Goal: Transaction & Acquisition: Purchase product/service

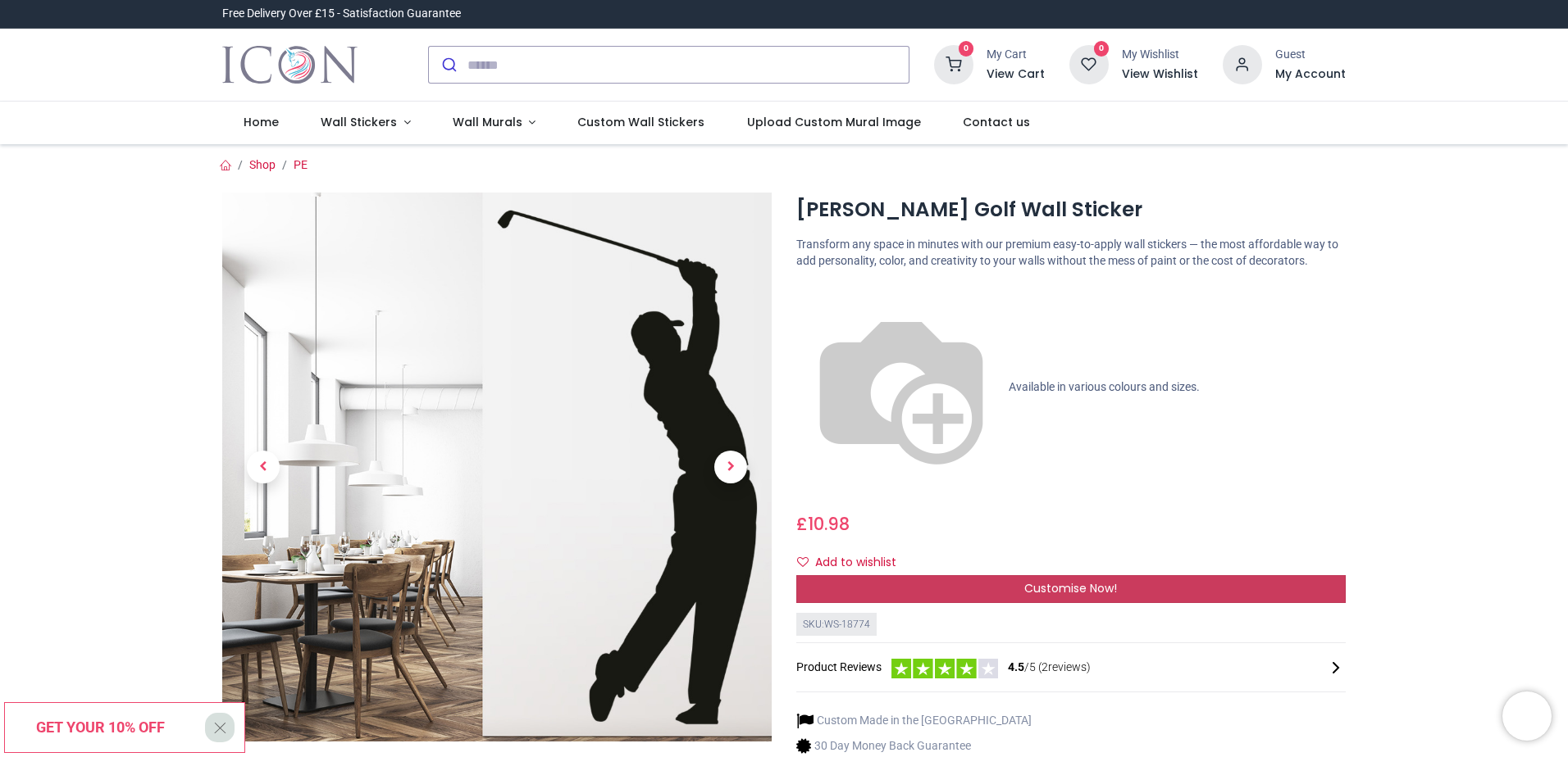
click at [1073, 580] on span "Customise Now!" at bounding box center [1070, 589] width 93 height 16
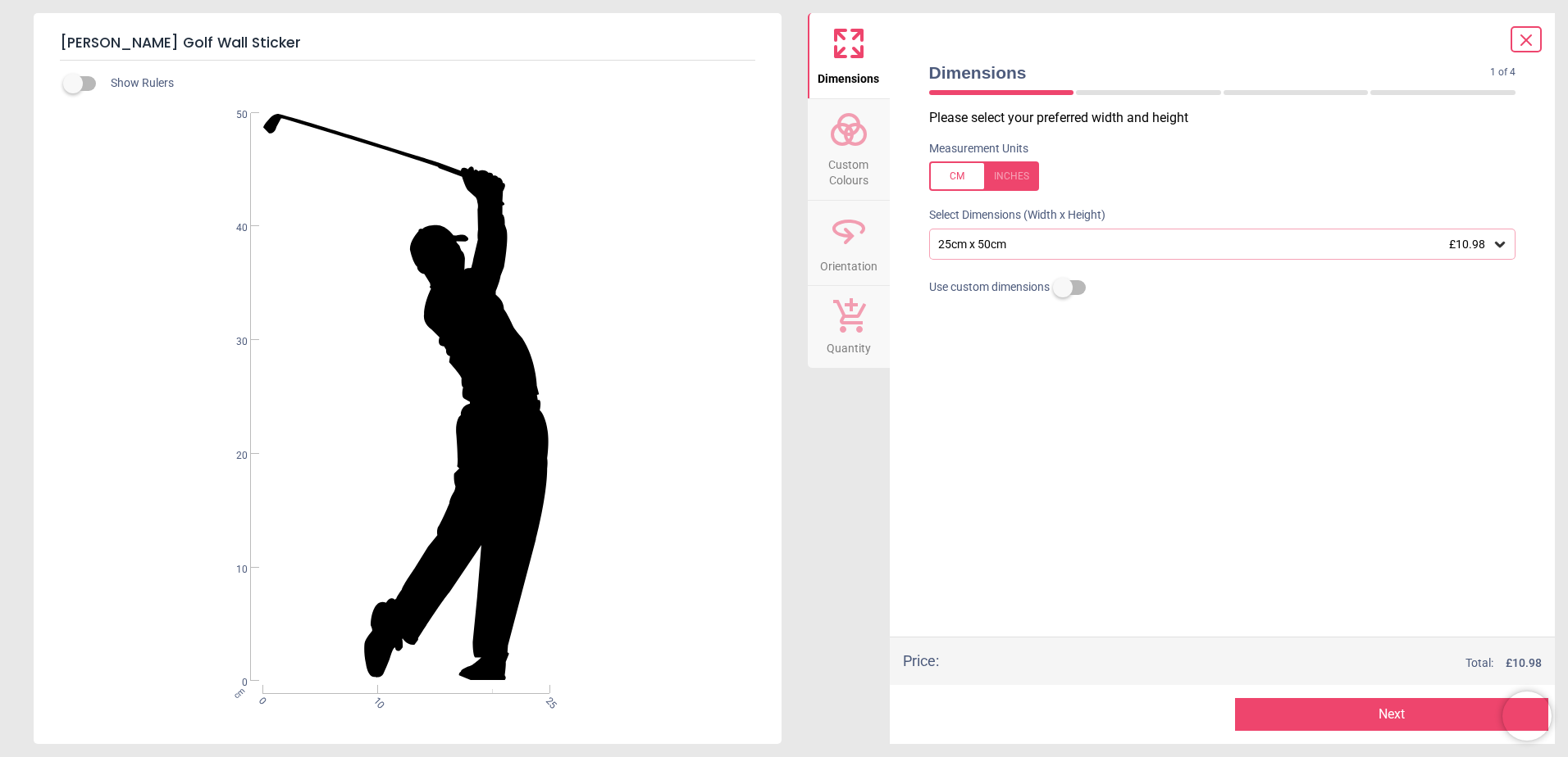
click at [1017, 177] on div at bounding box center [985, 176] width 110 height 29
click at [1499, 251] on icon at bounding box center [1500, 244] width 16 height 16
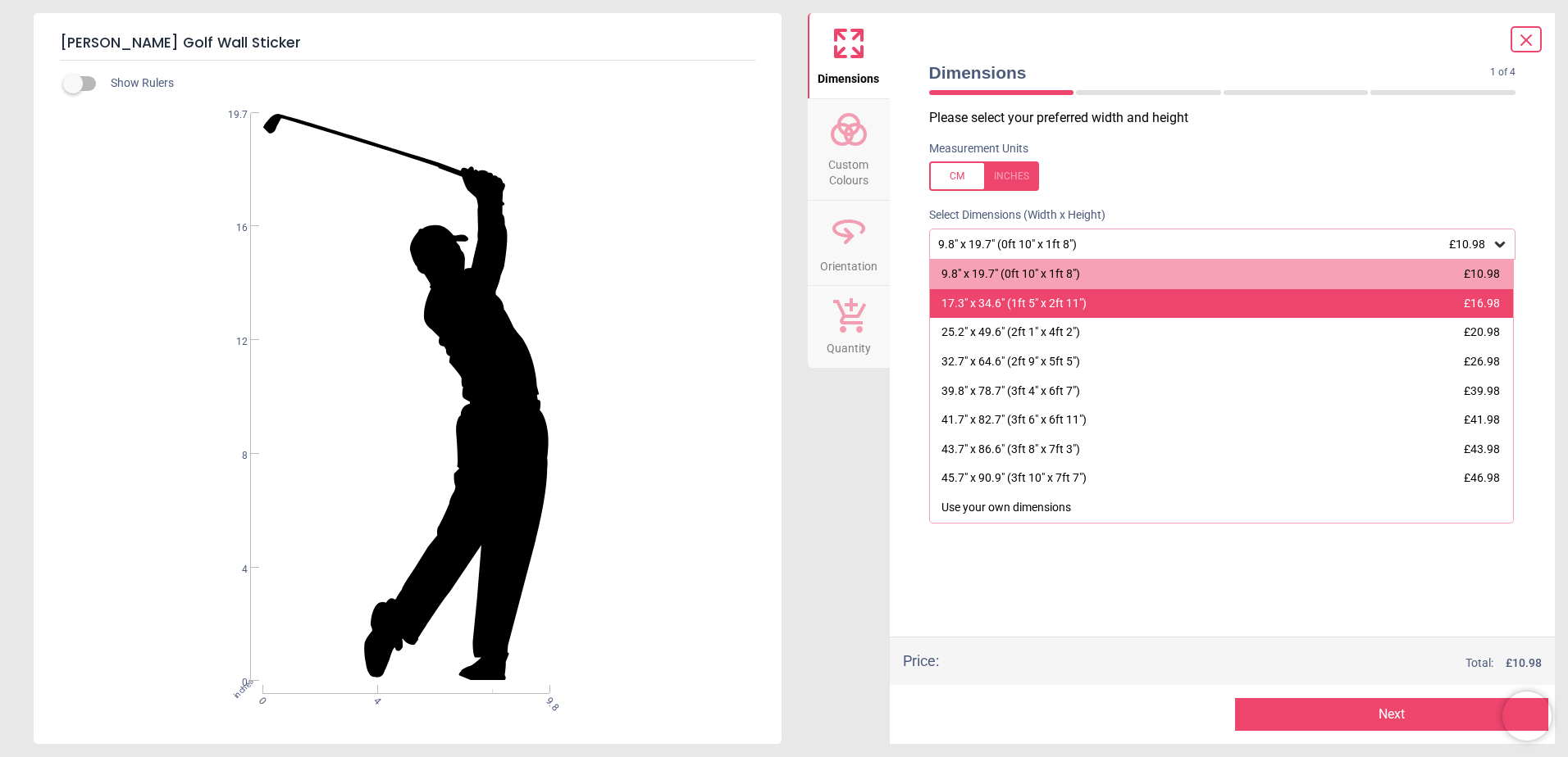
click at [1117, 308] on div "17.3" x 34.6" (1ft 5" x 2ft 11") £16.98" at bounding box center [1222, 304] width 584 height 29
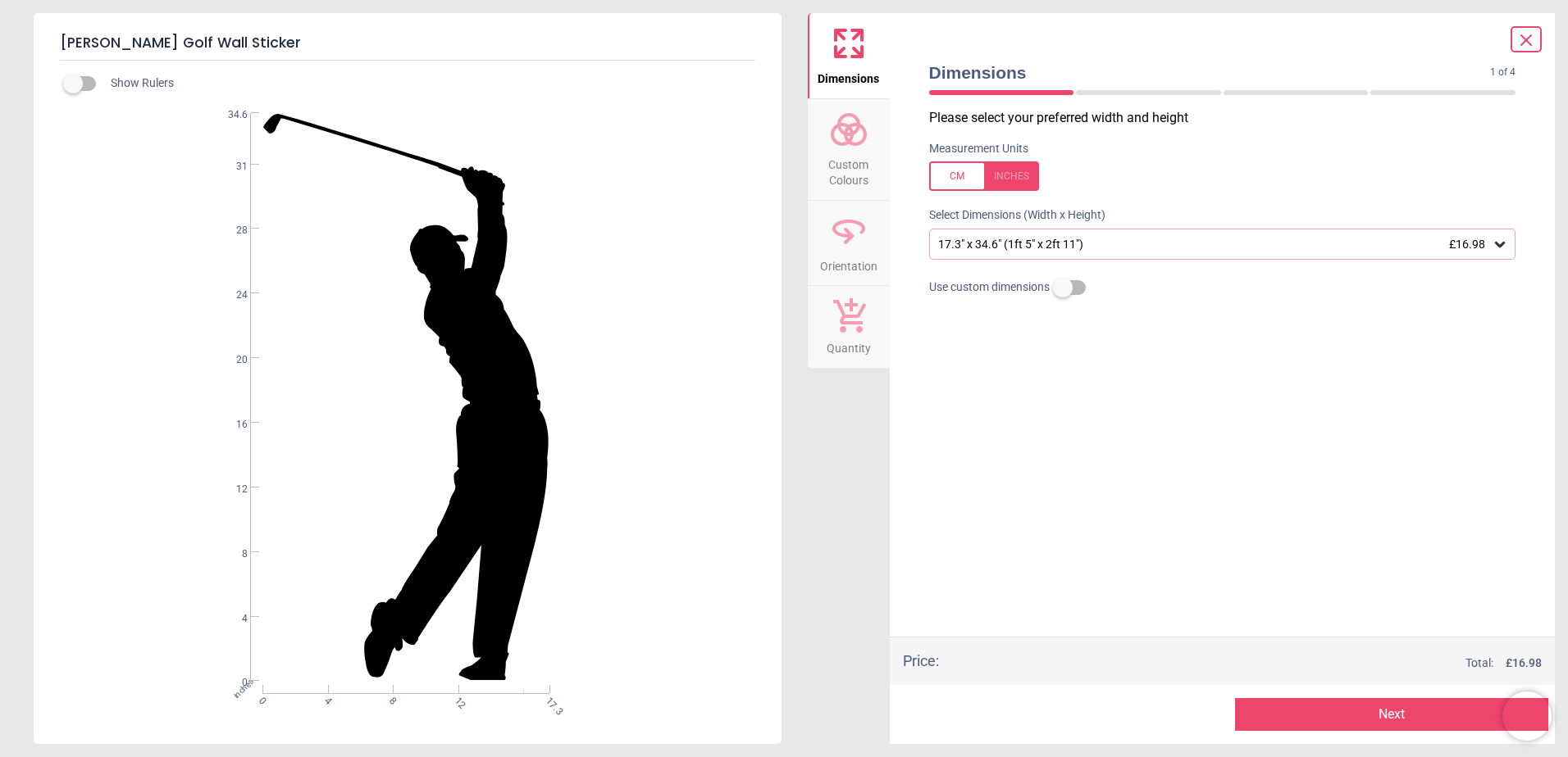
click at [1494, 248] on icon at bounding box center [1500, 244] width 16 height 16
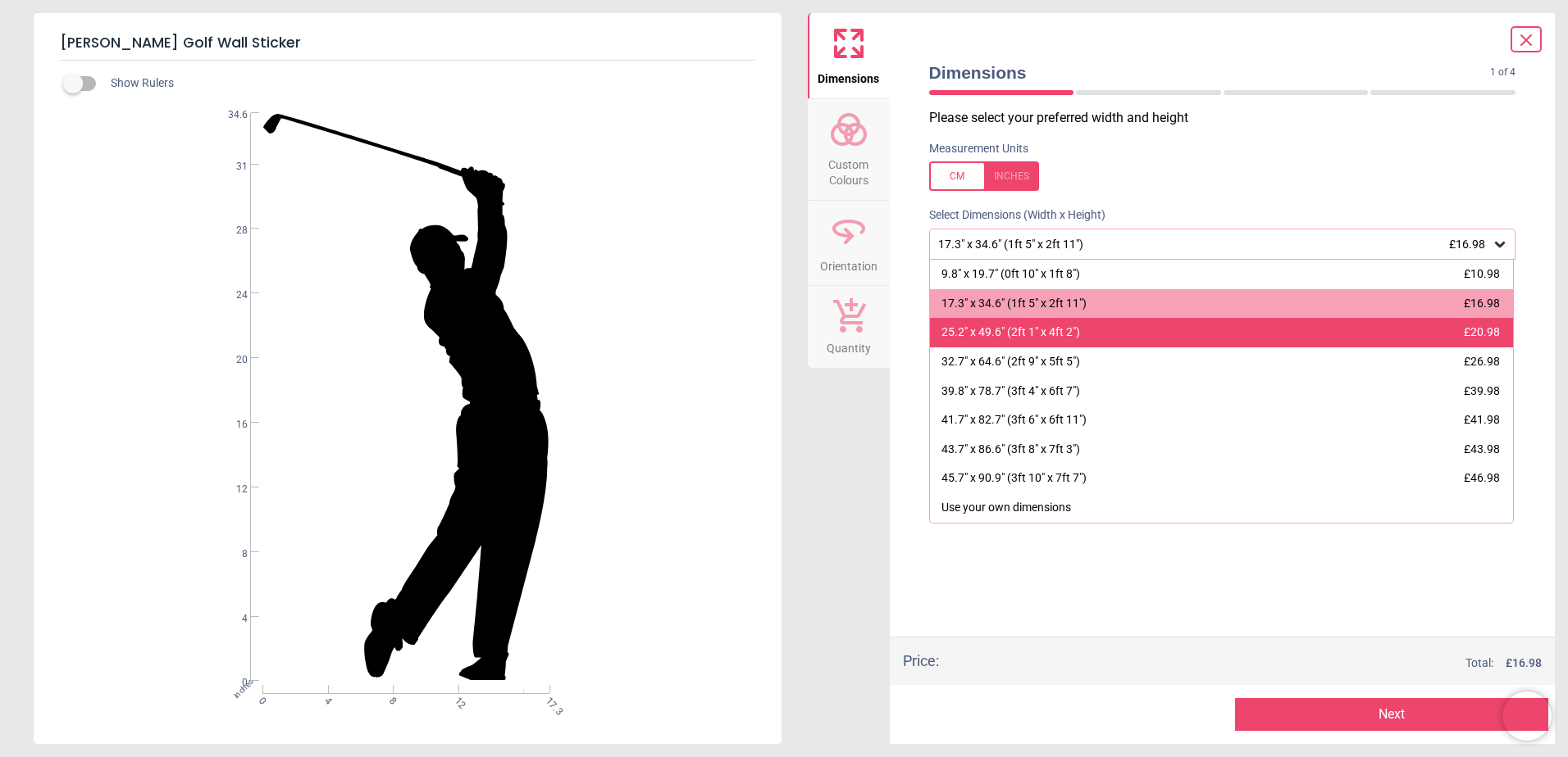
click at [1047, 334] on div "25.2" x 49.6" (2ft 1" x 4ft 2")" at bounding box center [1010, 333] width 138 height 16
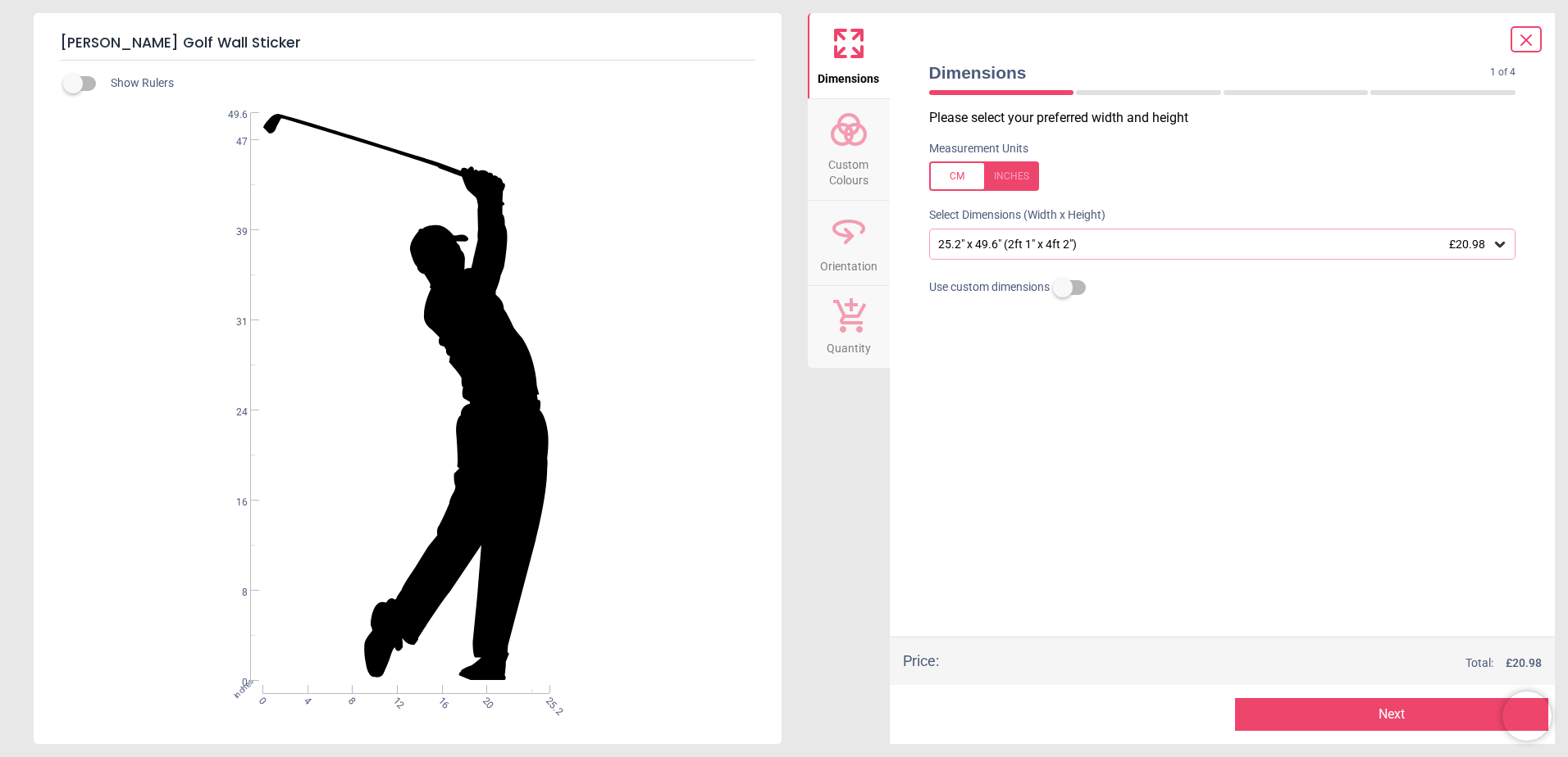
click at [1371, 707] on button "Next" at bounding box center [1392, 715] width 313 height 33
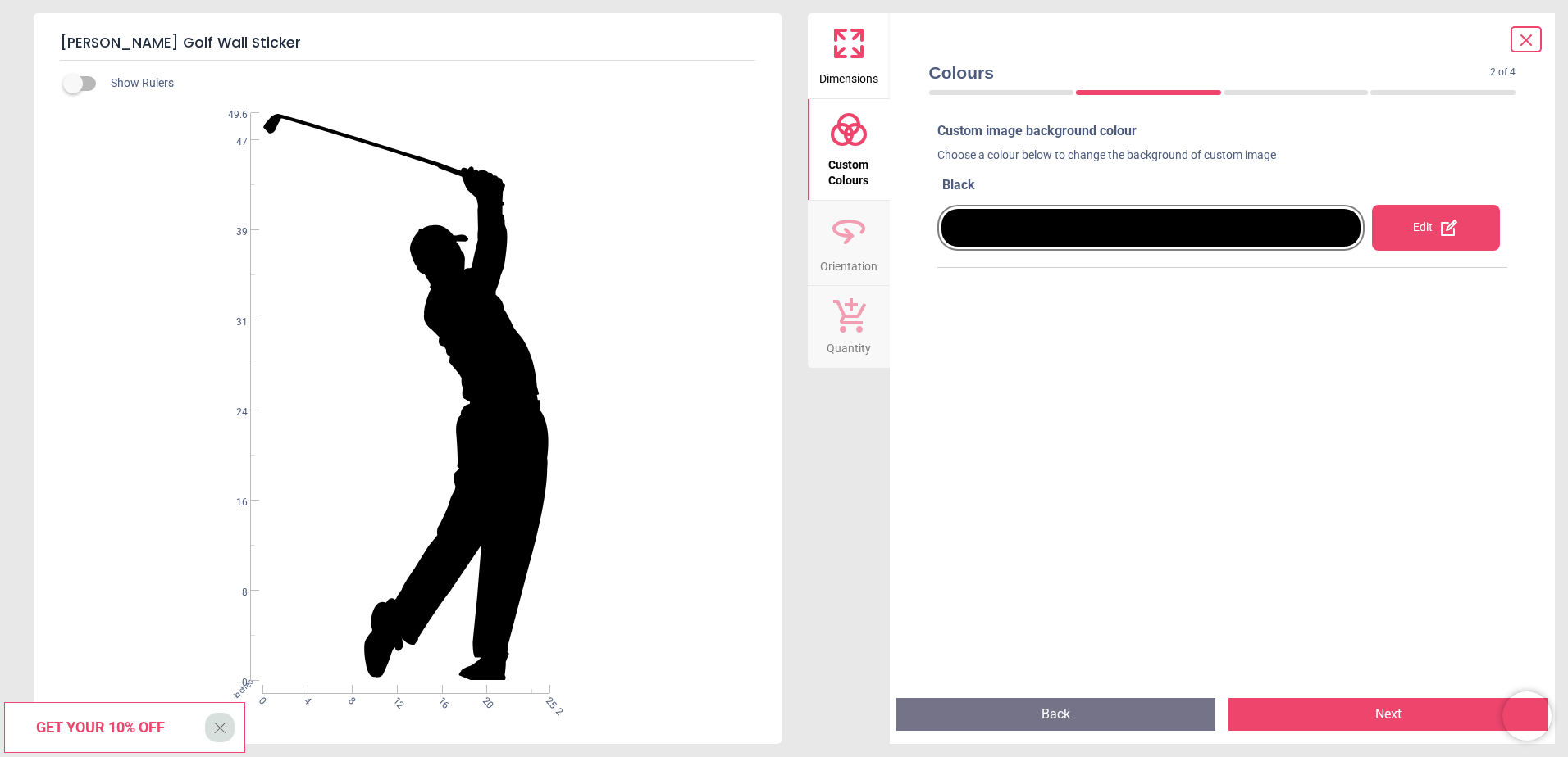
click at [1439, 236] on icon at bounding box center [1448, 227] width 19 height 19
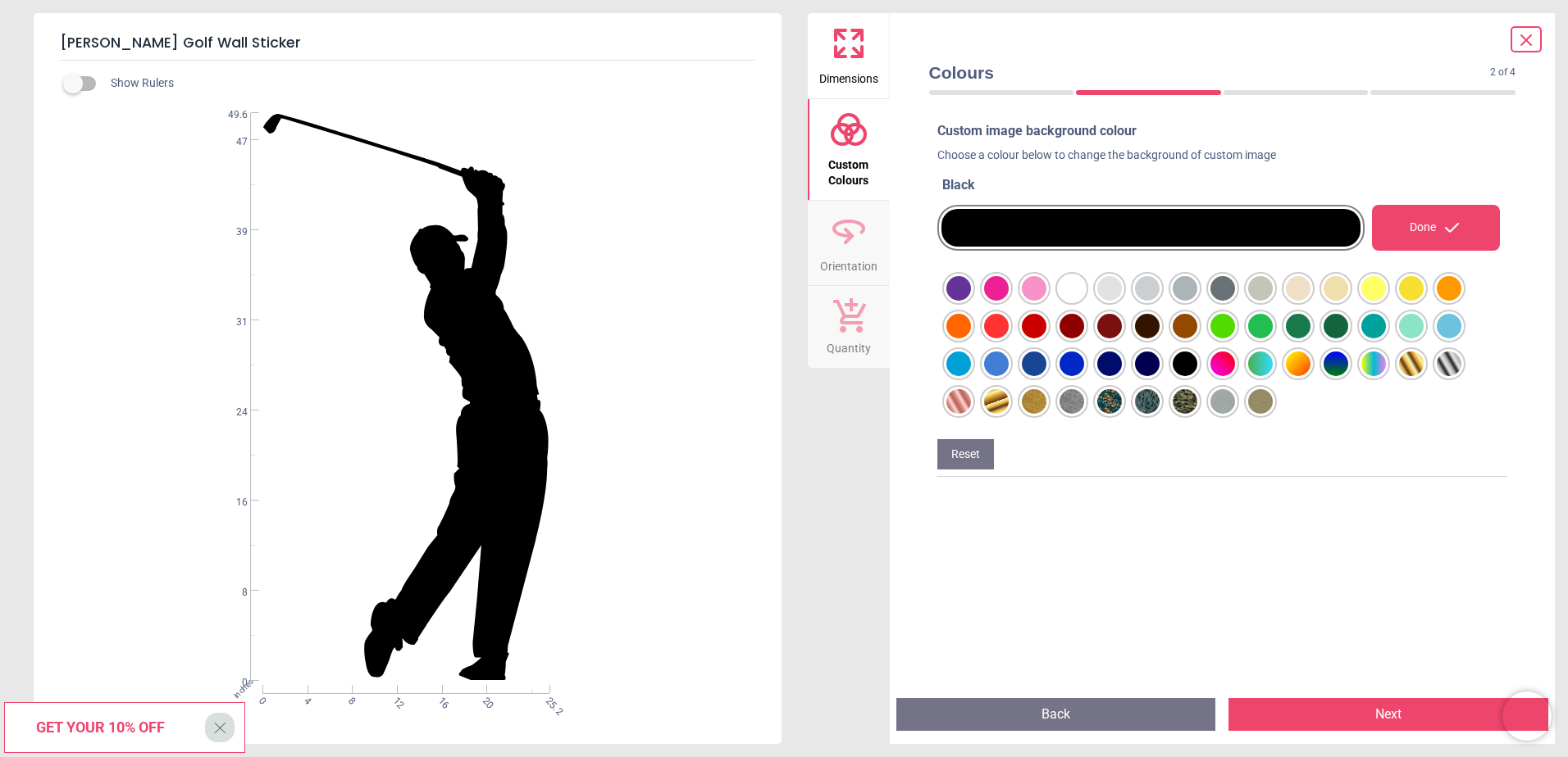
click at [971, 301] on div at bounding box center [958, 288] width 25 height 25
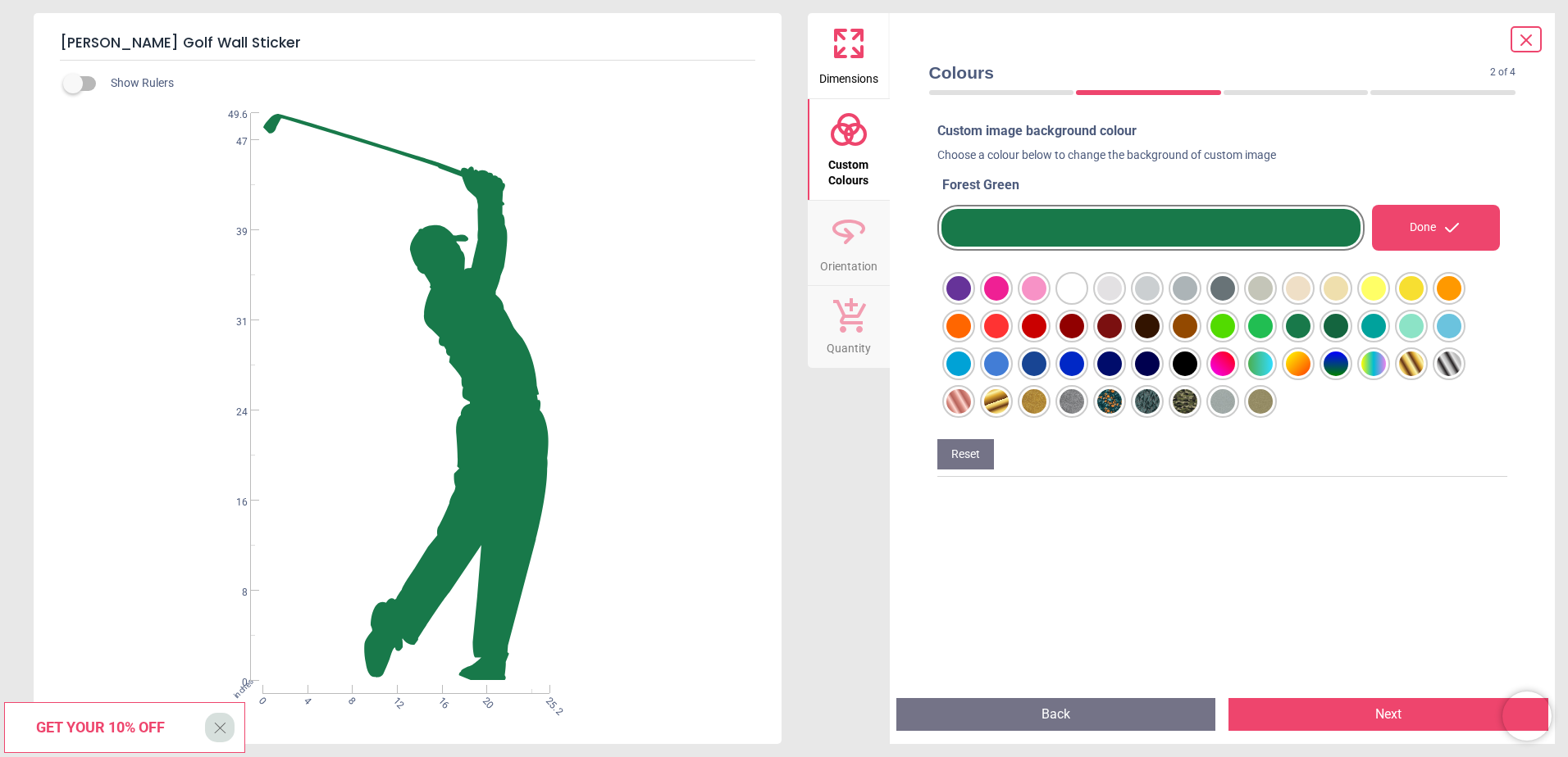
click at [971, 301] on div at bounding box center [958, 288] width 25 height 25
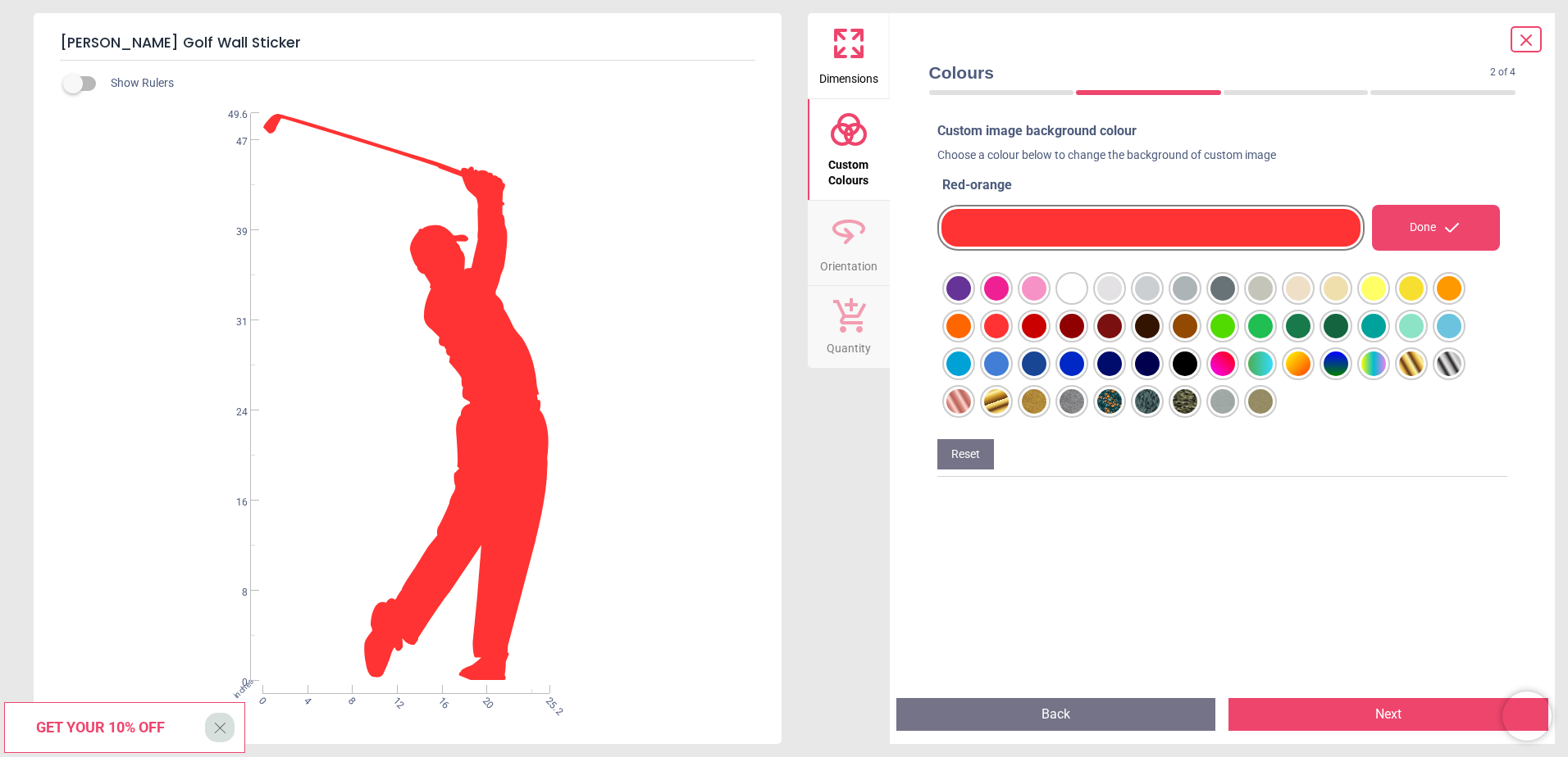
click at [971, 296] on div at bounding box center [958, 288] width 25 height 25
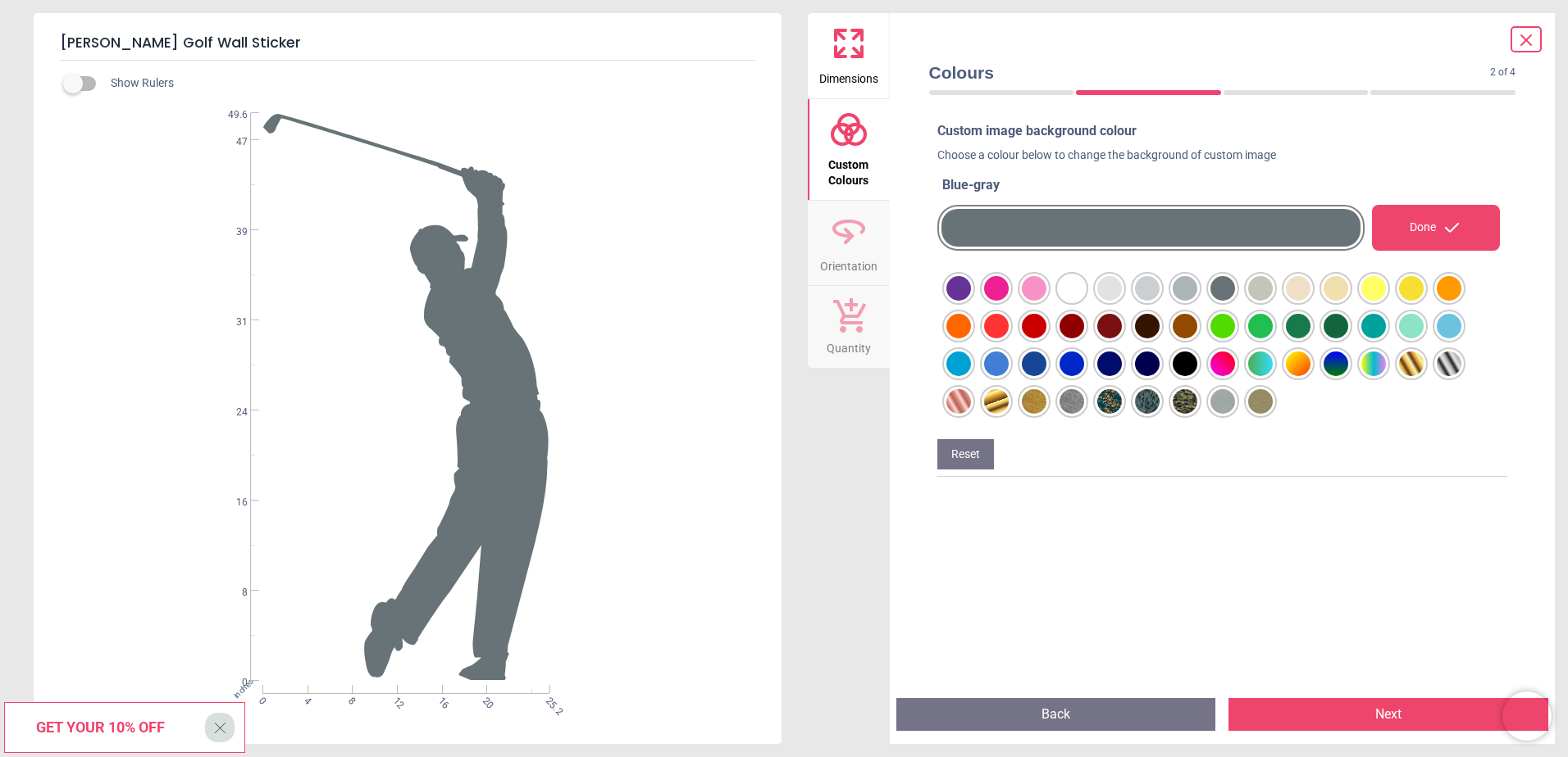
click at [971, 301] on div at bounding box center [958, 288] width 25 height 25
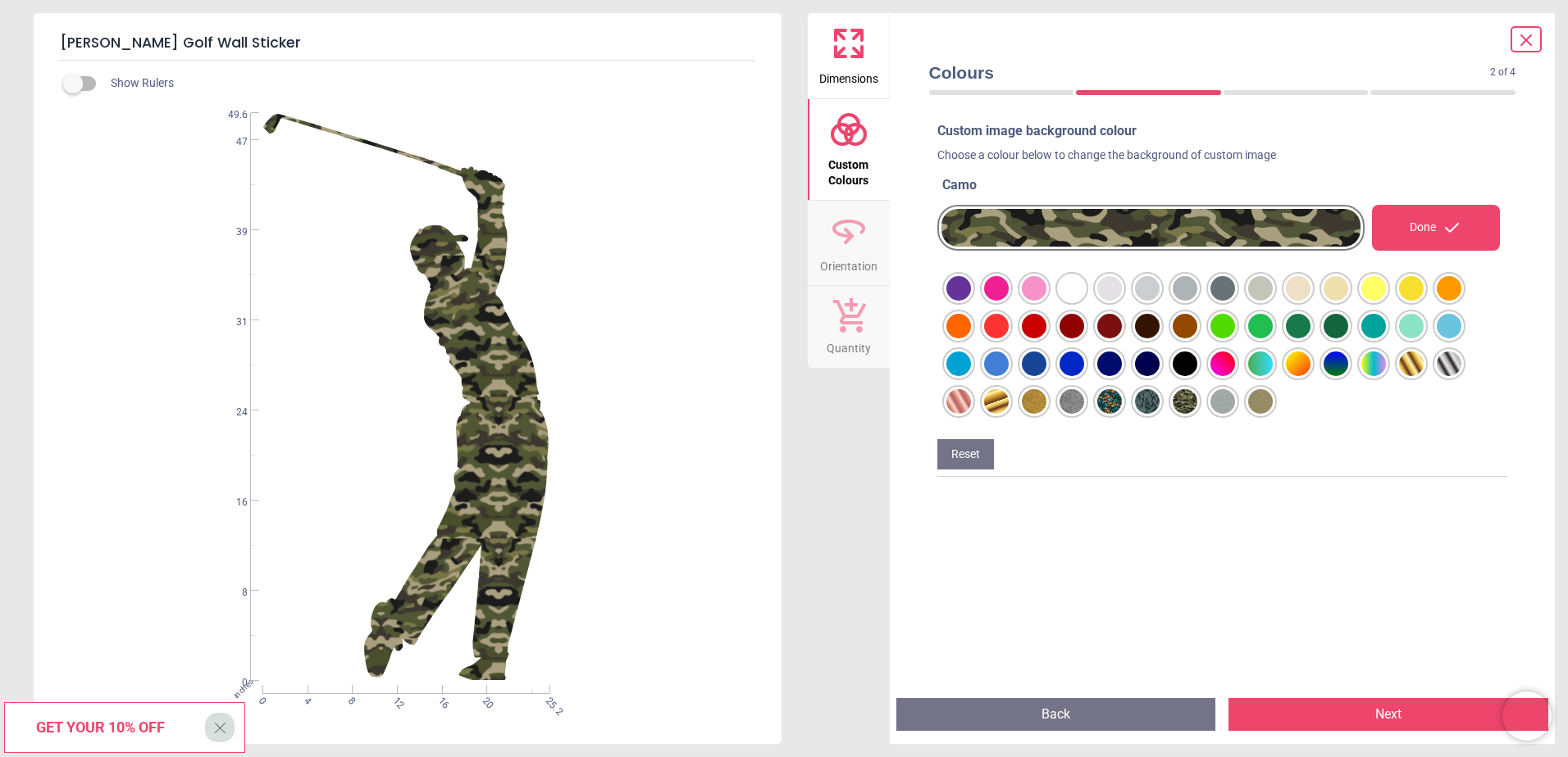
click at [971, 301] on div at bounding box center [958, 288] width 25 height 25
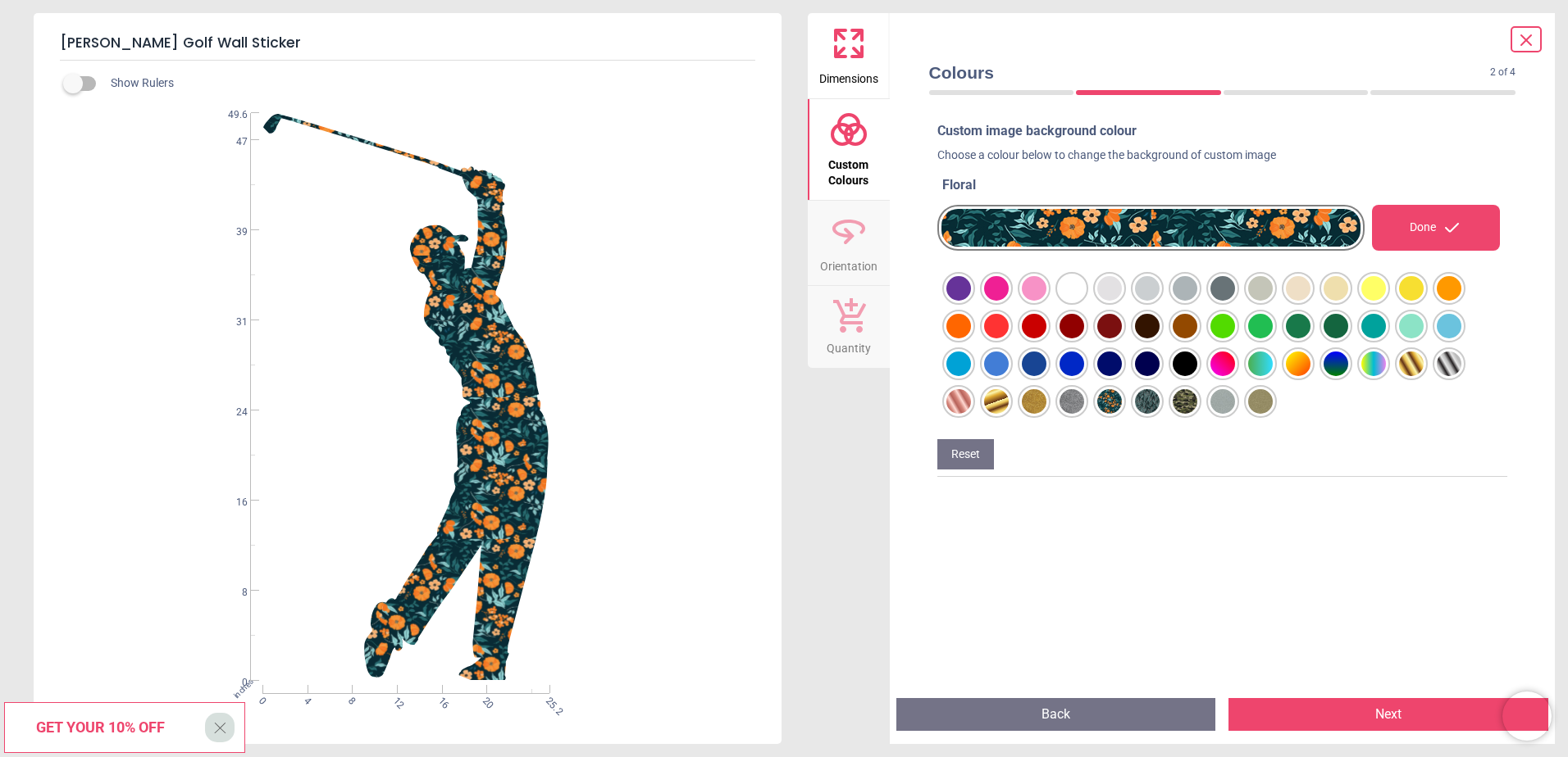
click at [971, 301] on div at bounding box center [958, 288] width 25 height 25
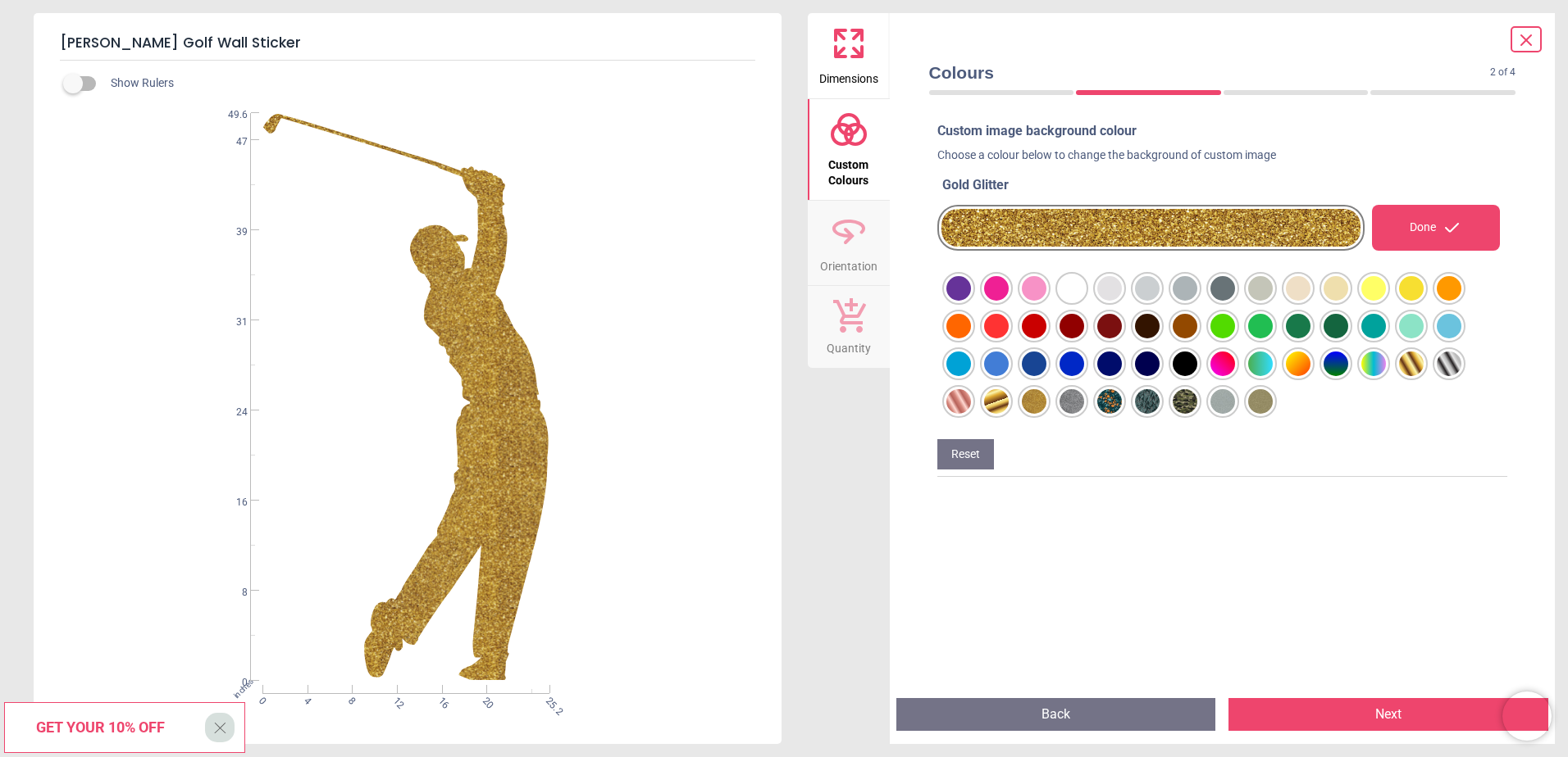
click at [971, 301] on div at bounding box center [958, 288] width 25 height 25
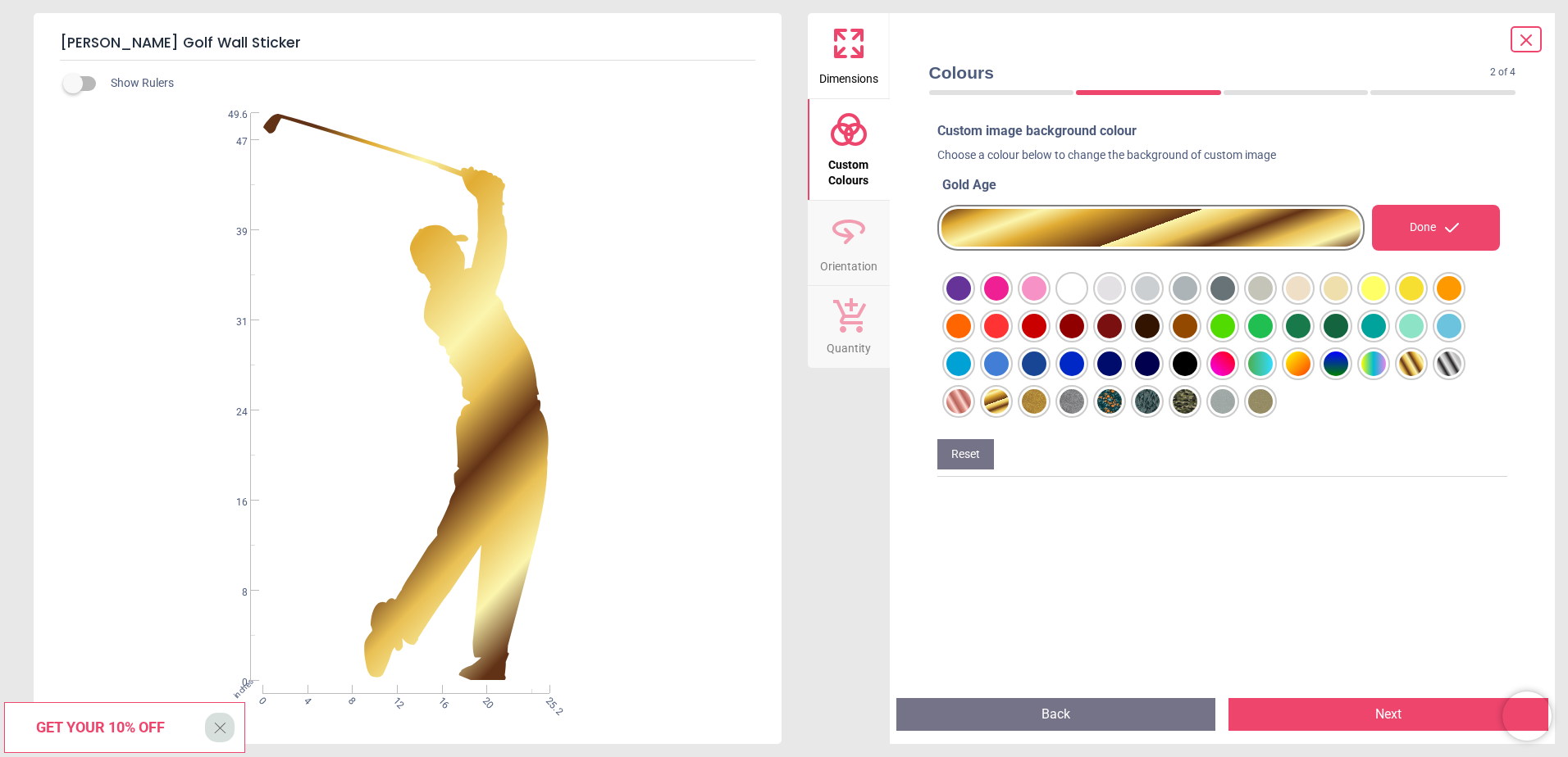
click at [964, 301] on div at bounding box center [958, 288] width 25 height 25
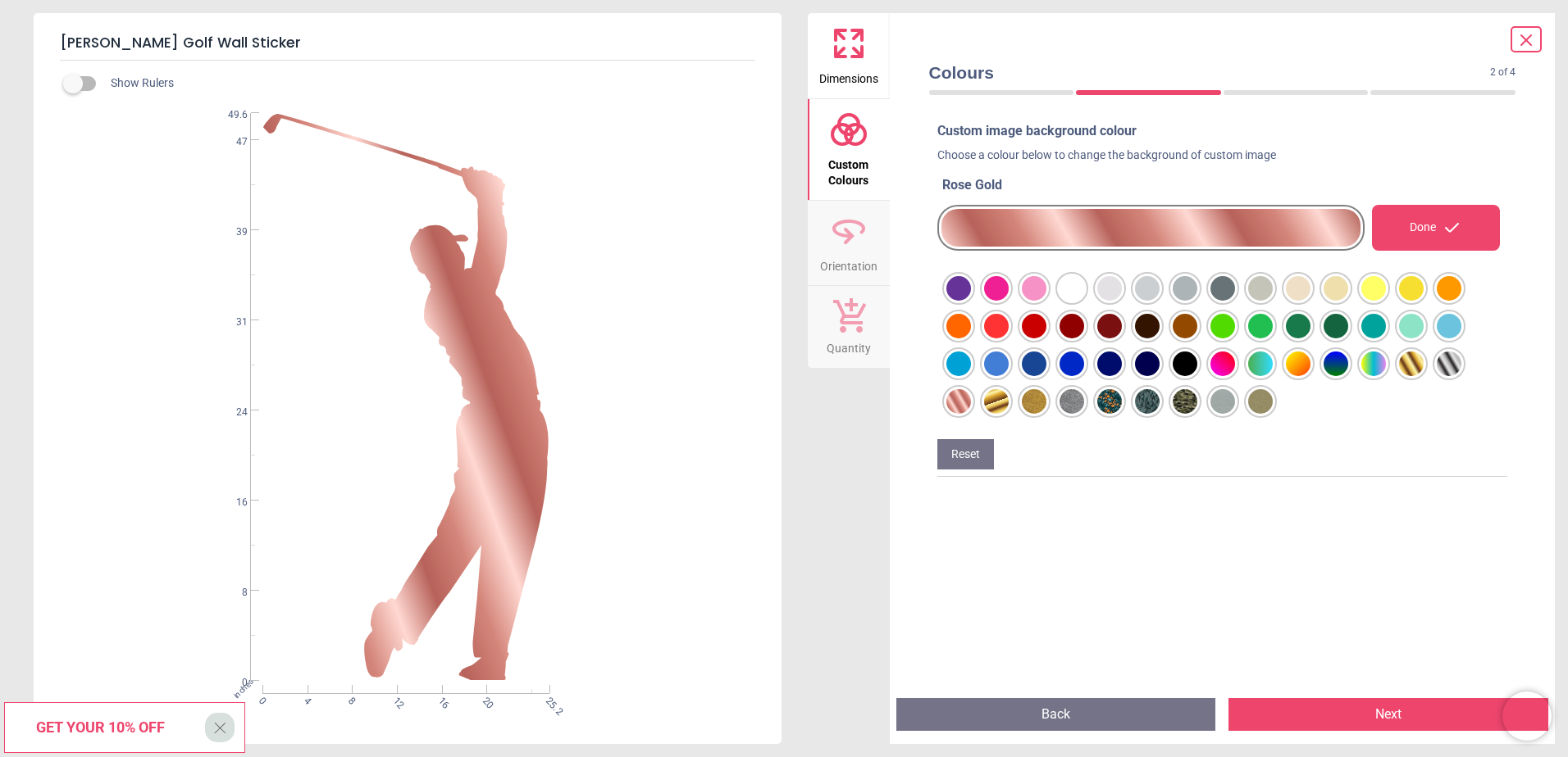
click at [971, 301] on div at bounding box center [958, 288] width 25 height 25
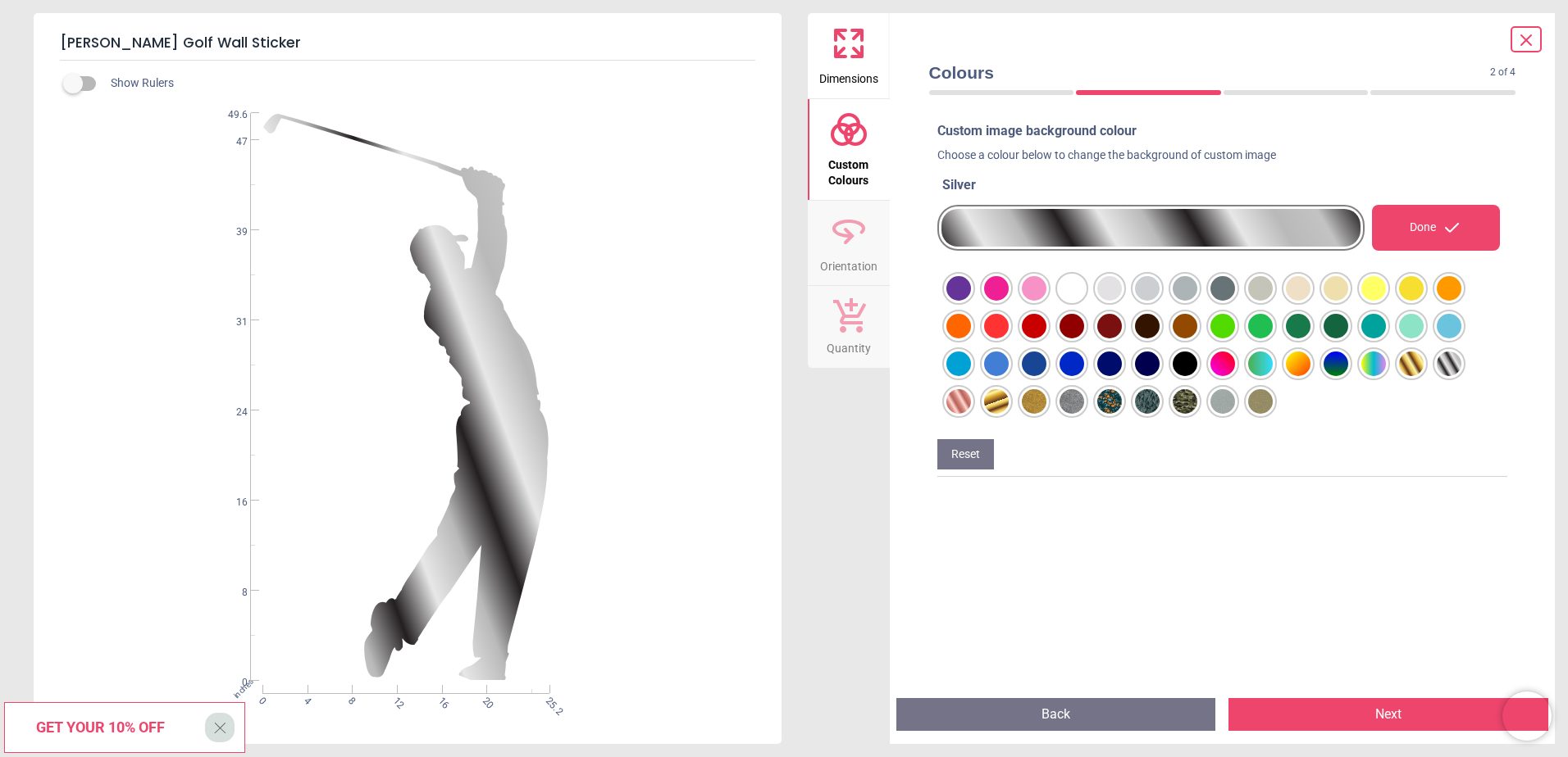
click at [971, 301] on div at bounding box center [958, 288] width 25 height 25
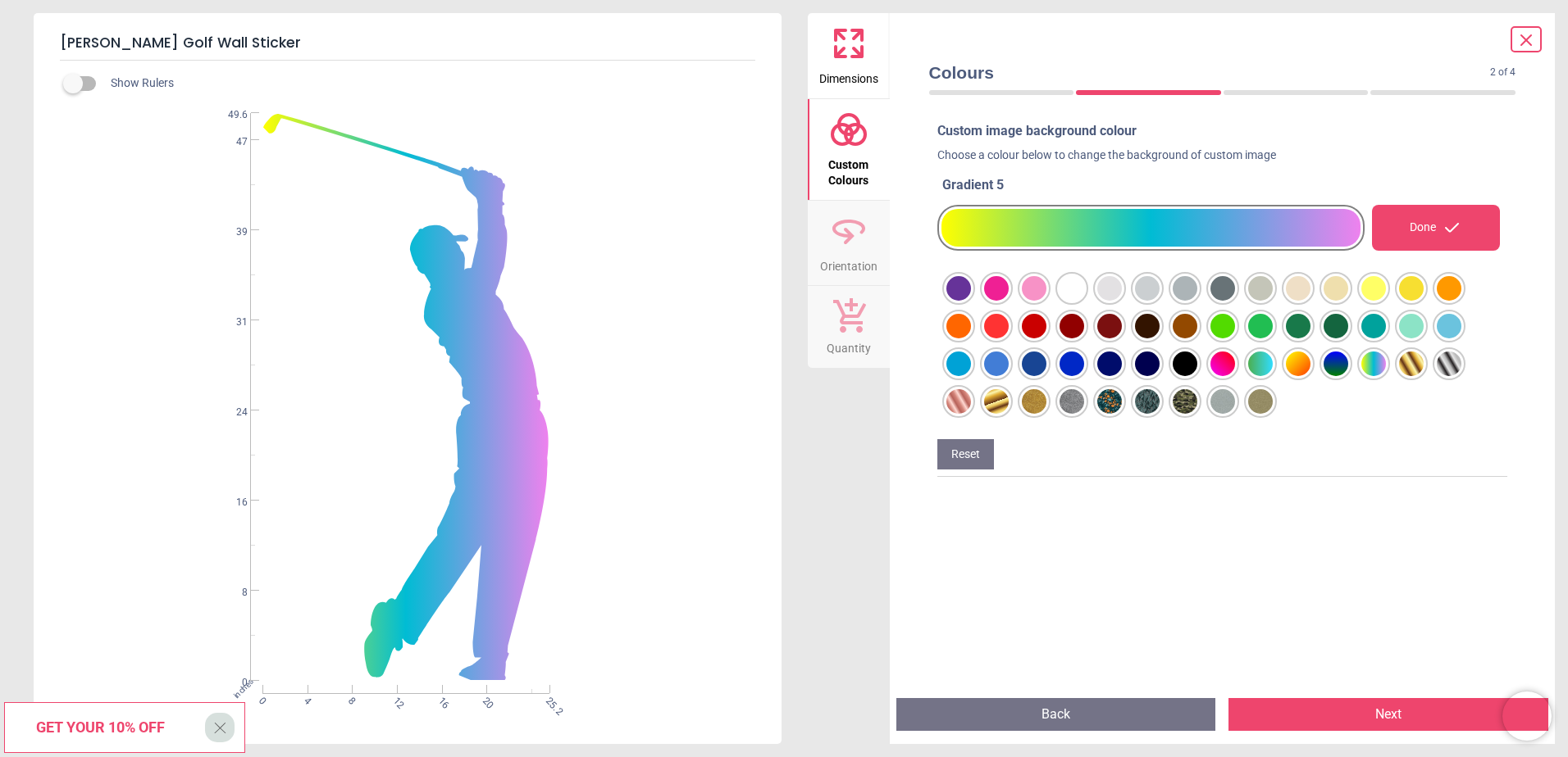
click at [971, 301] on div at bounding box center [958, 288] width 25 height 25
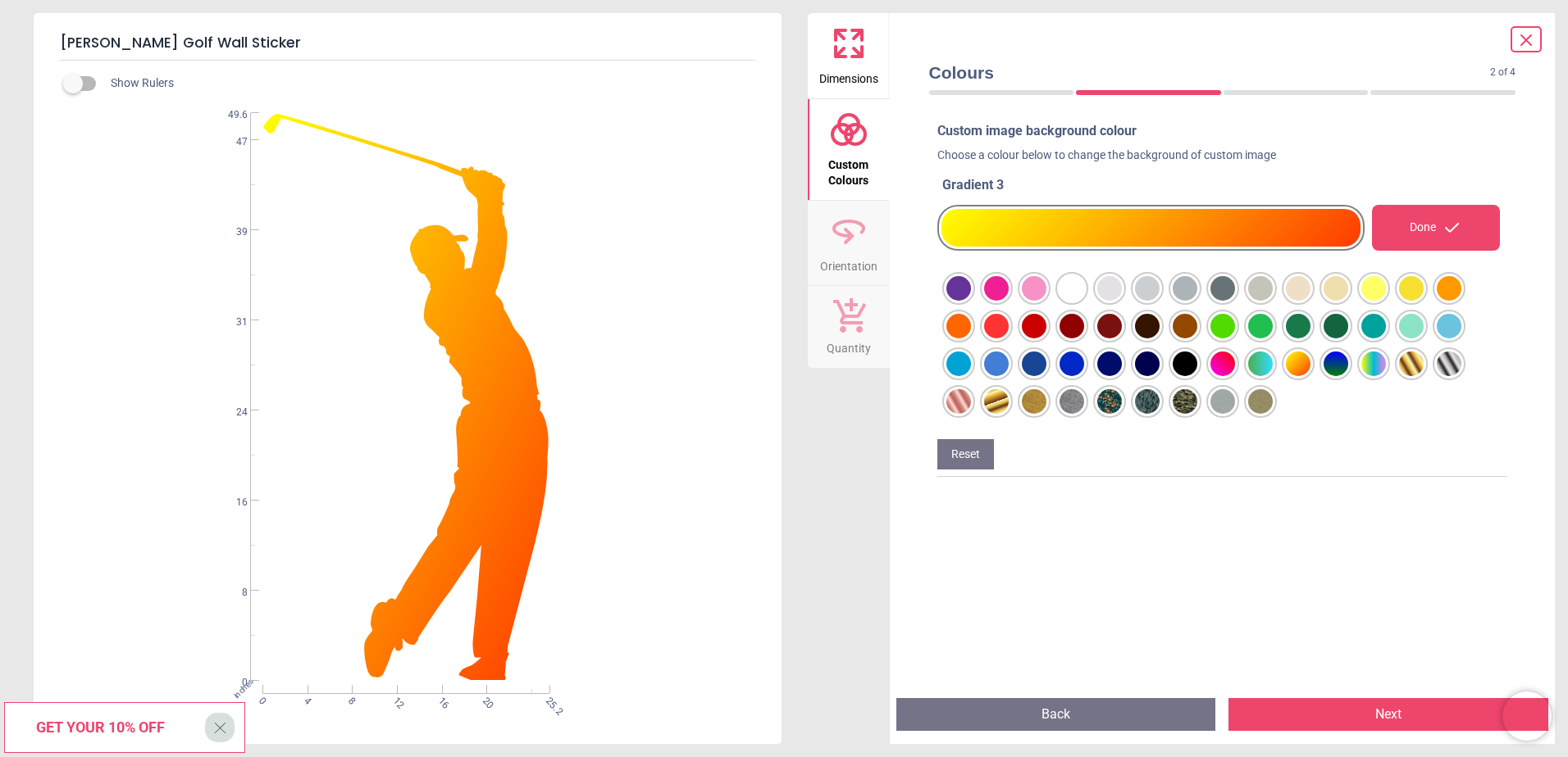
click at [971, 301] on div at bounding box center [958, 288] width 25 height 25
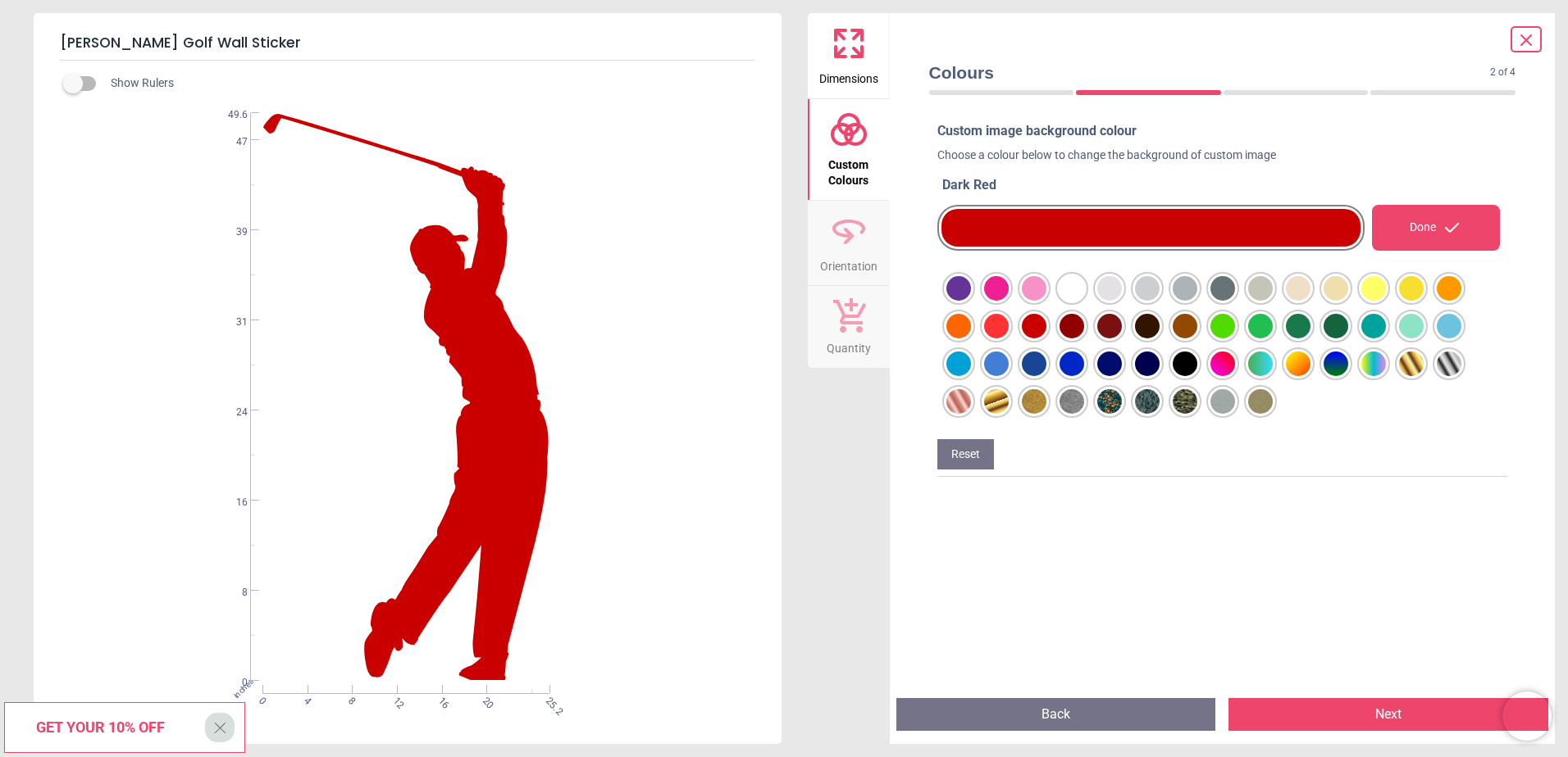
click at [971, 301] on div at bounding box center [958, 288] width 25 height 25
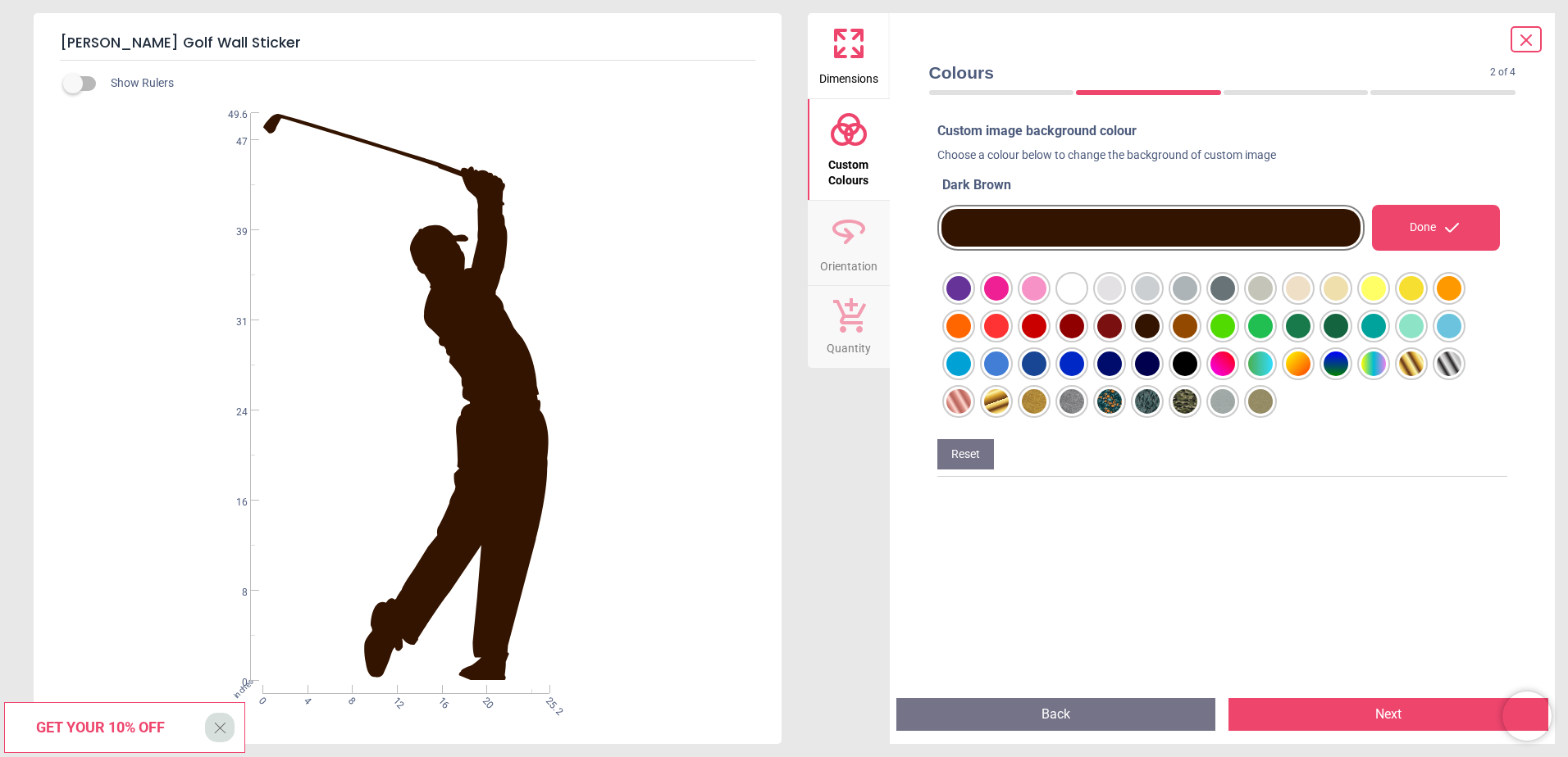
click at [971, 301] on div at bounding box center [958, 288] width 25 height 25
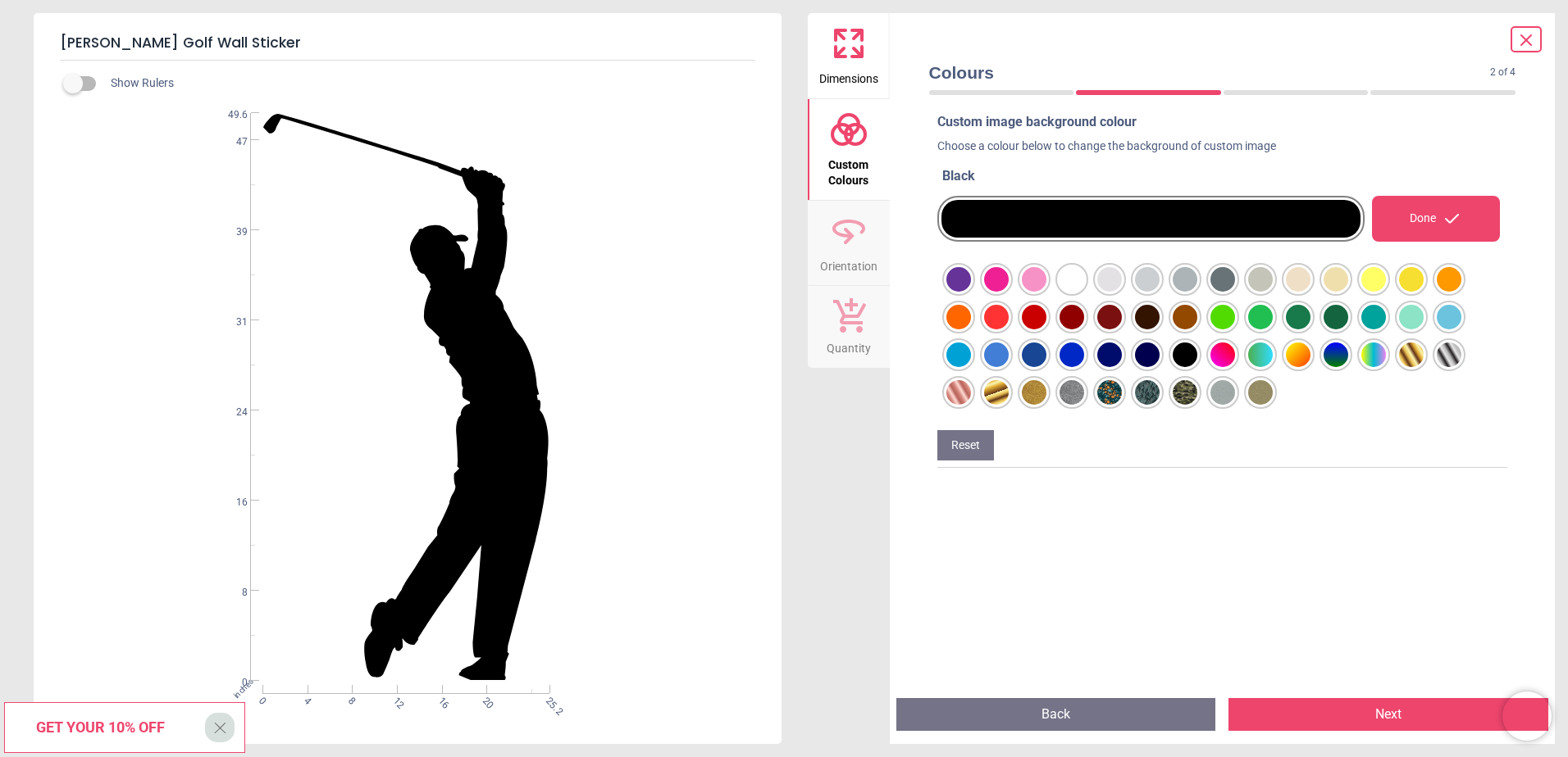
scroll to position [11, 0]
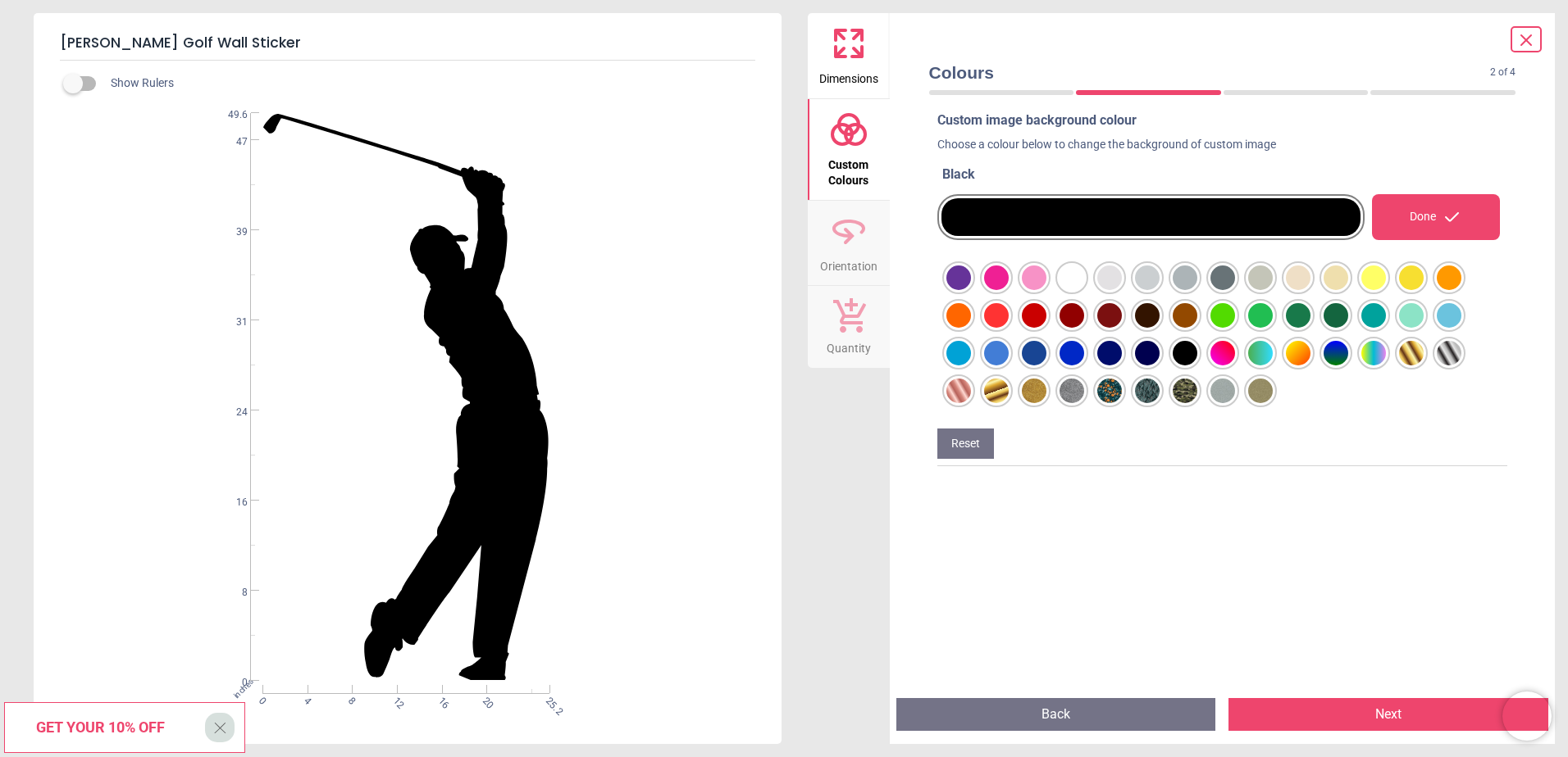
click at [971, 290] on div at bounding box center [958, 277] width 25 height 25
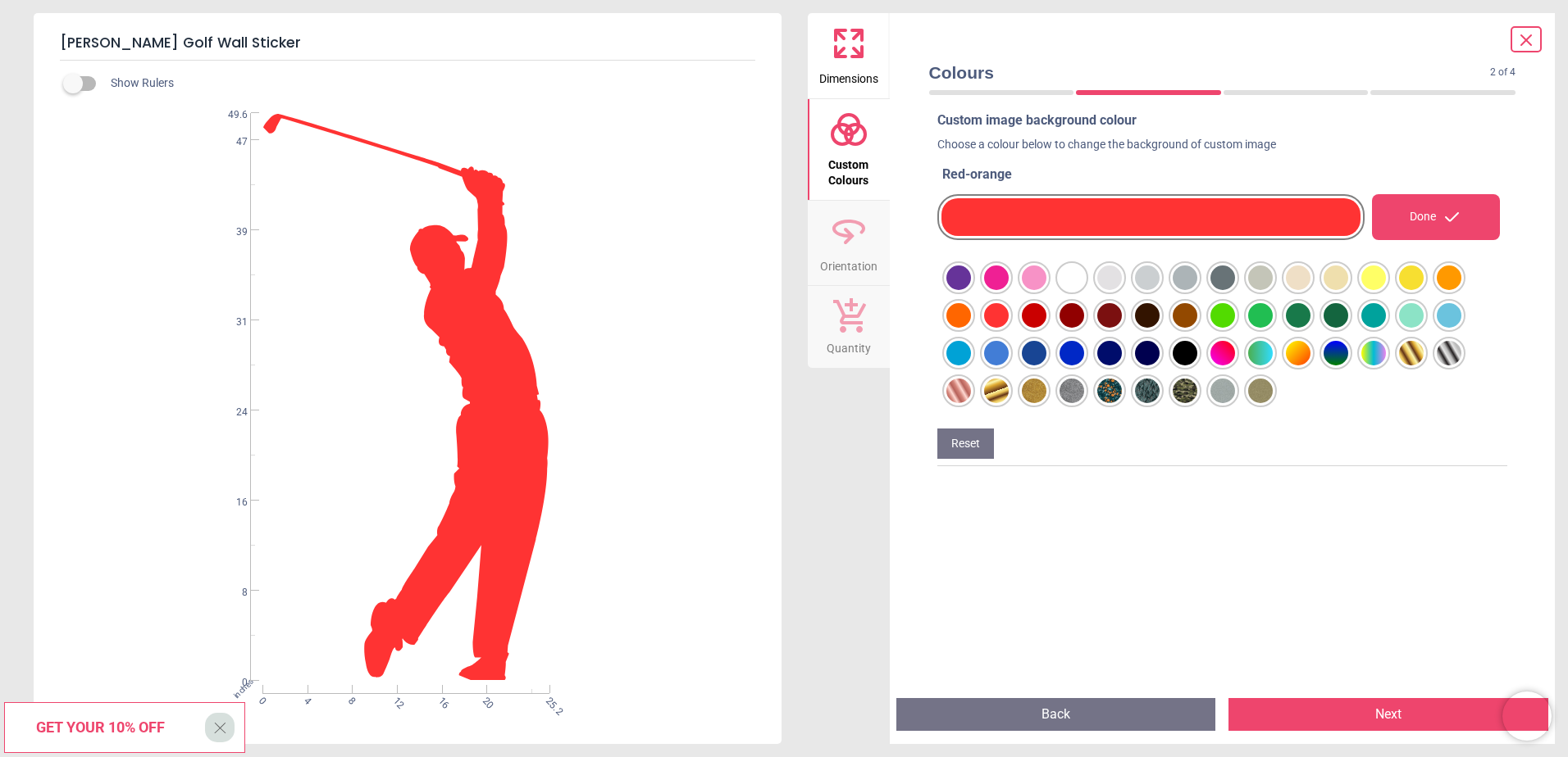
click at [971, 290] on div at bounding box center [958, 277] width 25 height 25
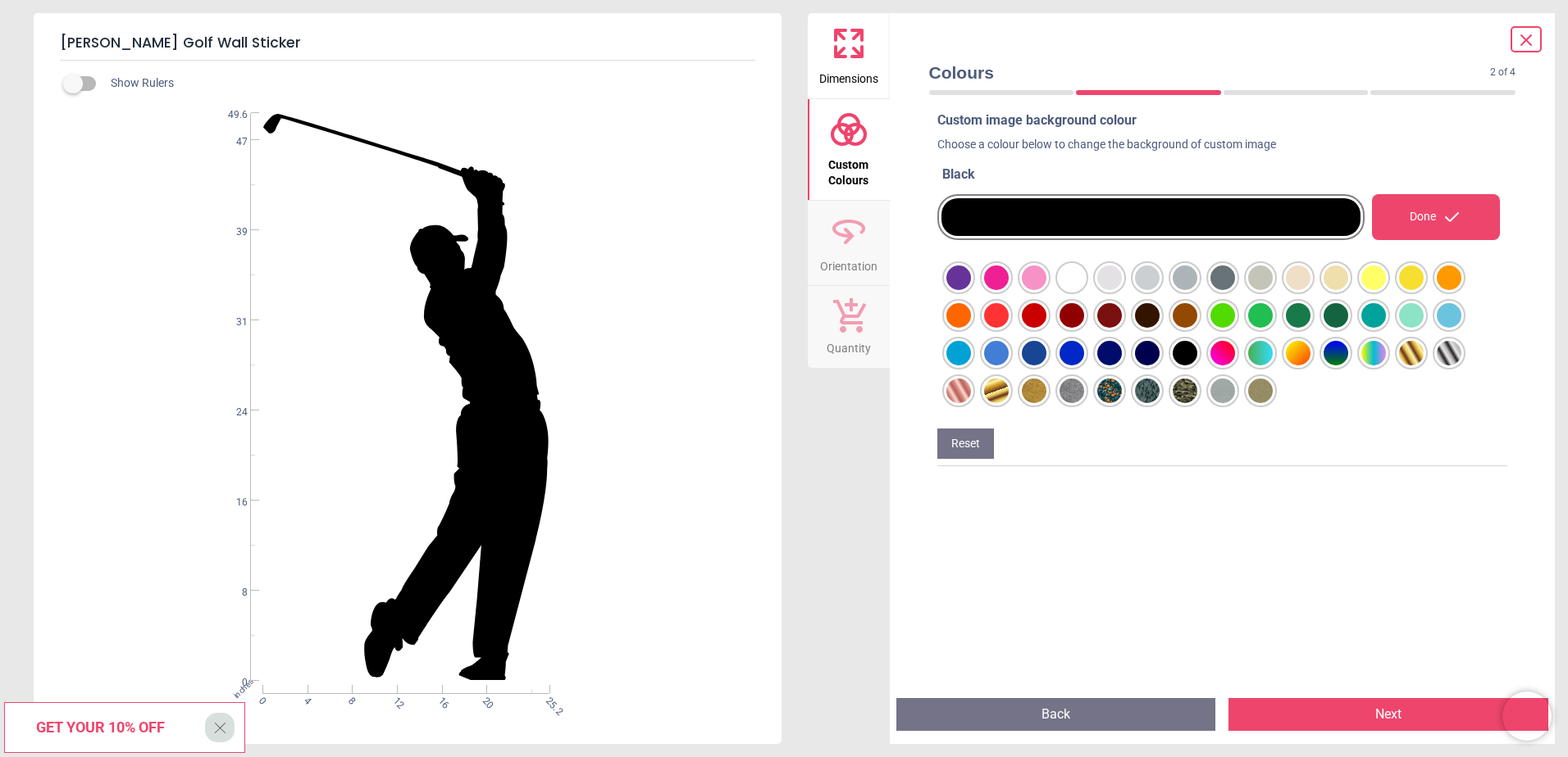
click at [1319, 707] on button "Next" at bounding box center [1388, 715] width 320 height 33
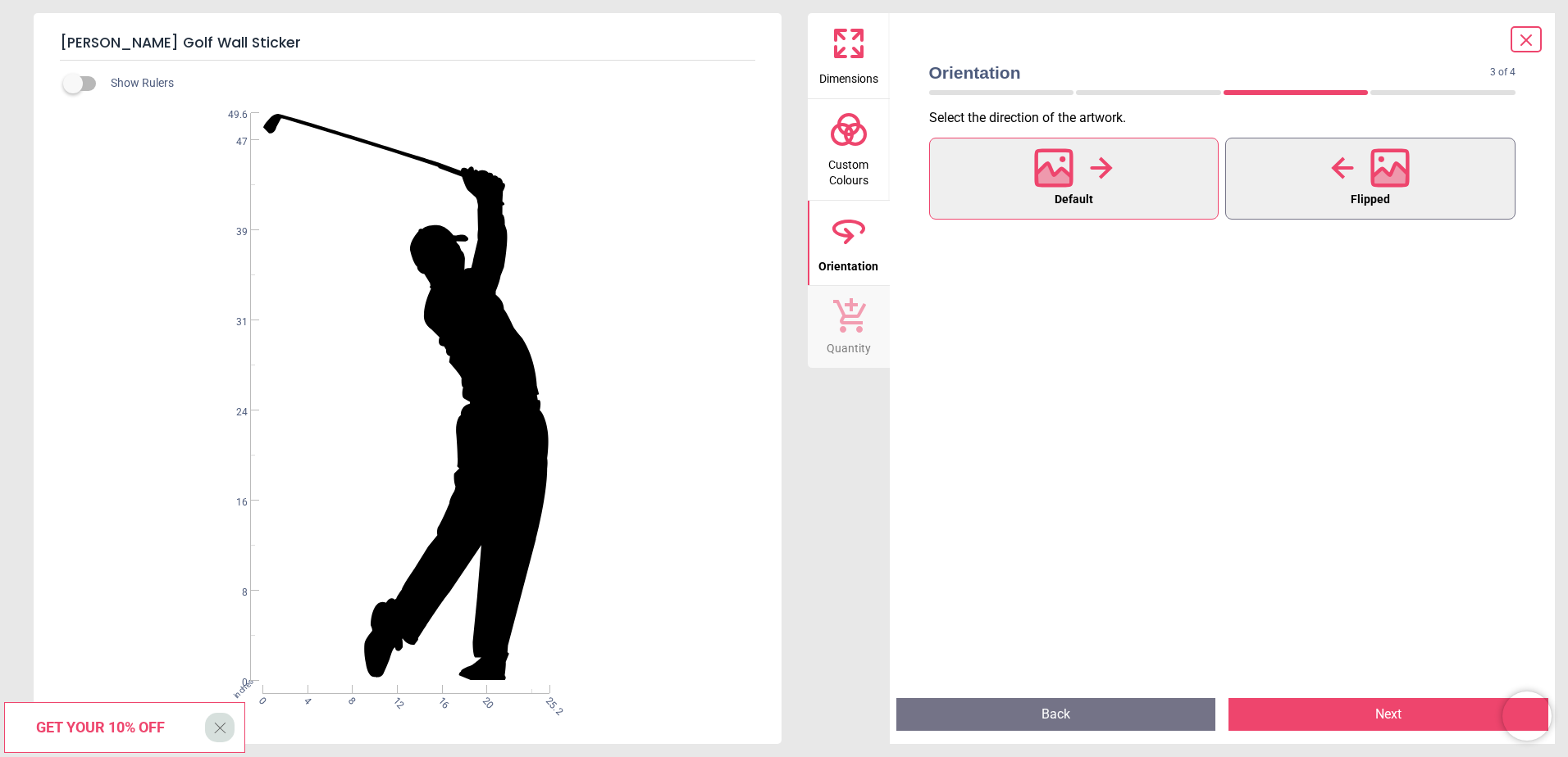
click at [1325, 186] on button "Flipped" at bounding box center [1370, 178] width 290 height 82
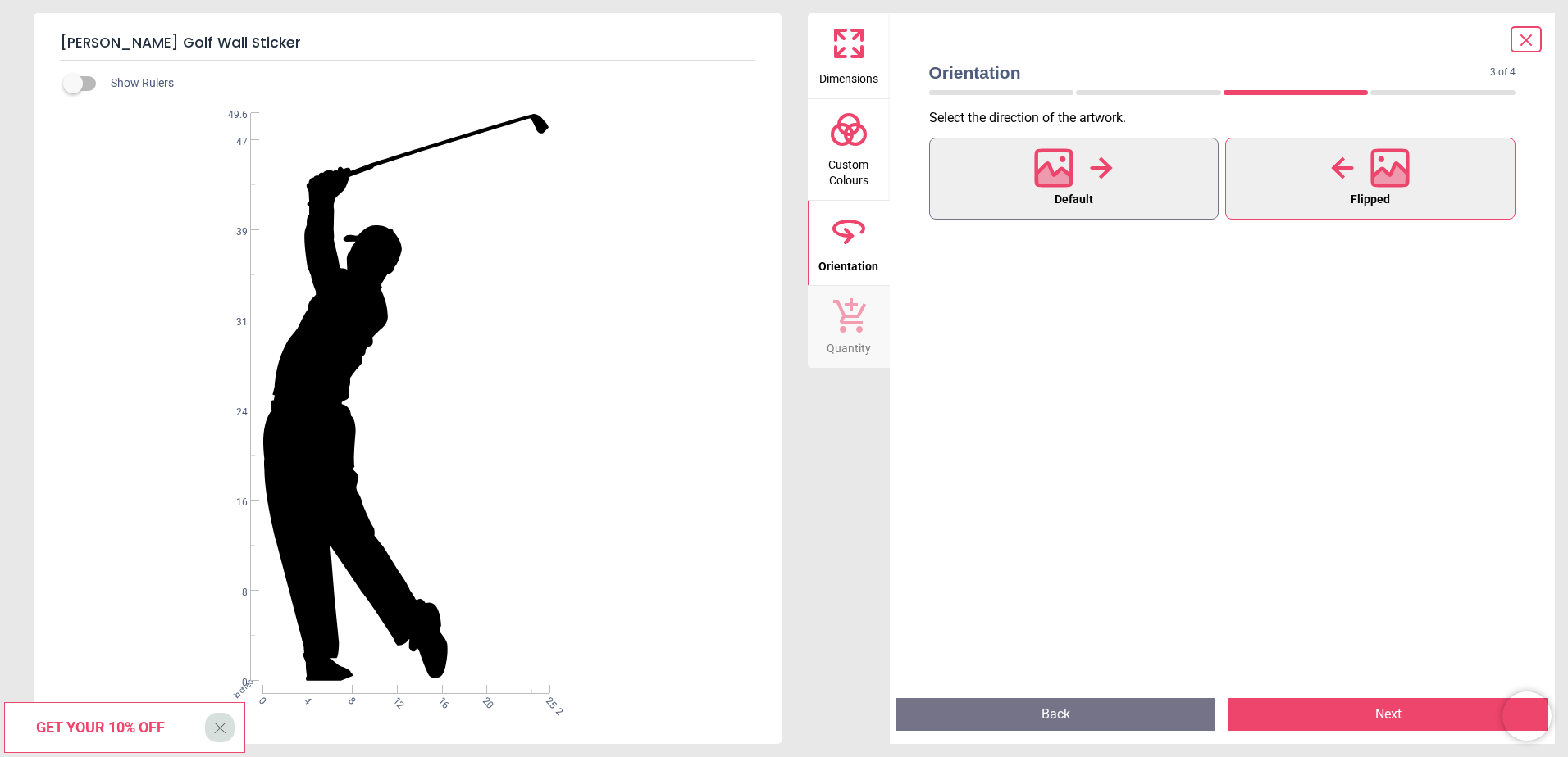
click at [1110, 194] on button "Default" at bounding box center [1074, 178] width 290 height 82
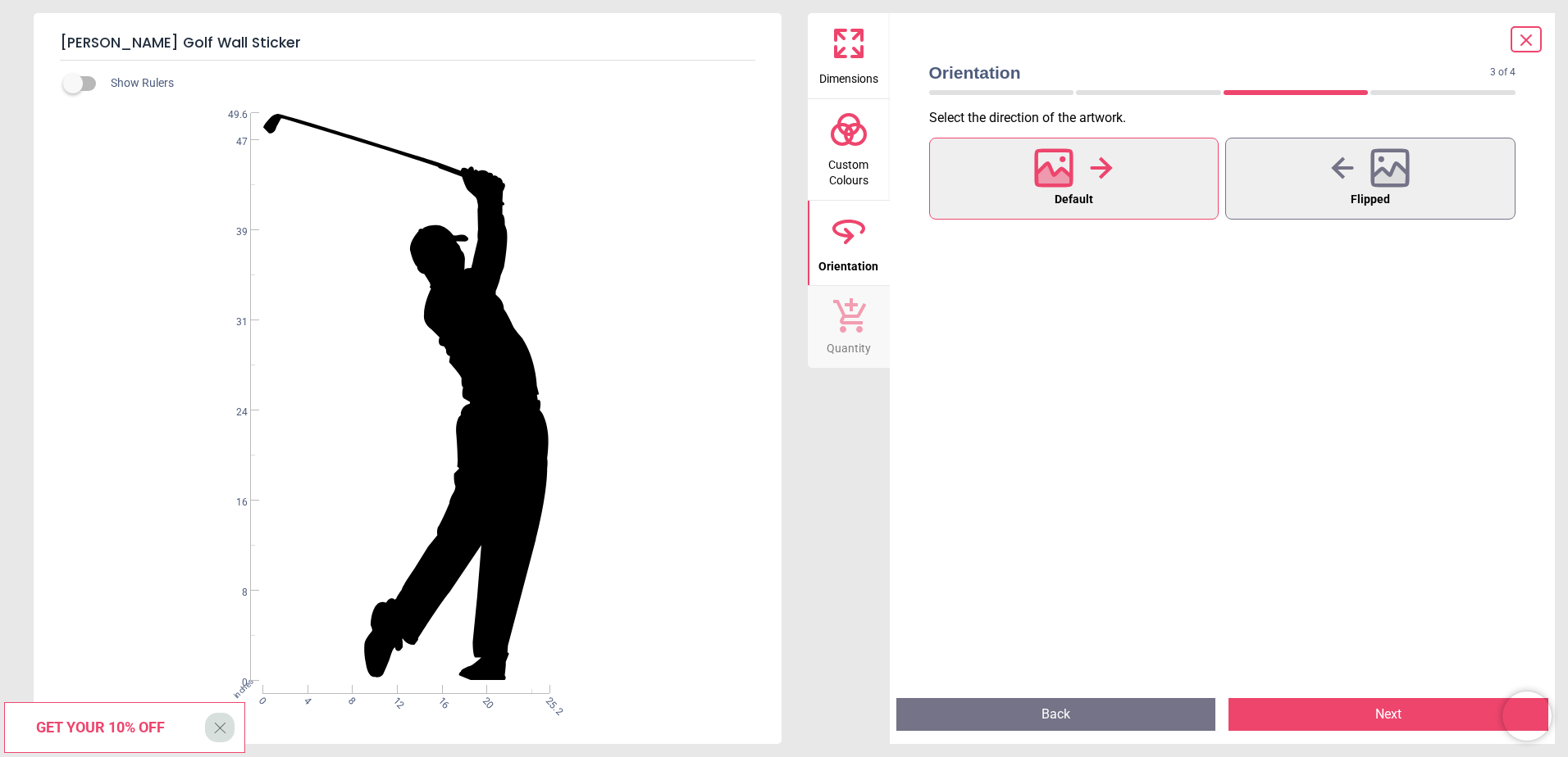
click at [1362, 725] on button "Next" at bounding box center [1388, 715] width 320 height 33
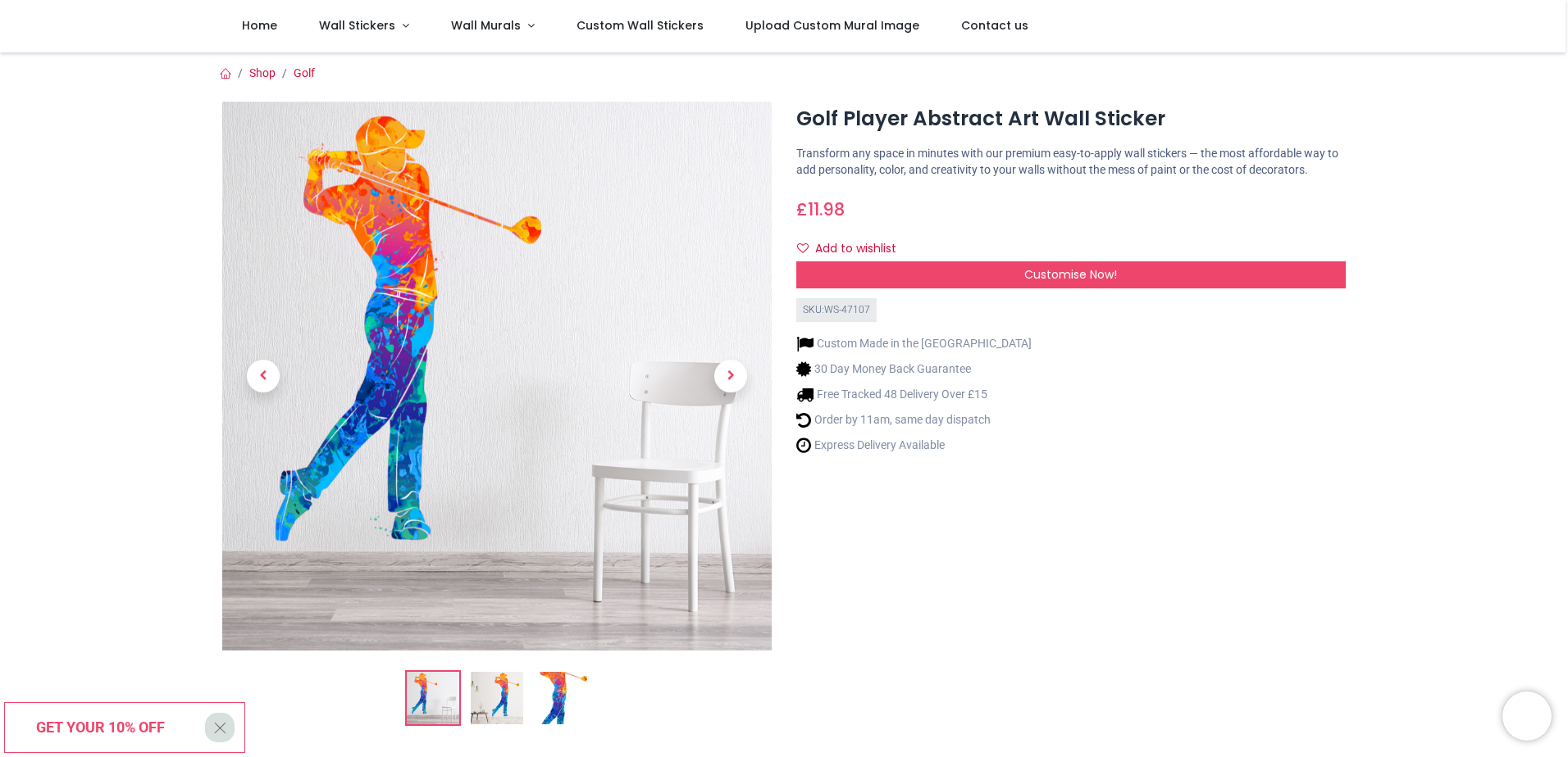
scroll to position [82, 0]
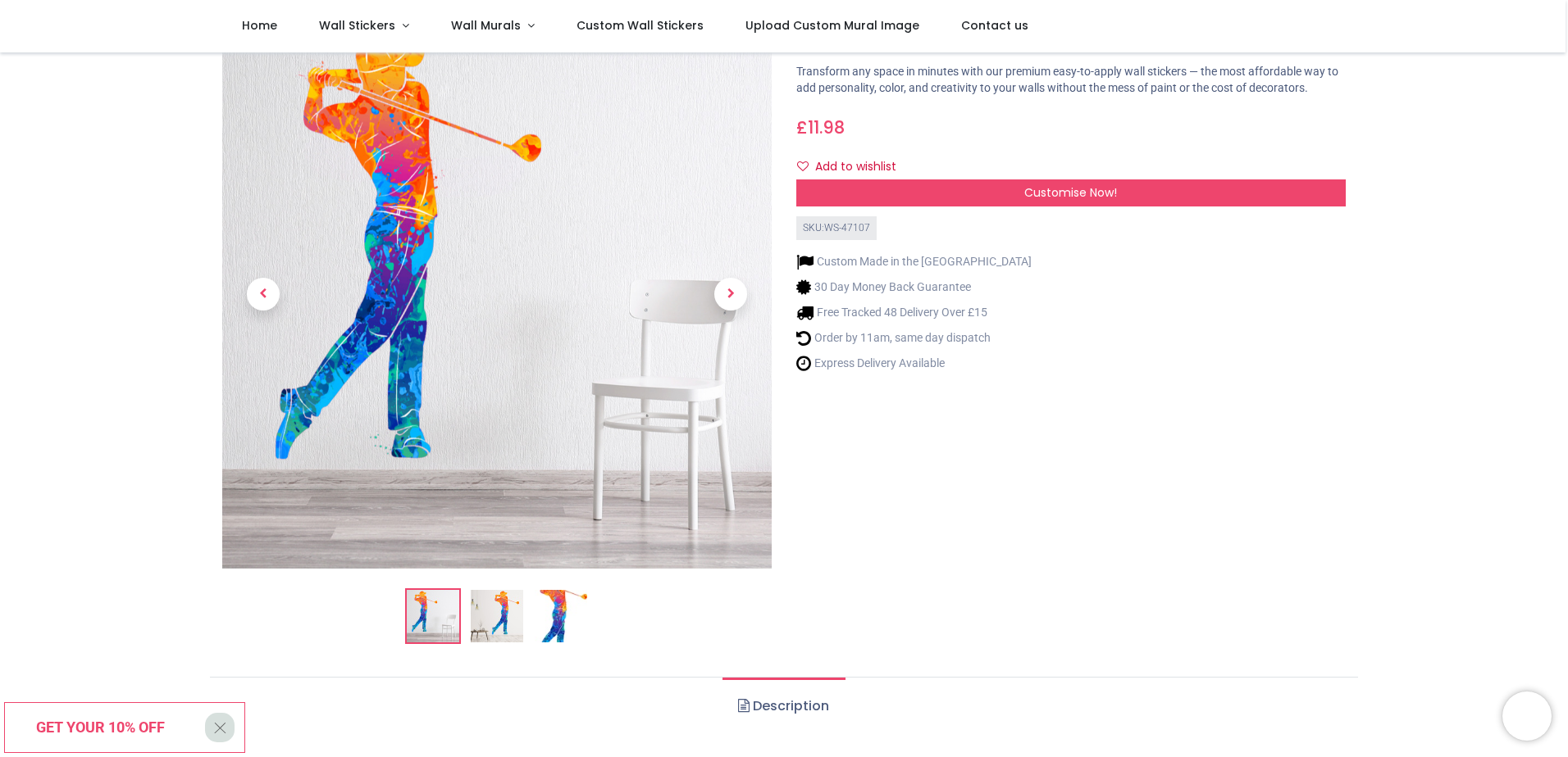
click at [557, 631] on img at bounding box center [561, 616] width 52 height 52
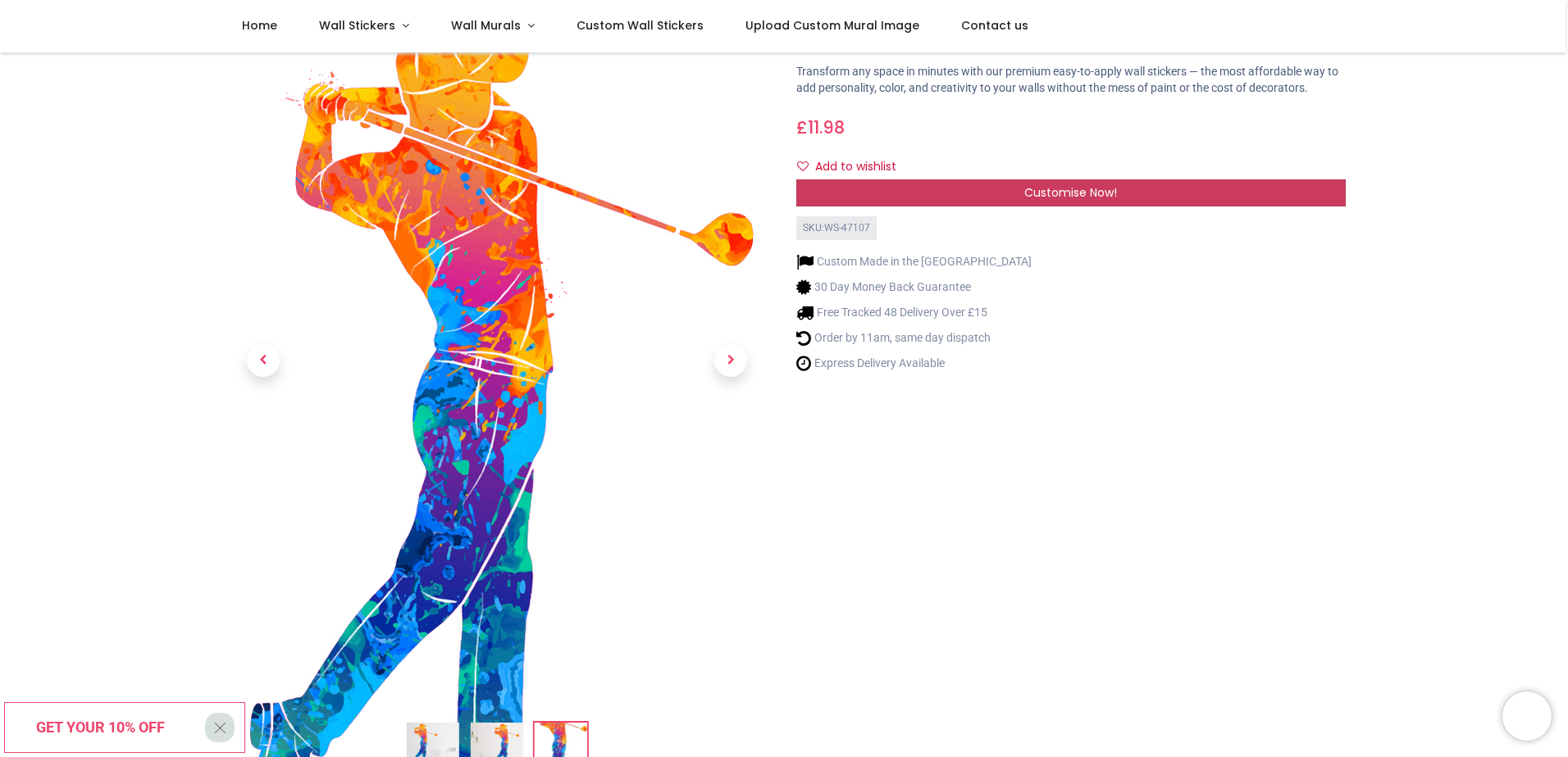
click at [1093, 191] on span "Customise Now!" at bounding box center [1070, 192] width 93 height 16
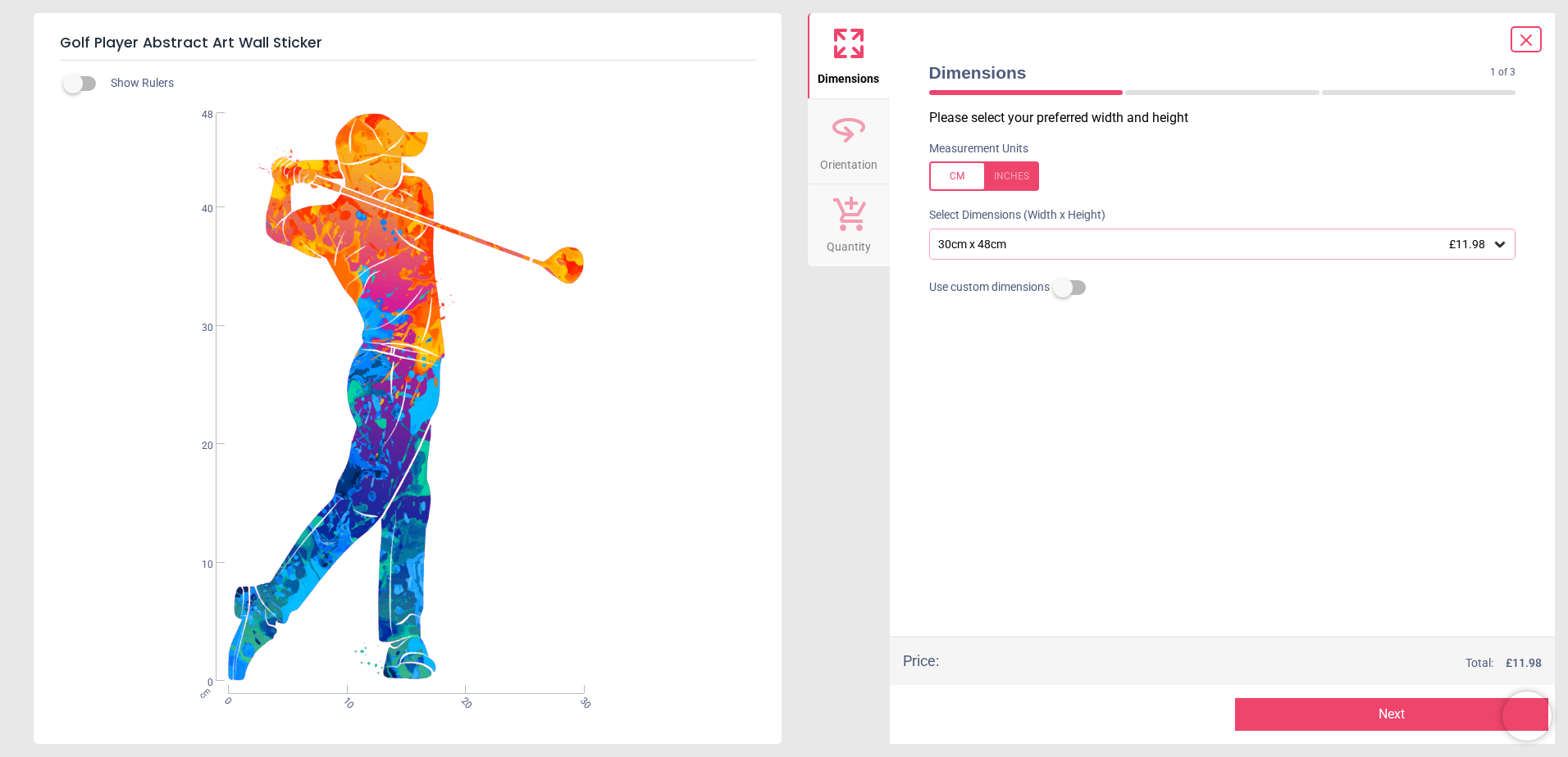
click at [1019, 188] on div at bounding box center [985, 176] width 110 height 29
click at [1503, 240] on icon at bounding box center [1500, 244] width 16 height 16
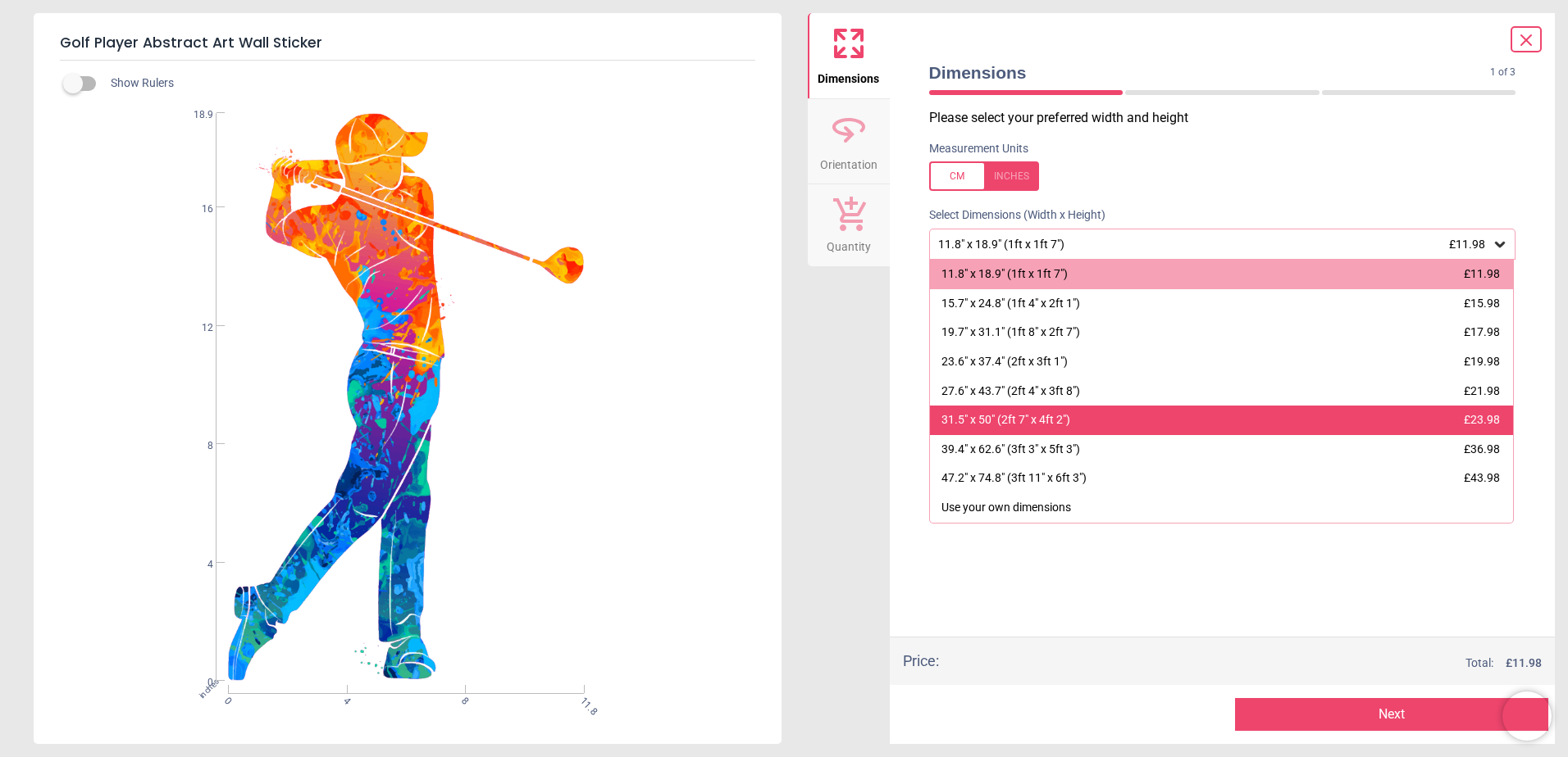
click at [1147, 416] on div "31.5" x 50" (2ft 7" x 4ft 2") £23.98" at bounding box center [1222, 420] width 584 height 29
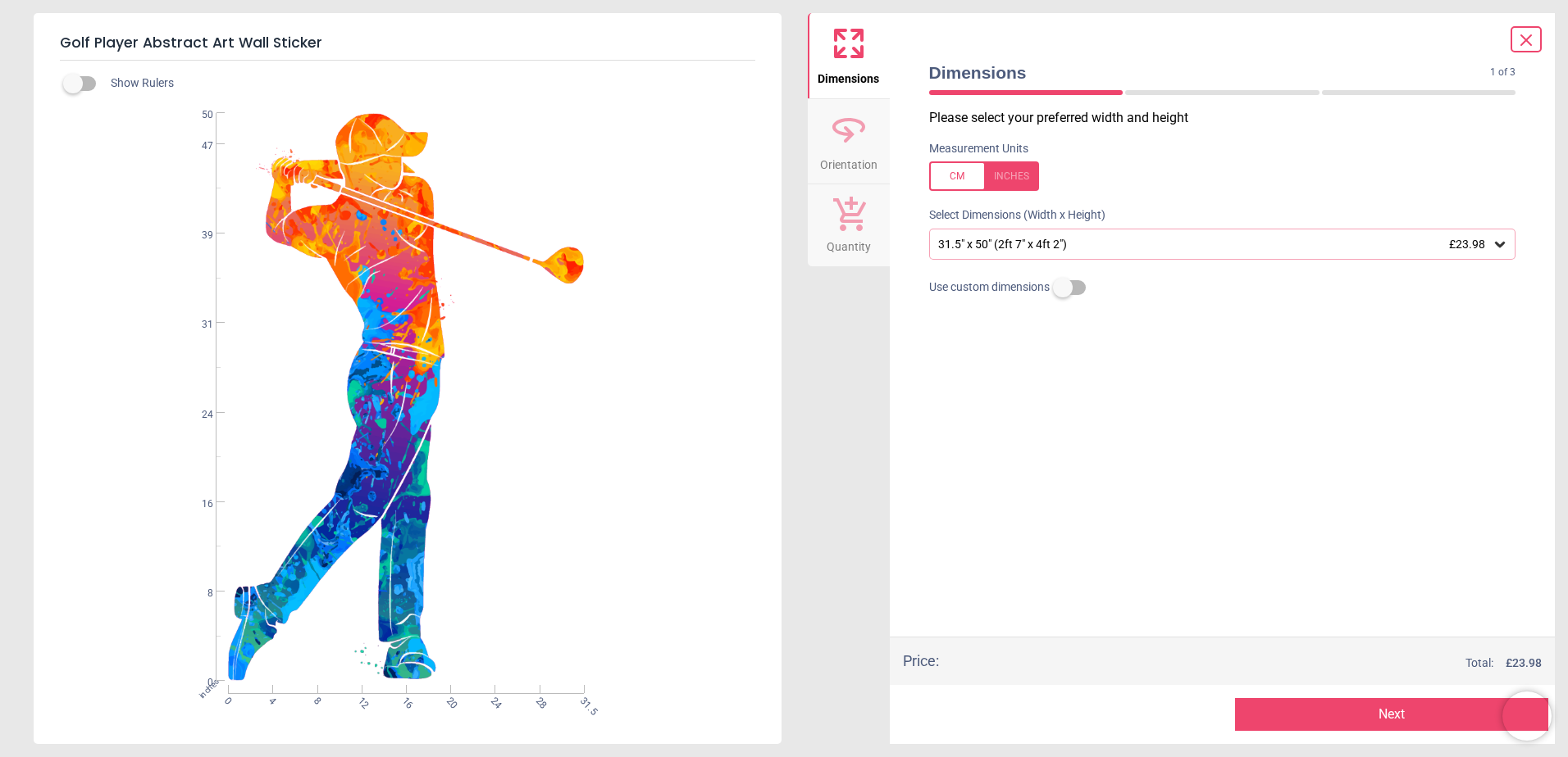
click at [1497, 244] on icon at bounding box center [1499, 244] width 10 height 5
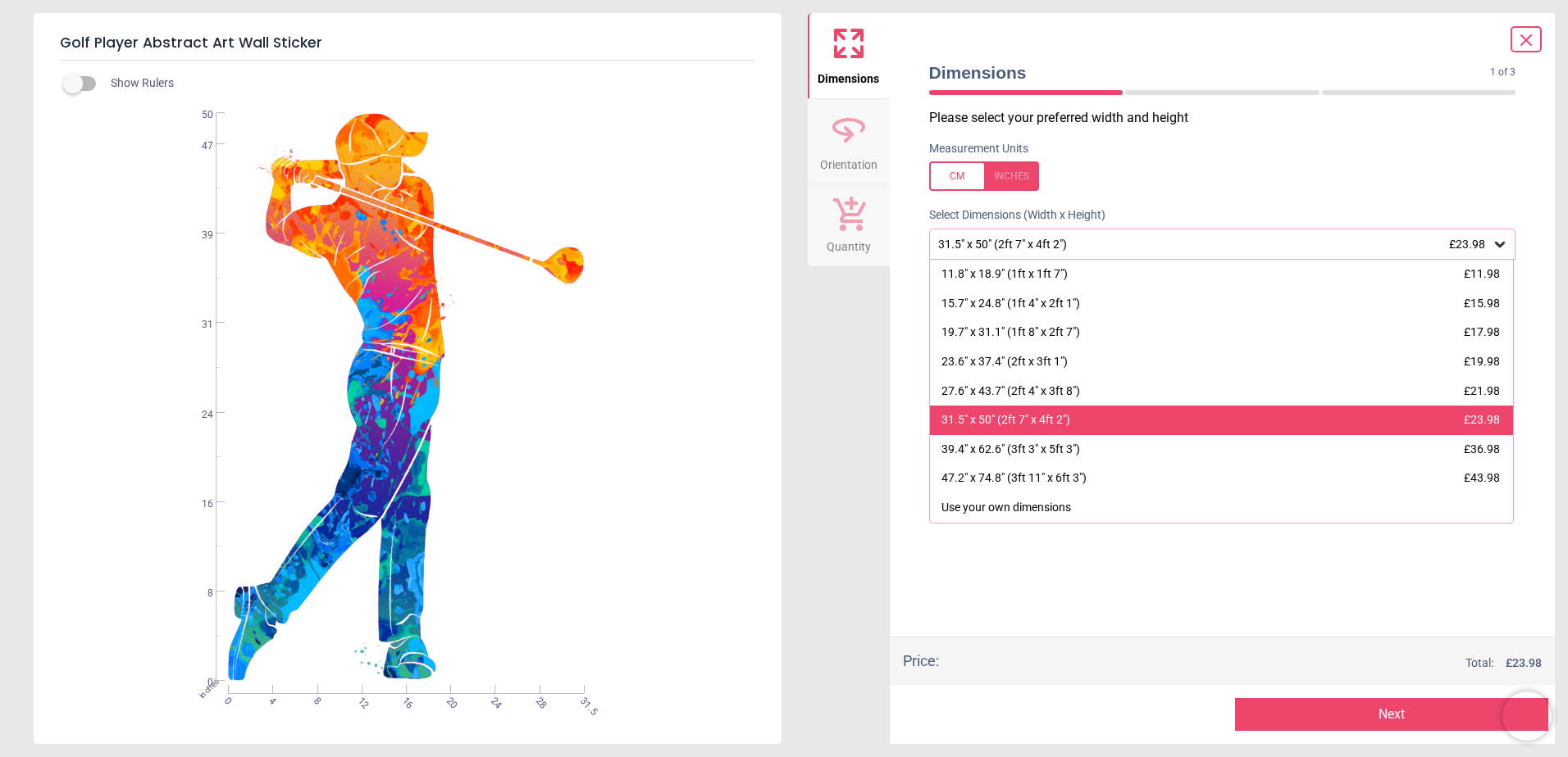
click at [1416, 419] on div "31.5" x 50" (2ft 7" x 4ft 2") £23.98" at bounding box center [1222, 420] width 584 height 29
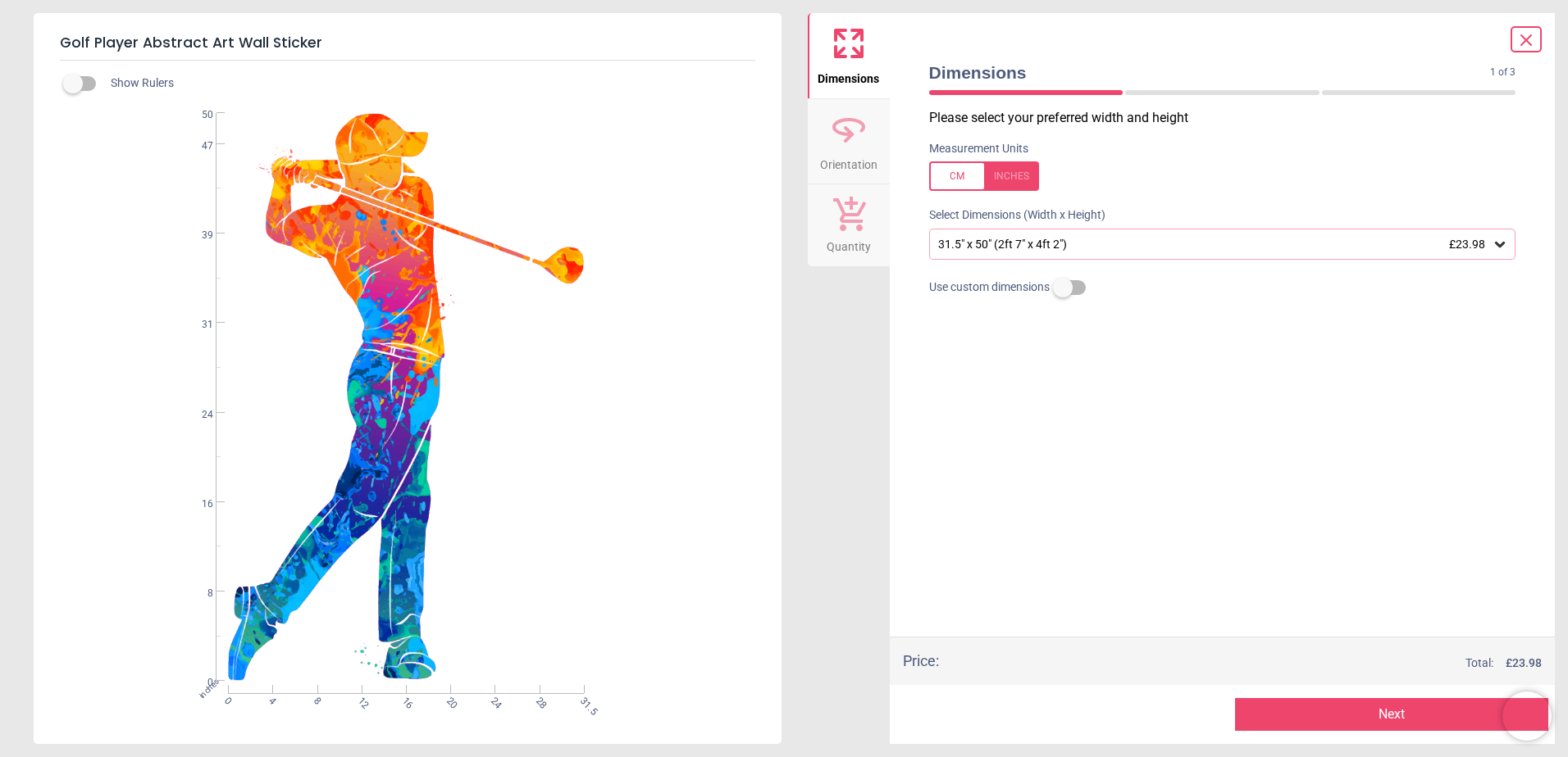
click at [1360, 707] on button "Next" at bounding box center [1392, 715] width 313 height 33
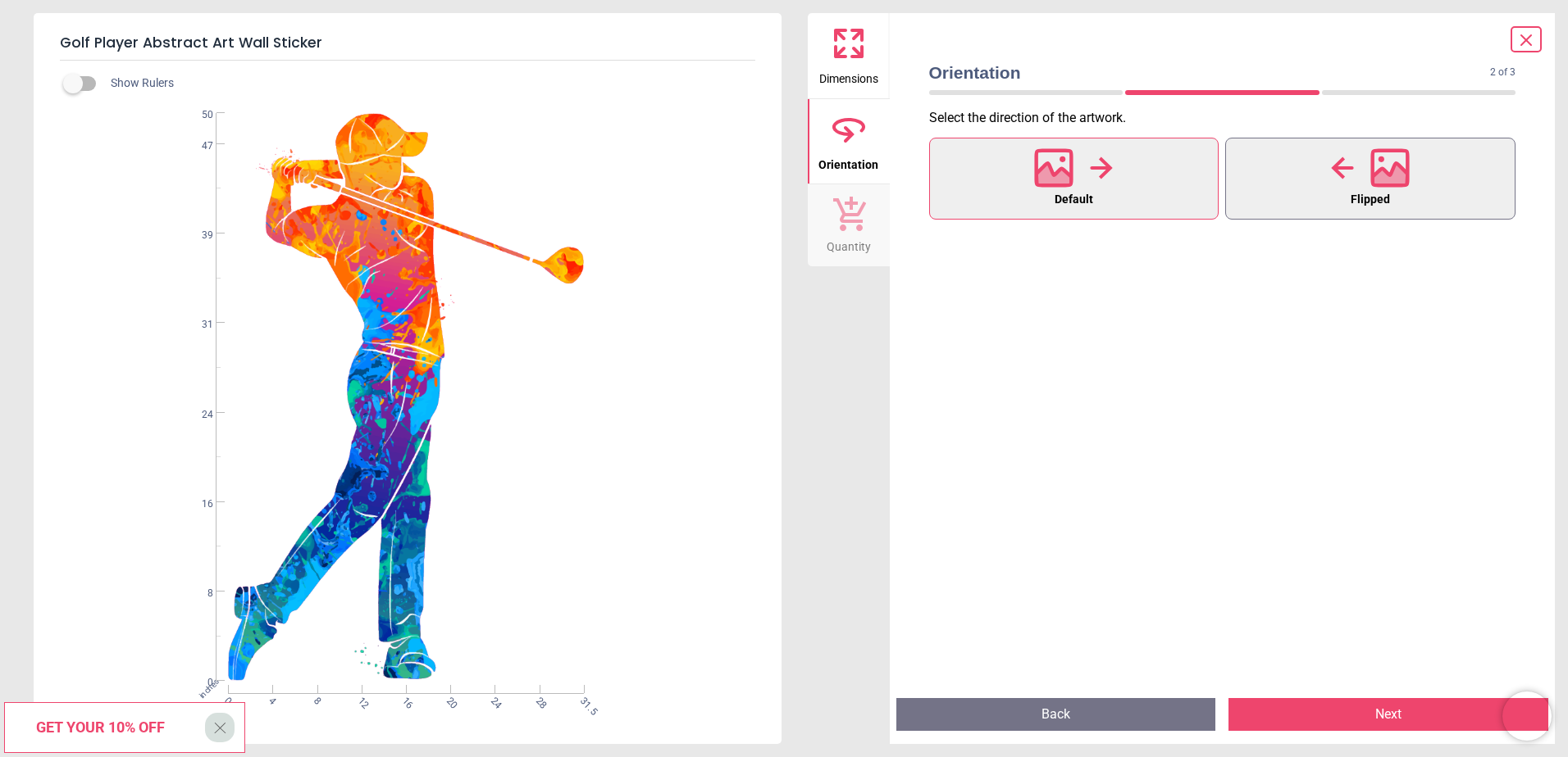
click at [1320, 202] on button "Flipped" at bounding box center [1370, 178] width 290 height 82
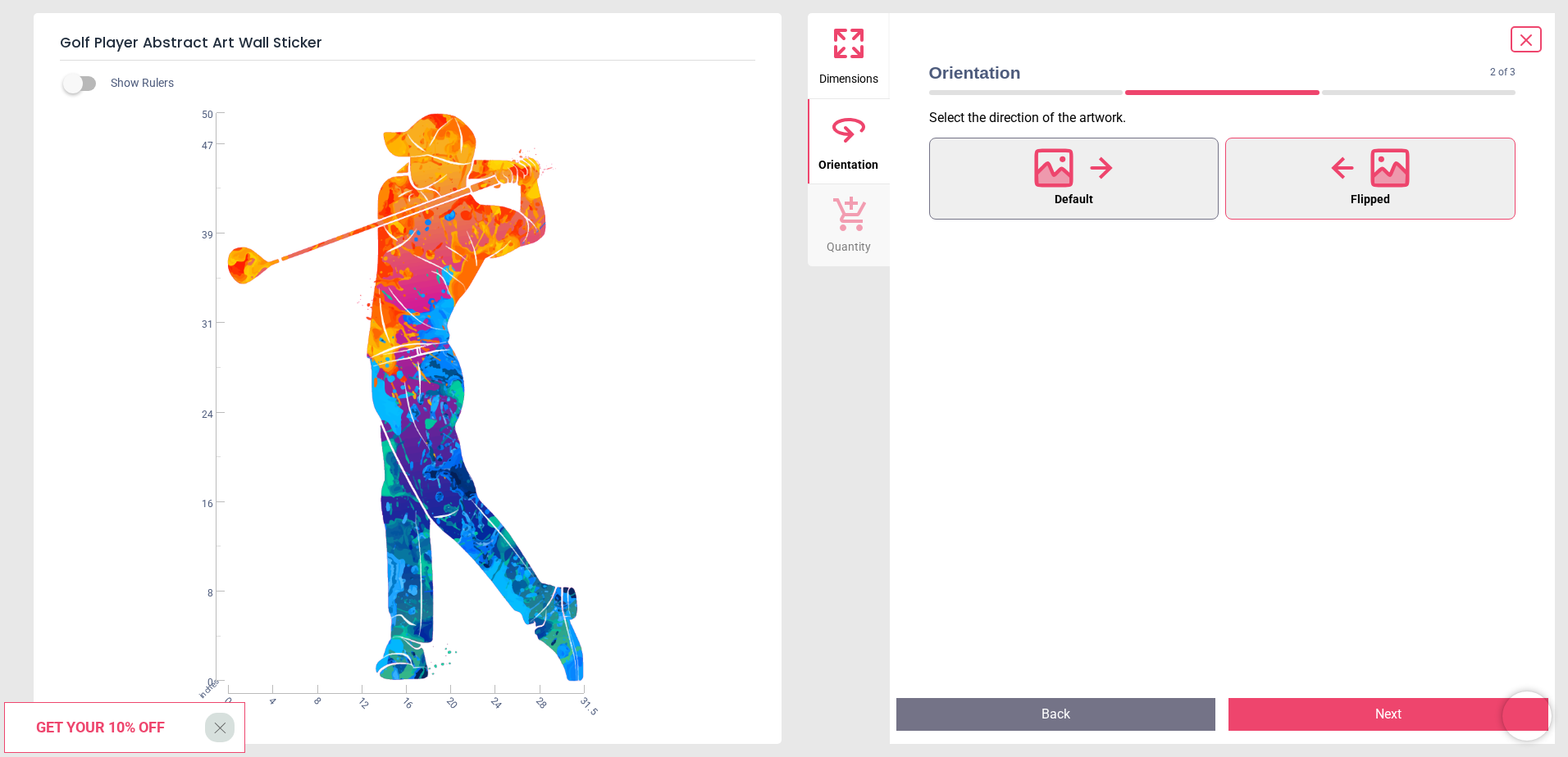
click at [1125, 178] on button "Default" at bounding box center [1074, 178] width 290 height 82
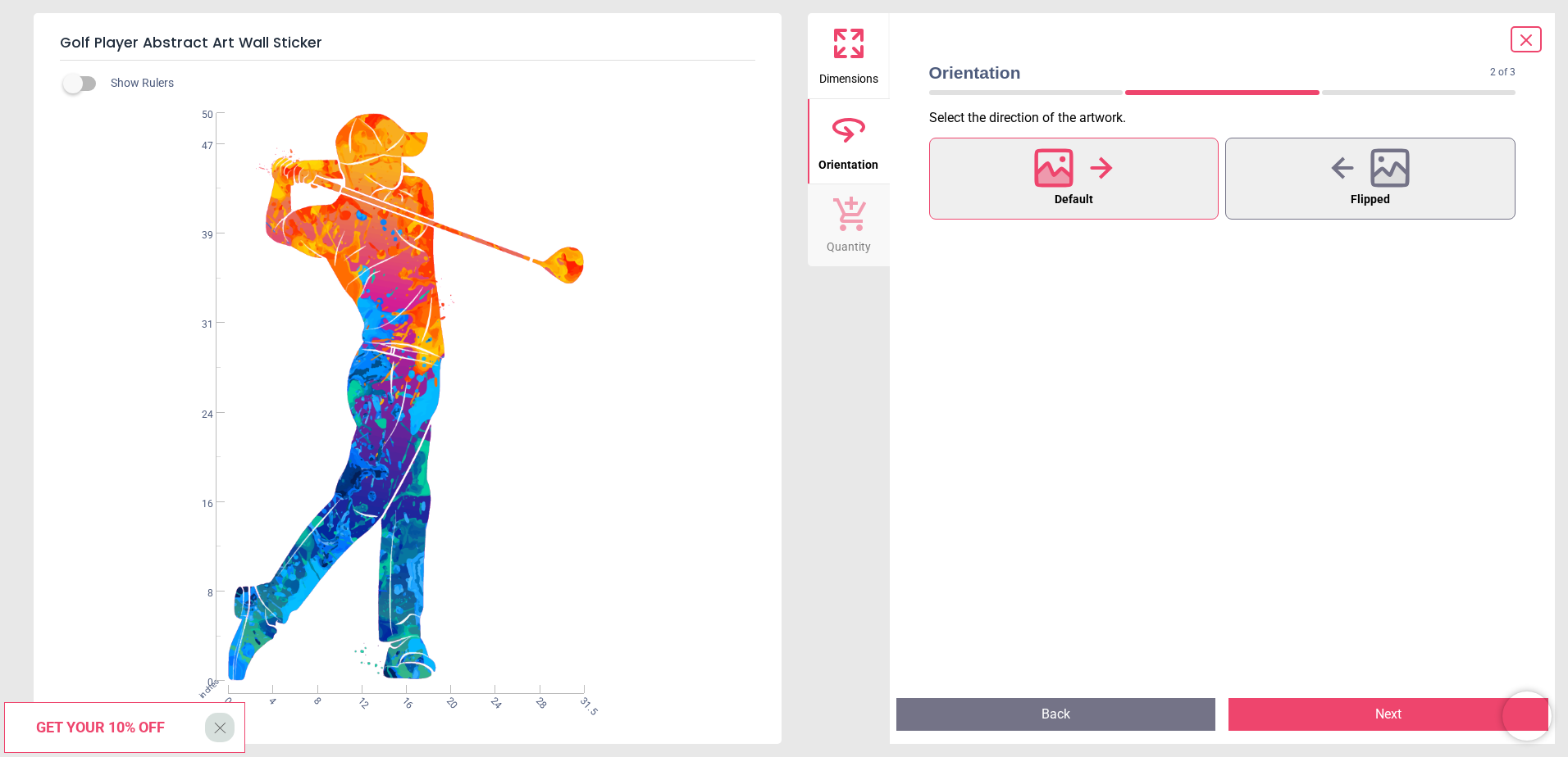
click at [1443, 716] on button "Next" at bounding box center [1388, 715] width 320 height 33
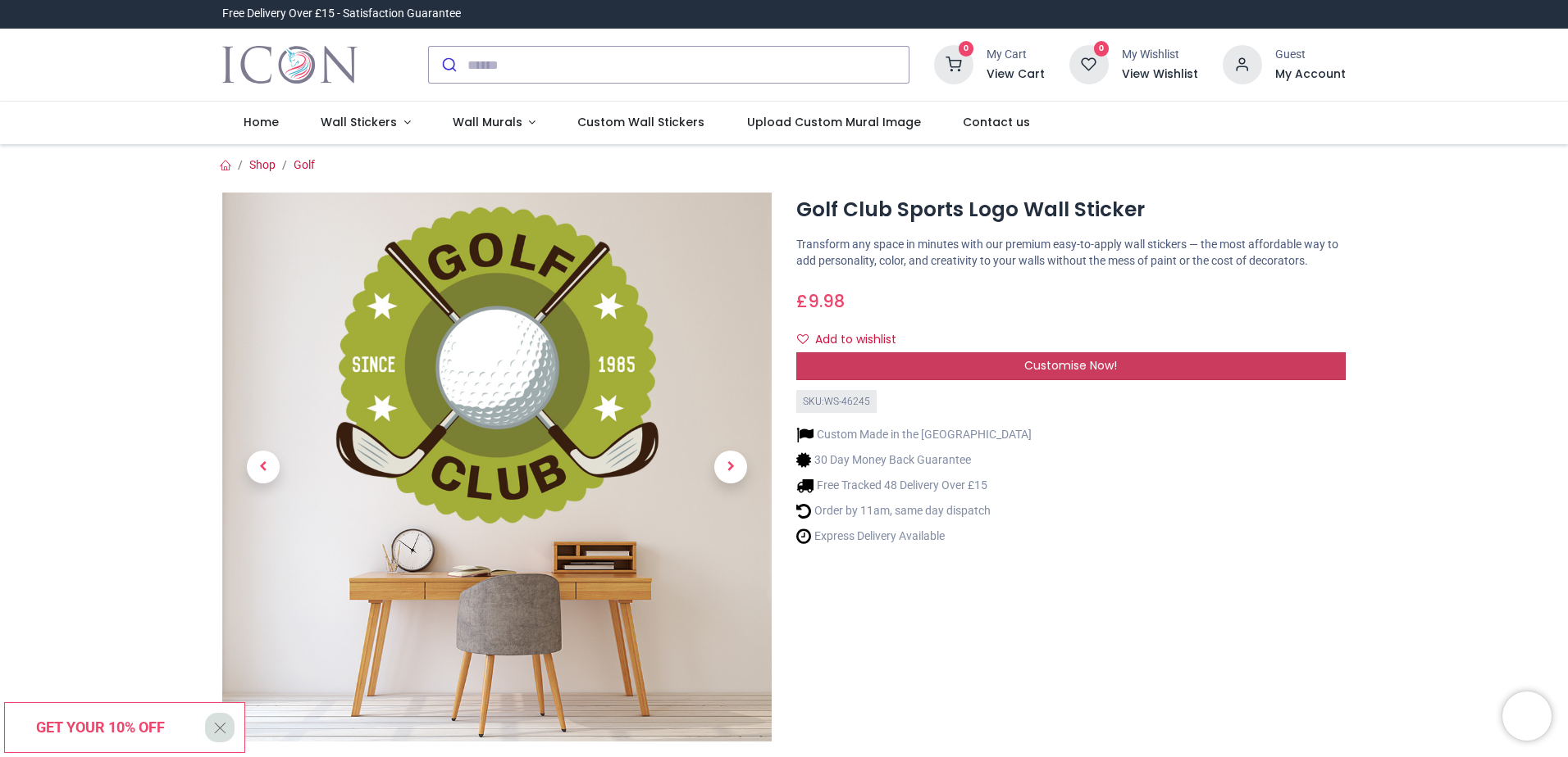
click at [1087, 373] on span "Customise Now!" at bounding box center [1070, 365] width 93 height 16
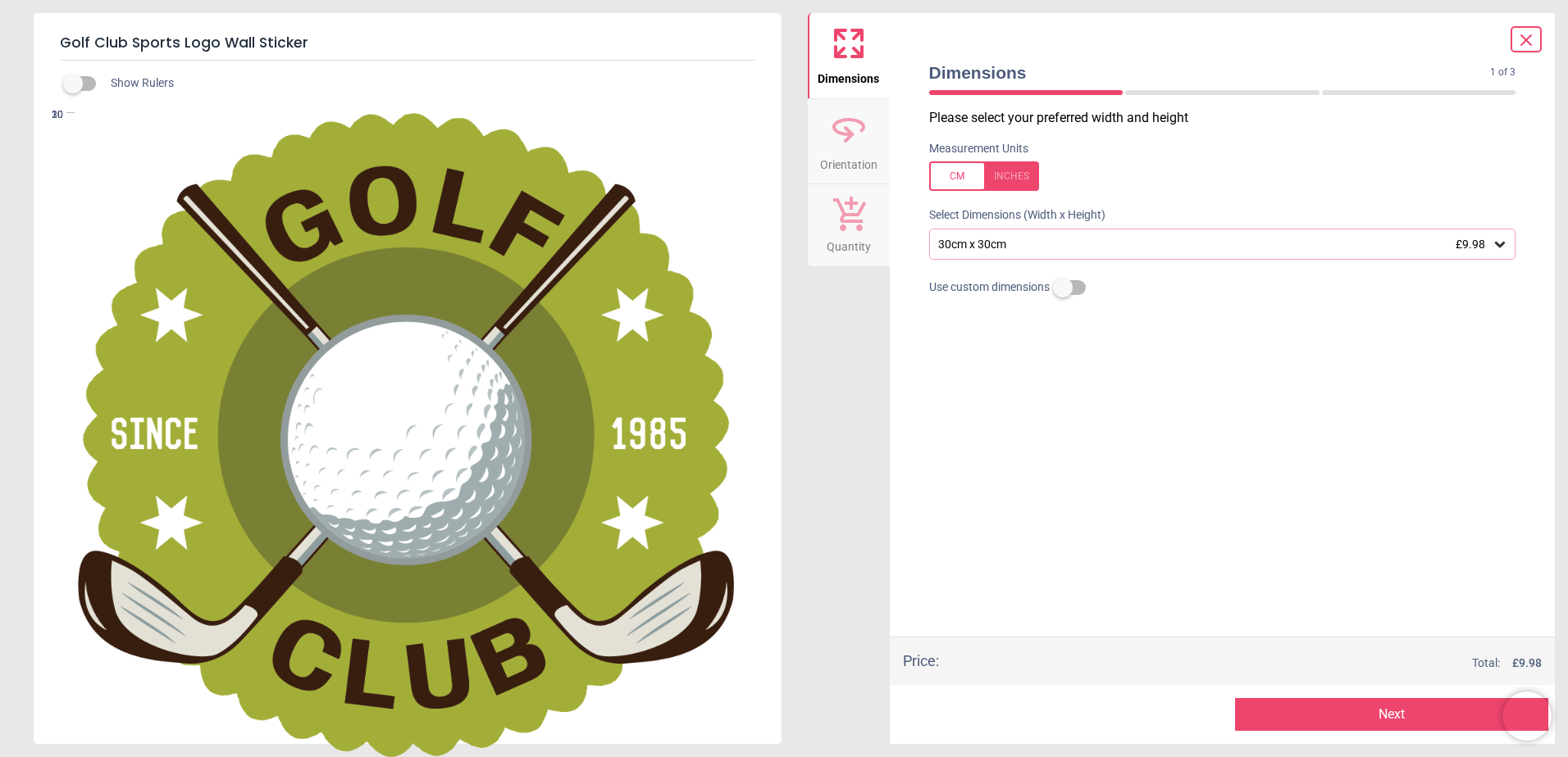
click at [1360, 247] on div "30cm x 30cm £9.98" at bounding box center [1214, 244] width 556 height 14
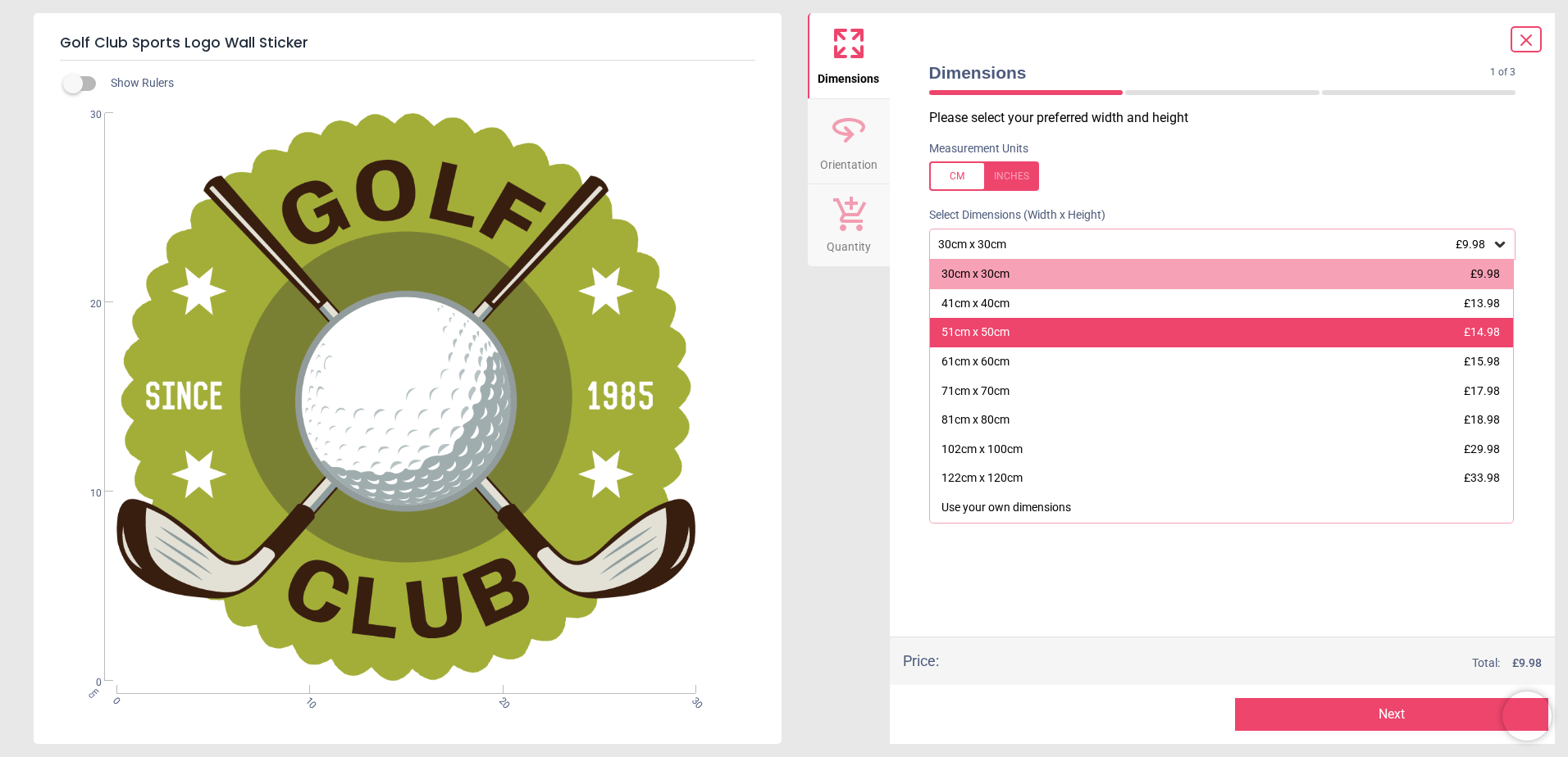
click at [1243, 330] on div "51cm x 50cm £14.98" at bounding box center [1222, 332] width 584 height 29
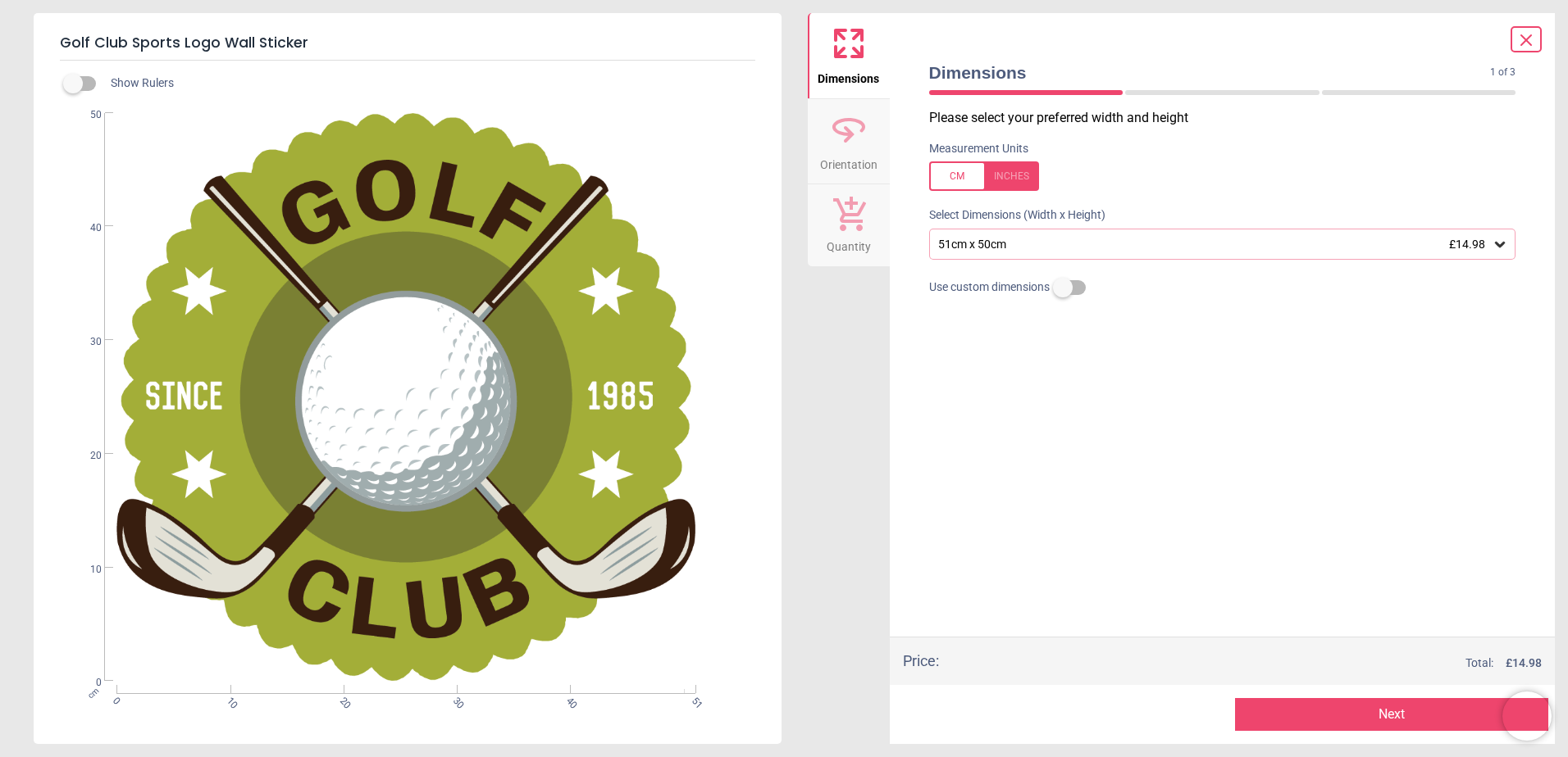
click at [1016, 185] on div at bounding box center [985, 176] width 110 height 29
click at [1395, 709] on button "Next" at bounding box center [1392, 715] width 313 height 33
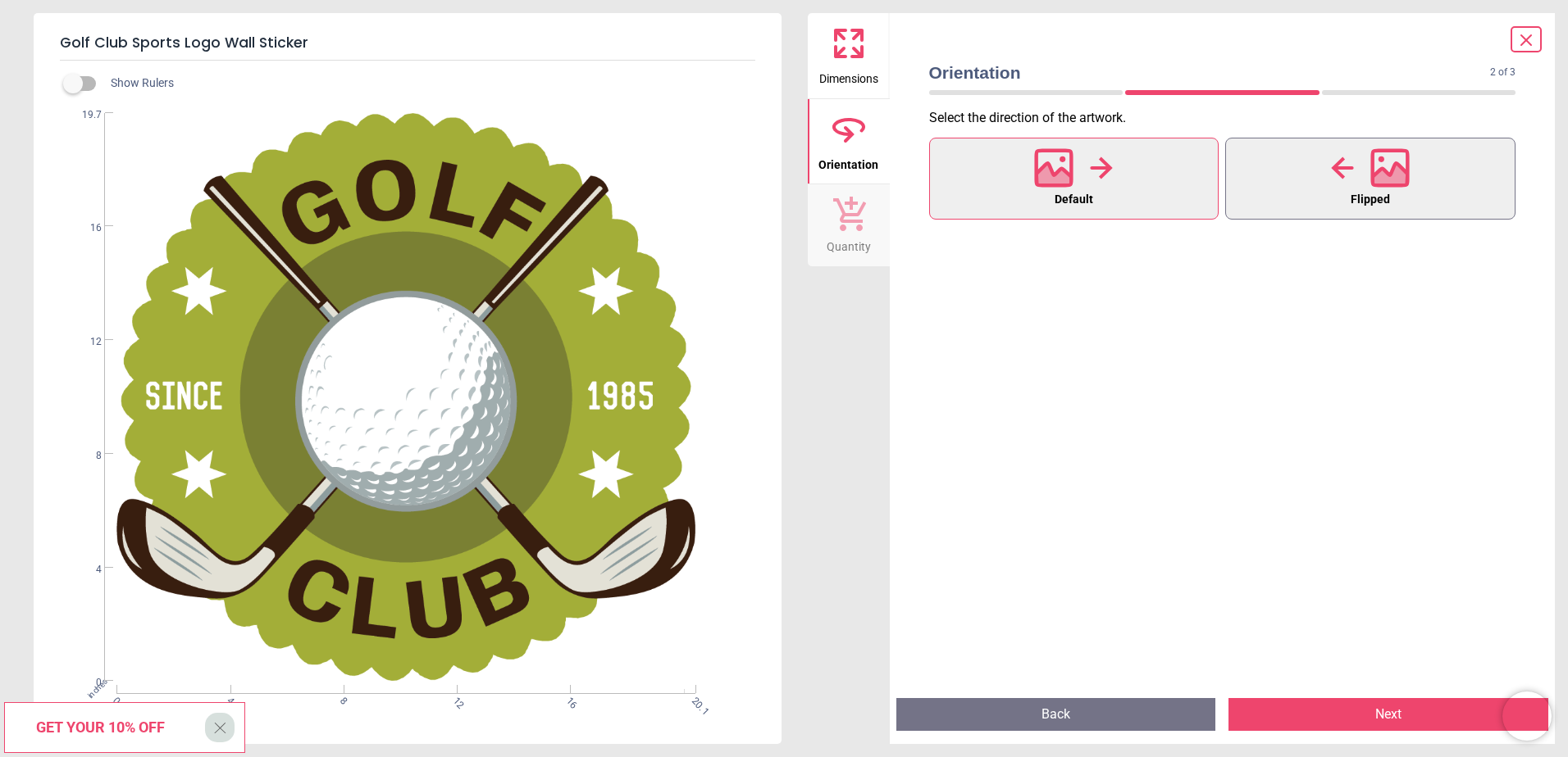
click at [1288, 208] on button "Flipped" at bounding box center [1370, 178] width 290 height 82
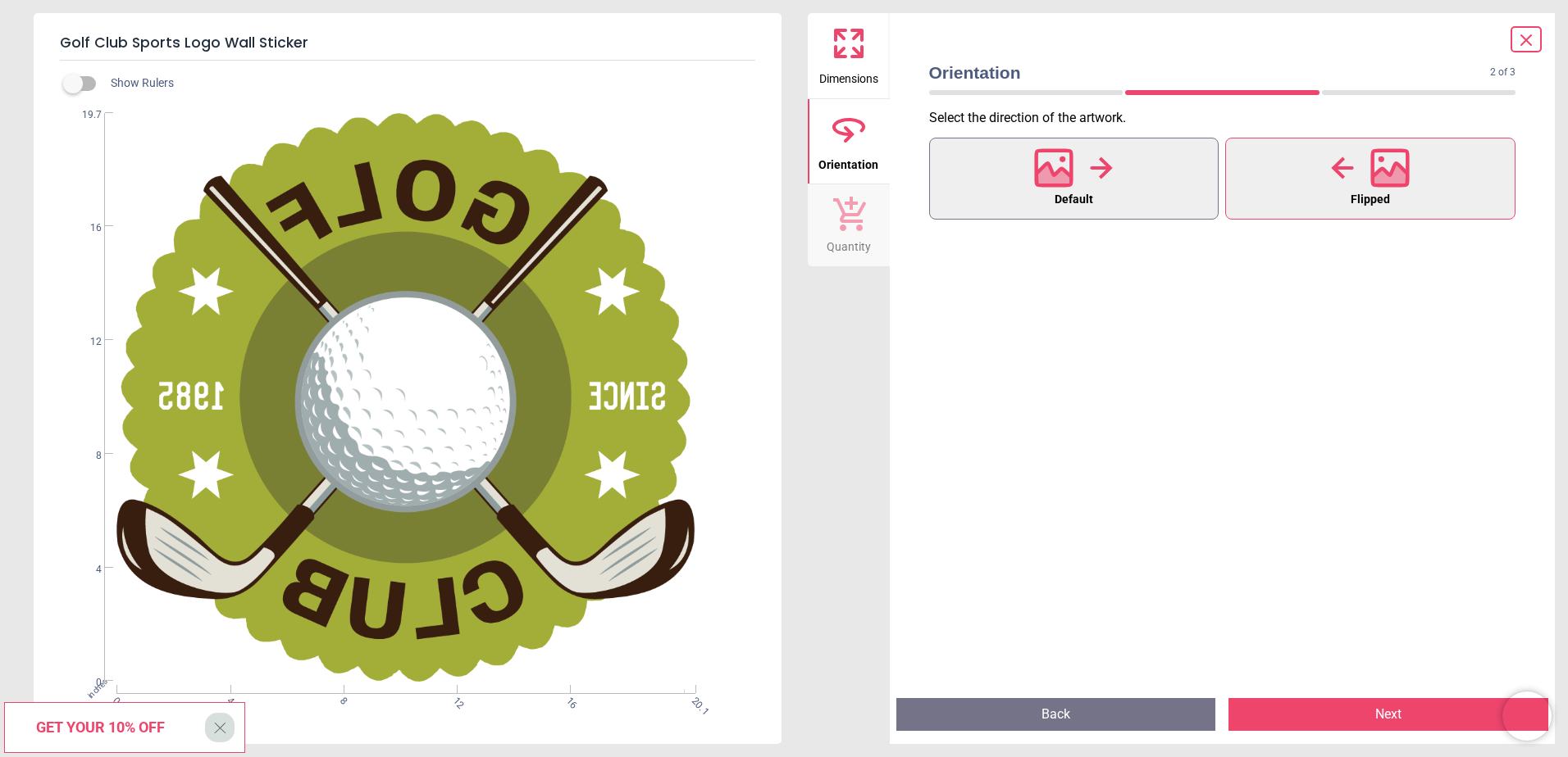
click at [1160, 204] on button "Default" at bounding box center [1074, 178] width 290 height 82
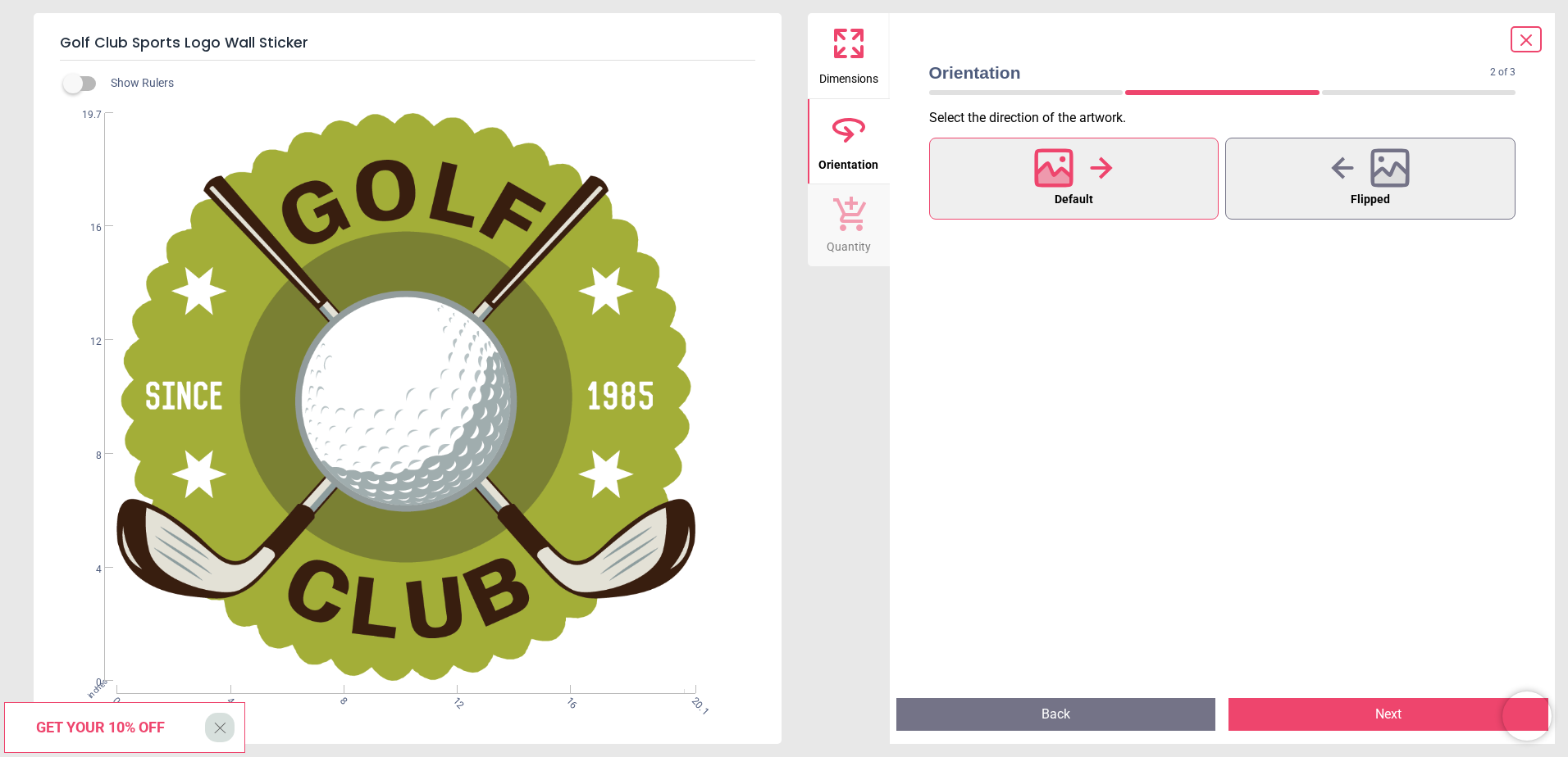
click at [1410, 711] on button "Next" at bounding box center [1388, 715] width 320 height 33
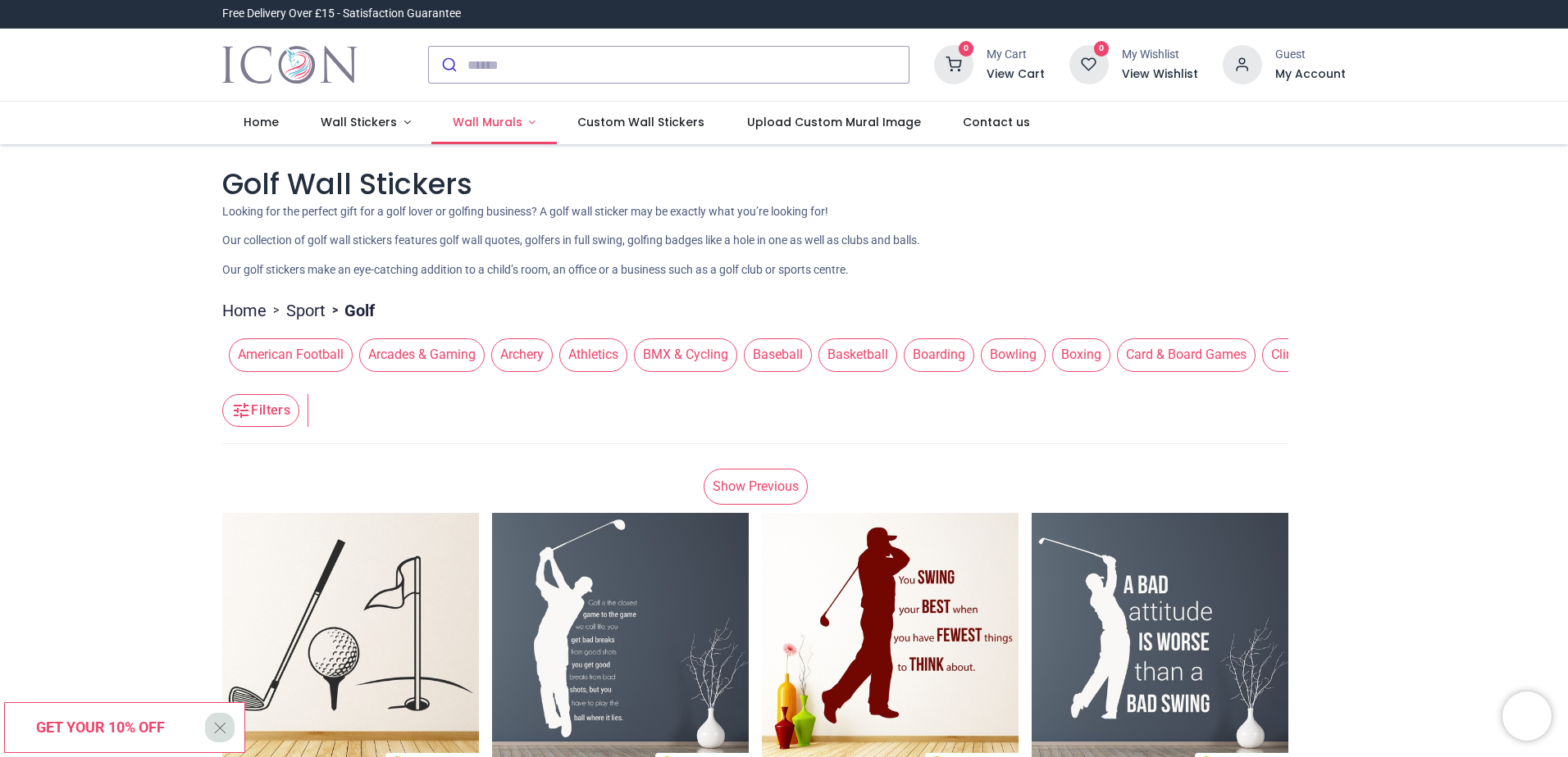
click at [501, 119] on span "Wall Murals" at bounding box center [487, 122] width 70 height 16
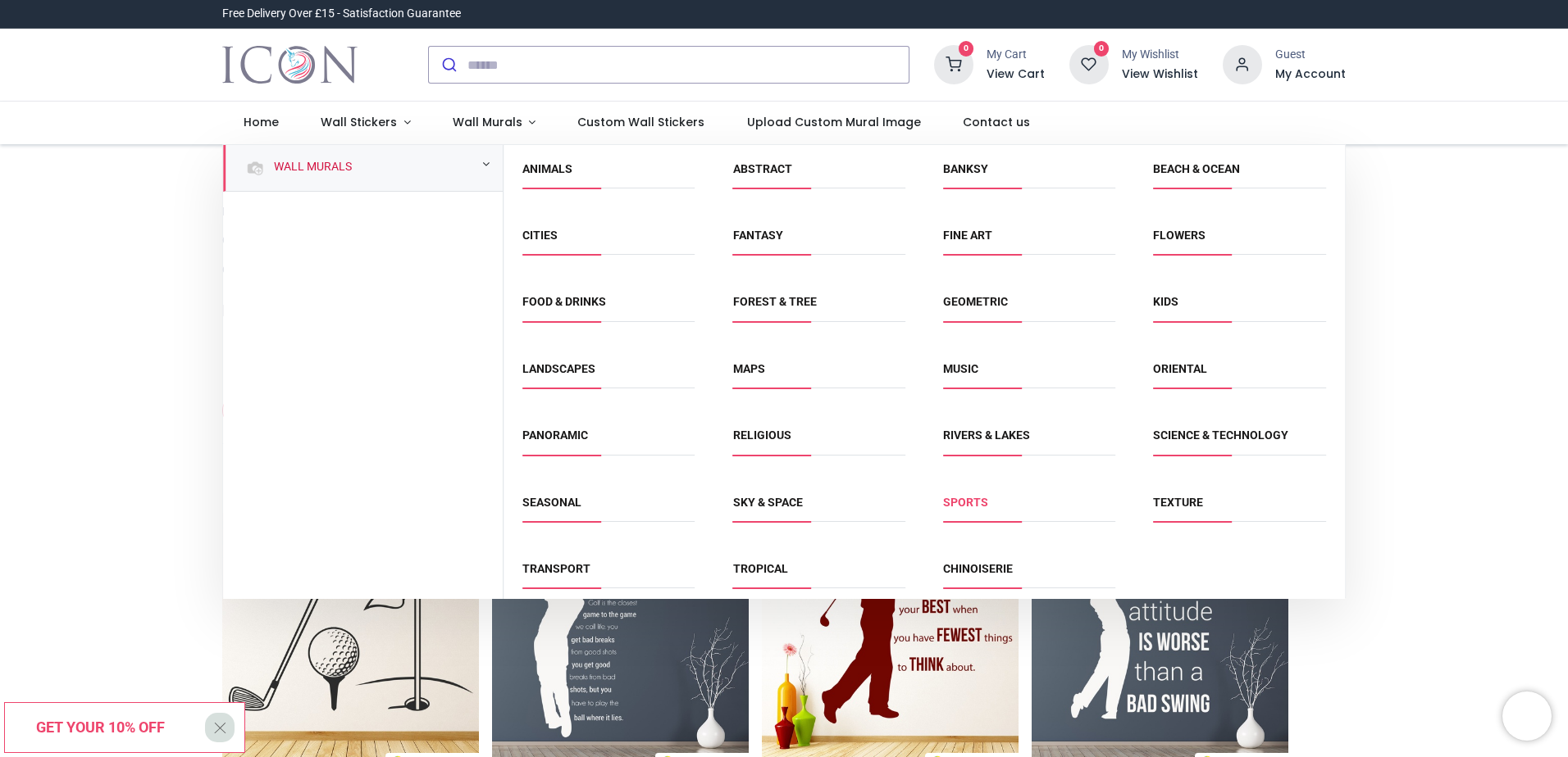
click at [957, 504] on link "Sports" at bounding box center [965, 503] width 45 height 13
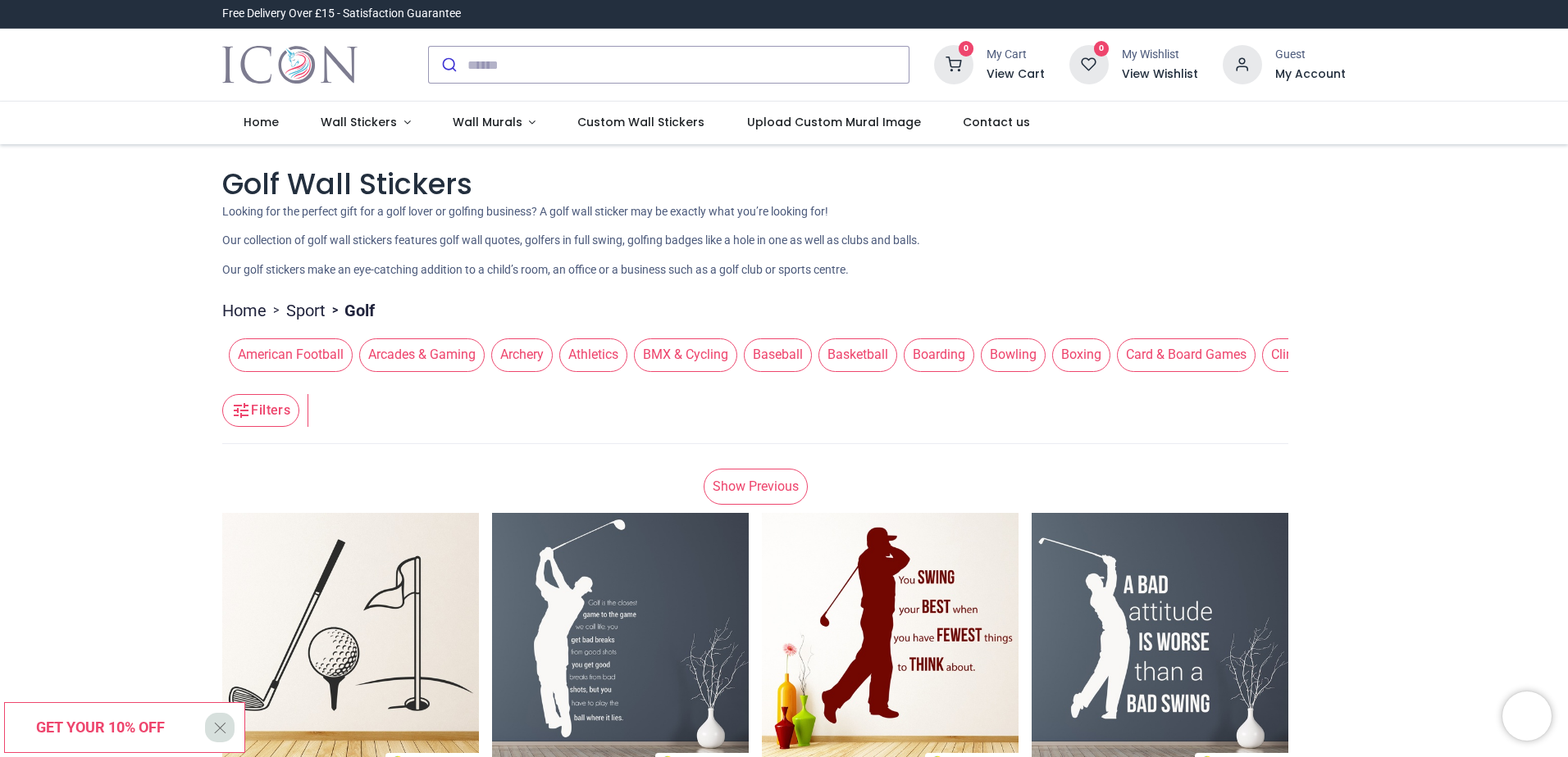
click at [797, 490] on link "Show Previous" at bounding box center [756, 486] width 104 height 36
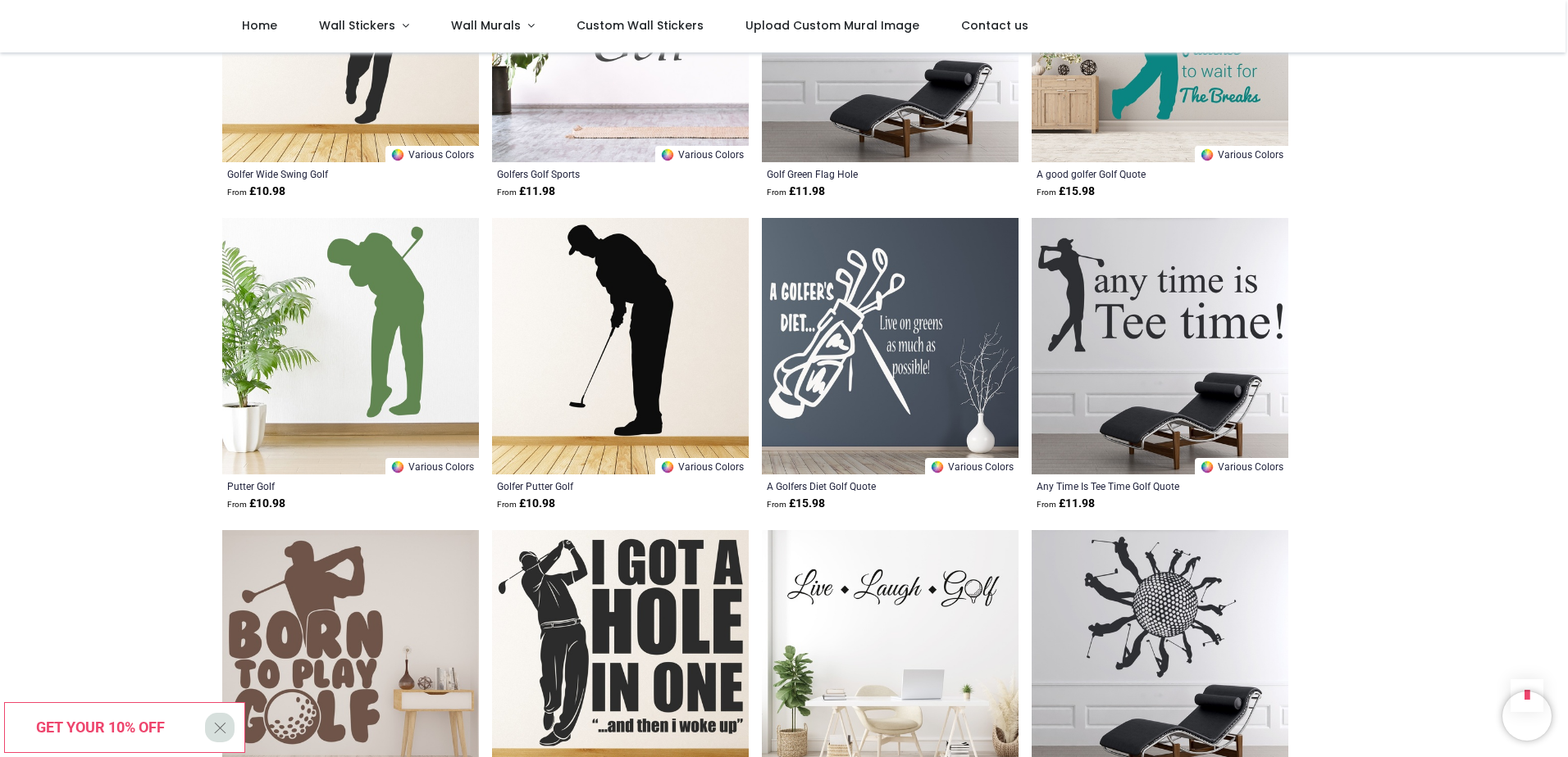
scroll to position [1885, 0]
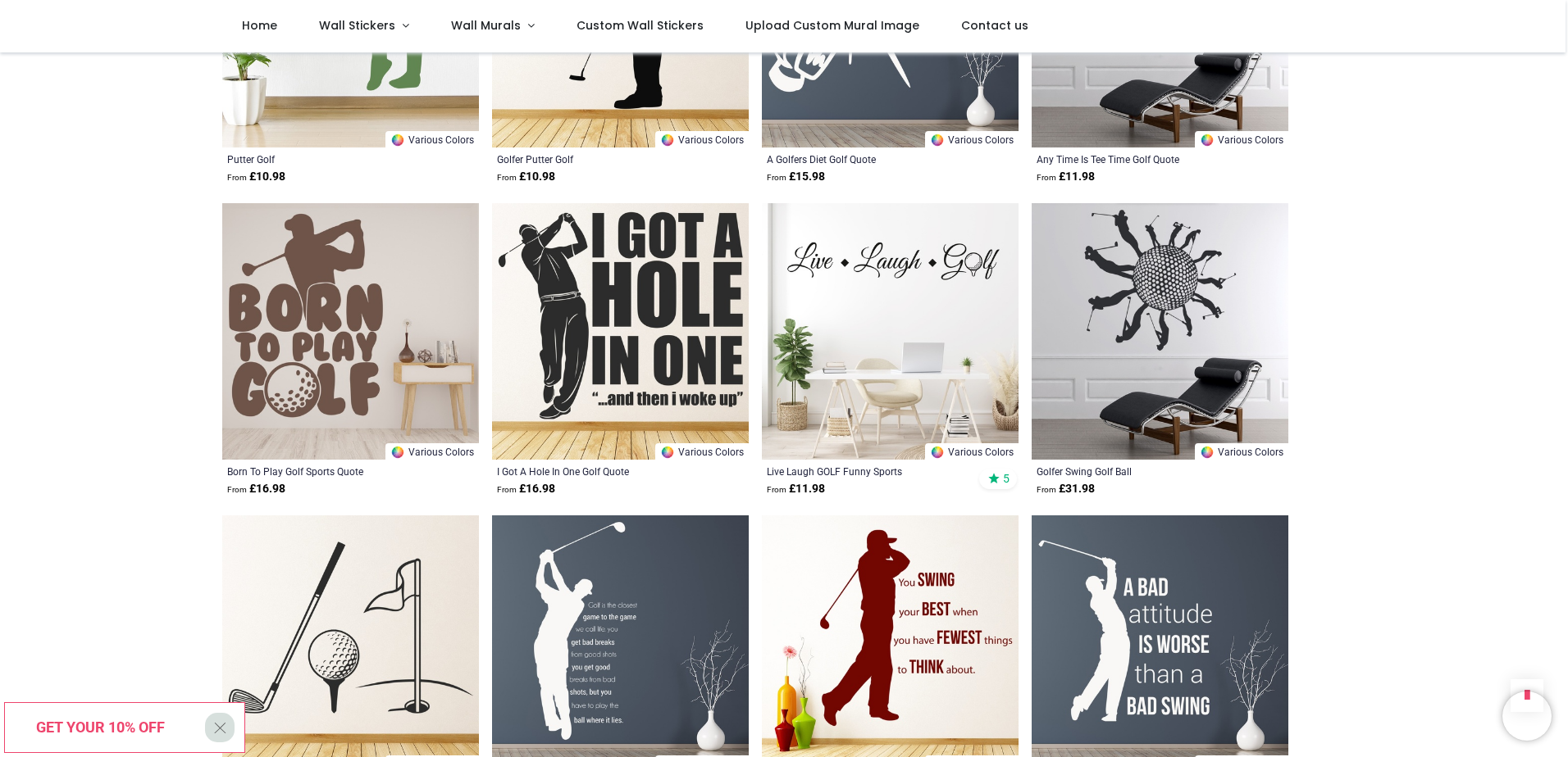
scroll to position [1803, 0]
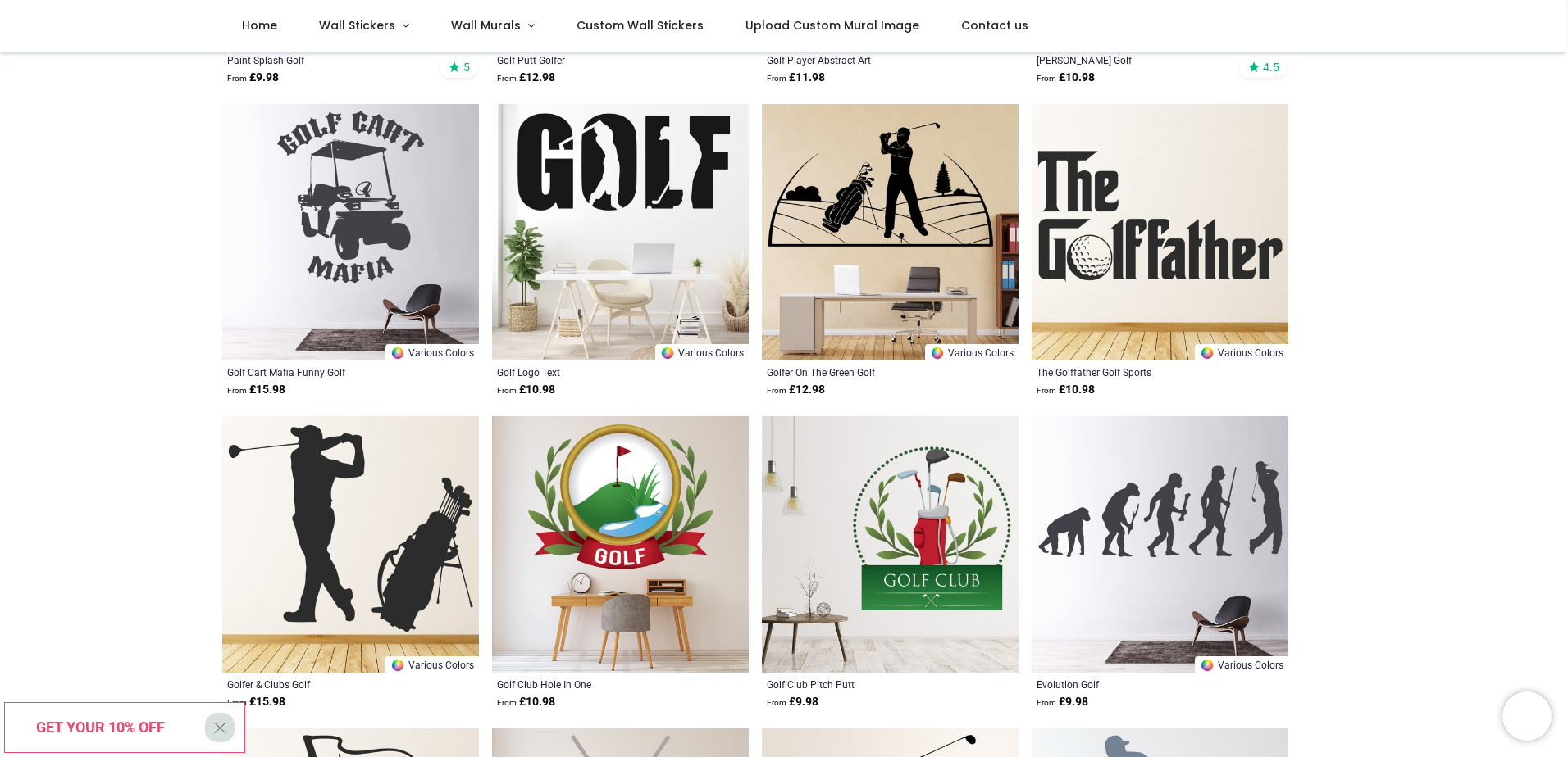
scroll to position [246, 0]
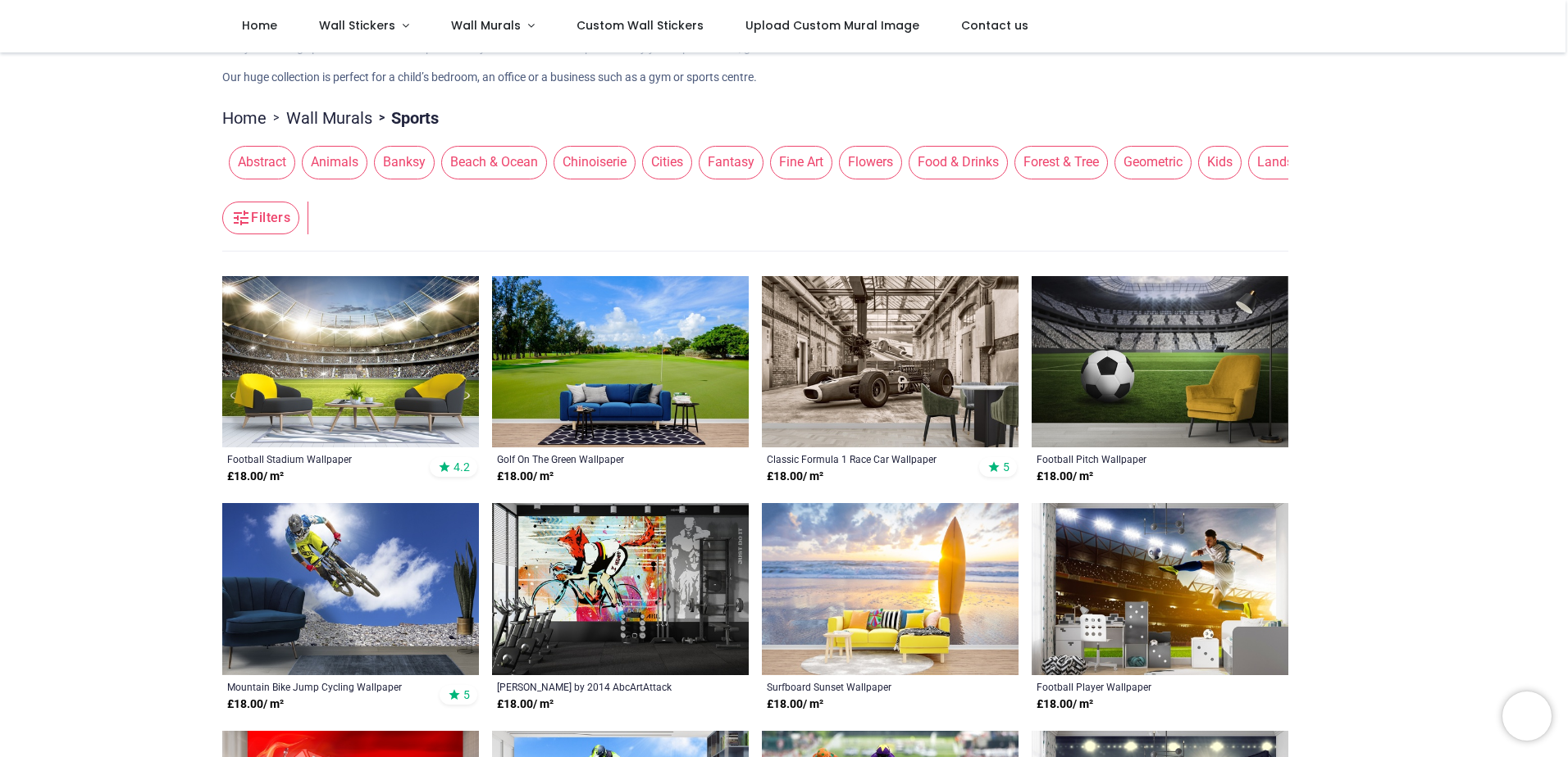
scroll to position [328, 0]
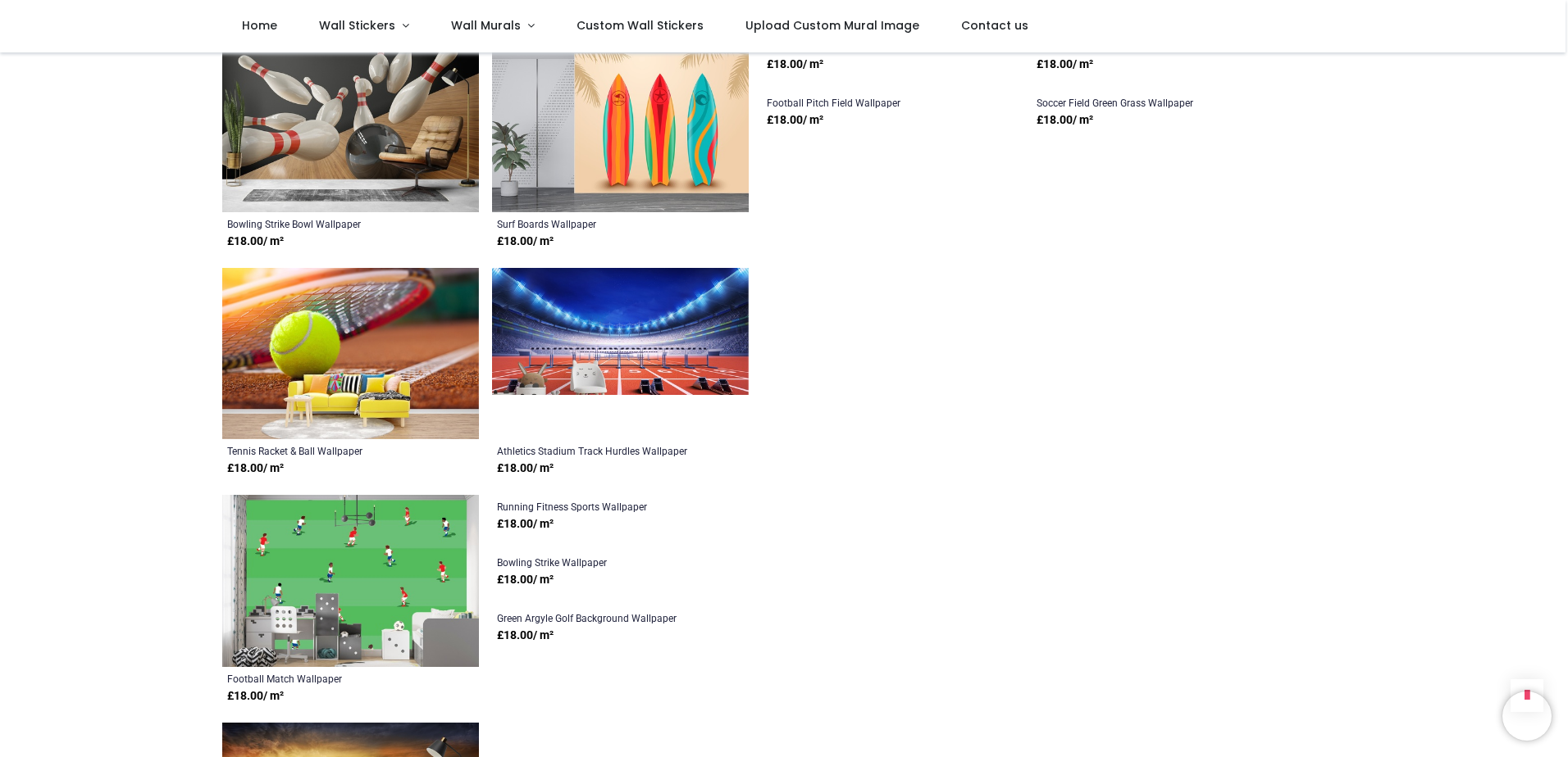
scroll to position [2459, 0]
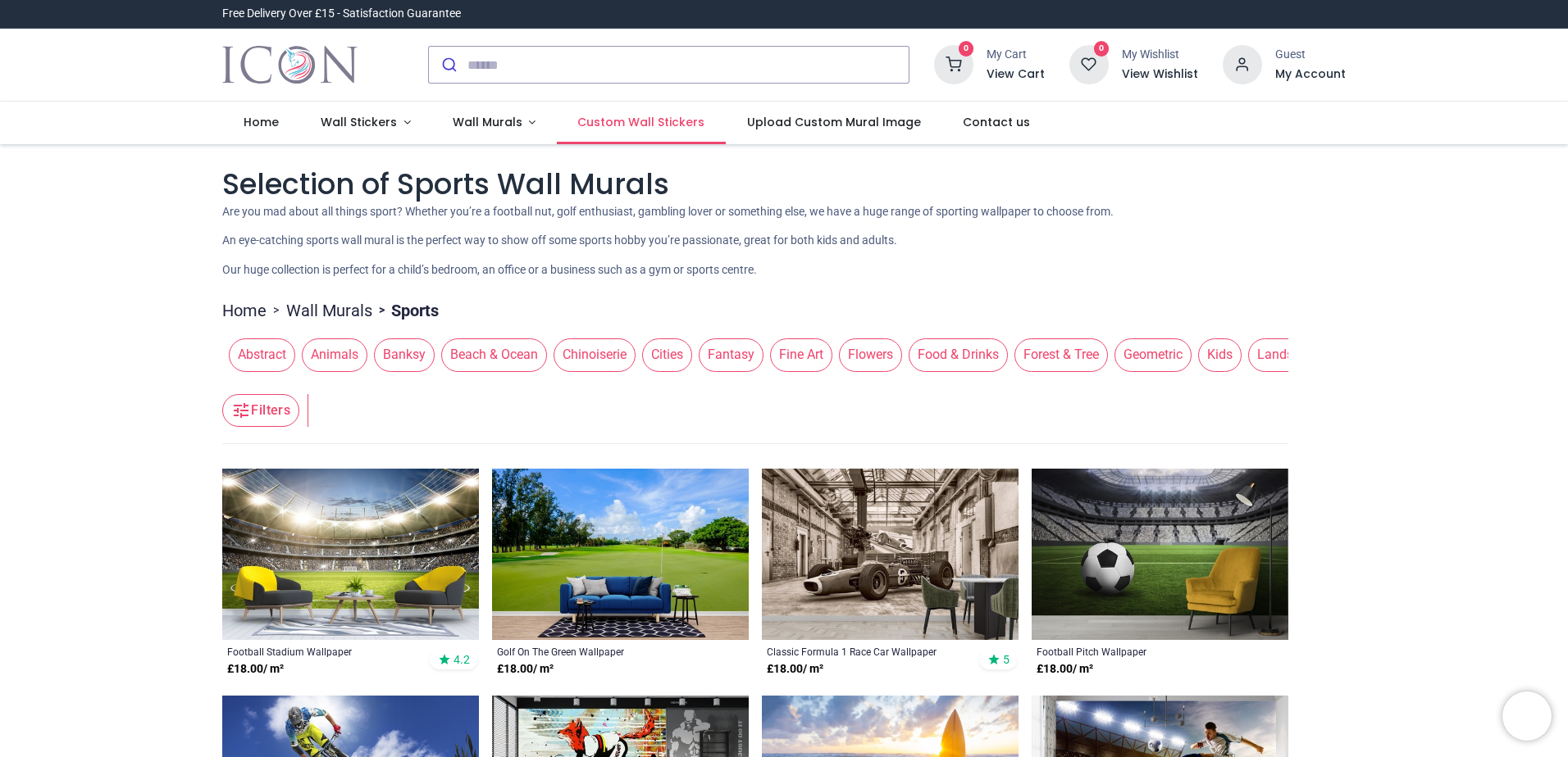
click at [640, 129] on span "Custom Wall Stickers" at bounding box center [640, 122] width 127 height 16
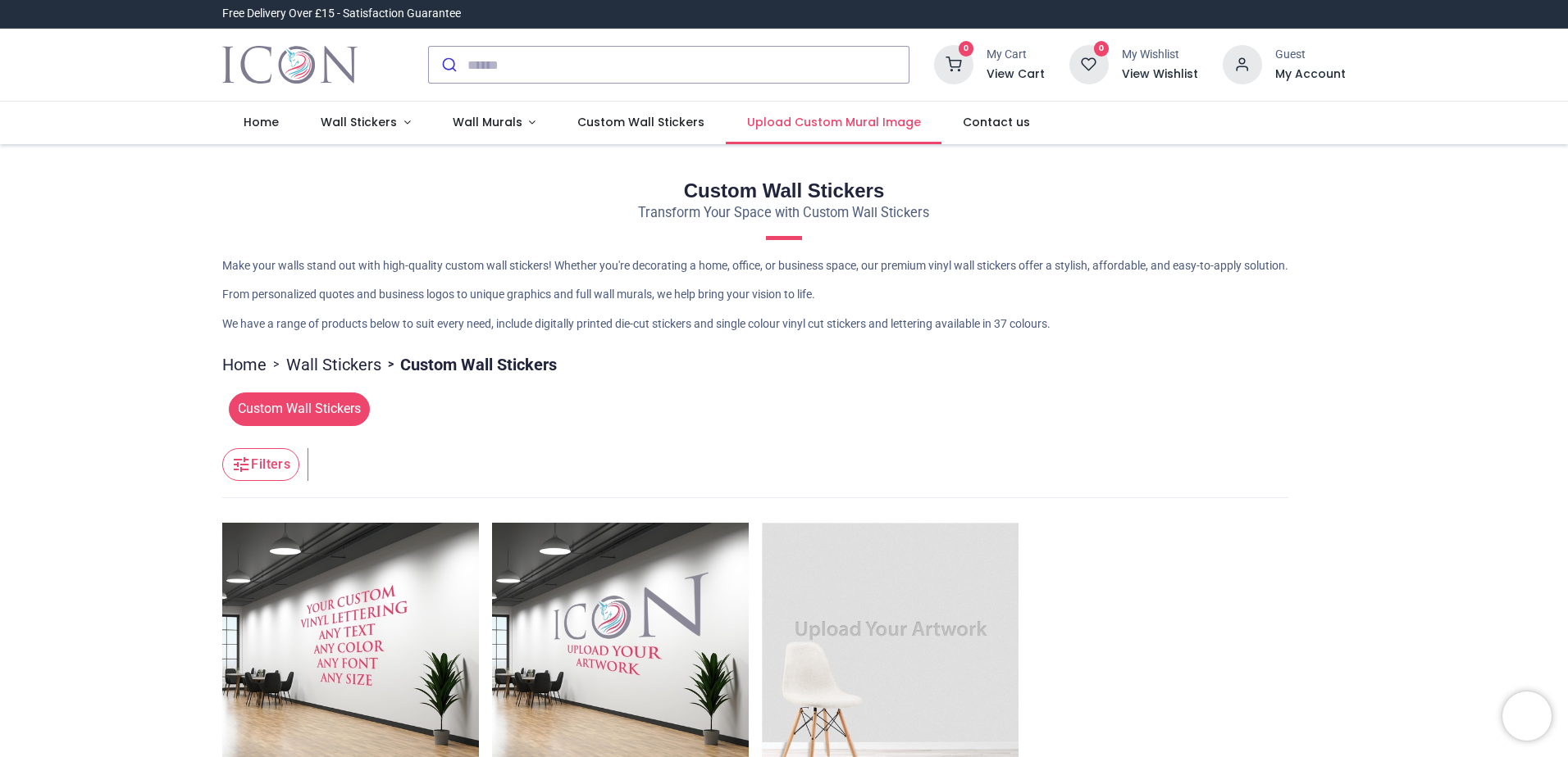
click at [850, 122] on span "Upload Custom Mural Image" at bounding box center [834, 122] width 174 height 16
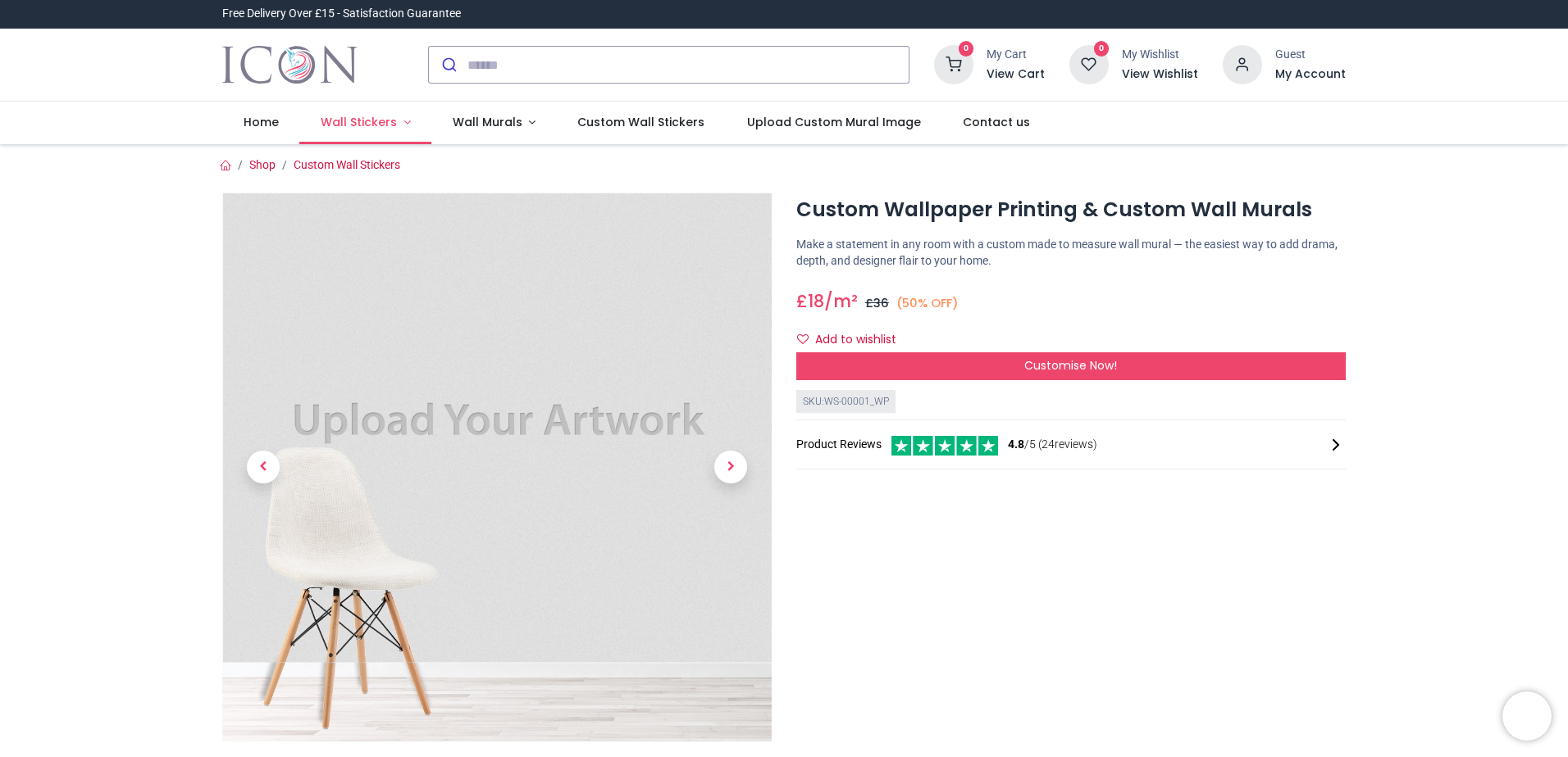
click at [373, 129] on span "Wall Stickers" at bounding box center [358, 122] width 76 height 16
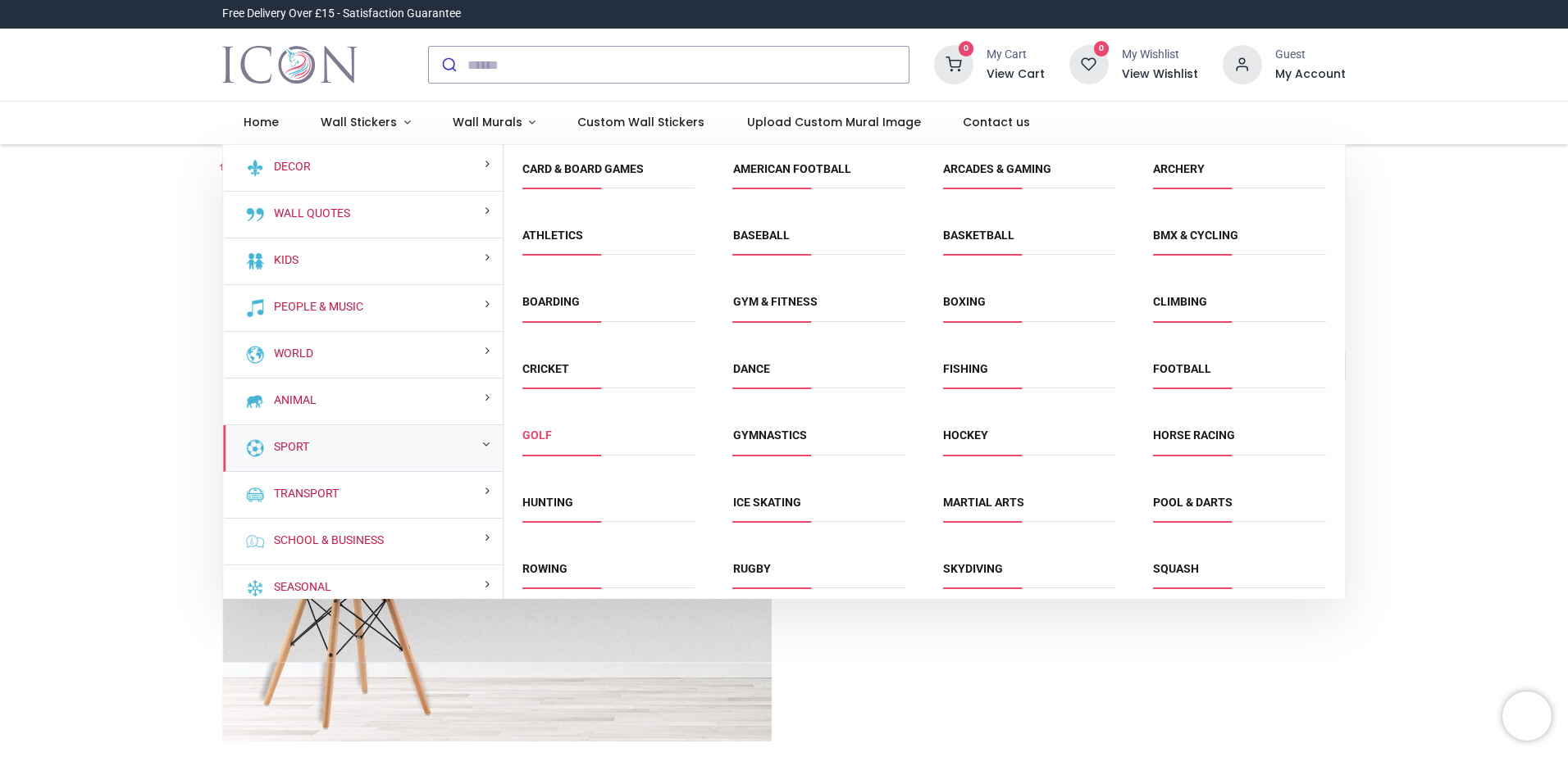
click at [546, 442] on link "Golf" at bounding box center [537, 435] width 29 height 13
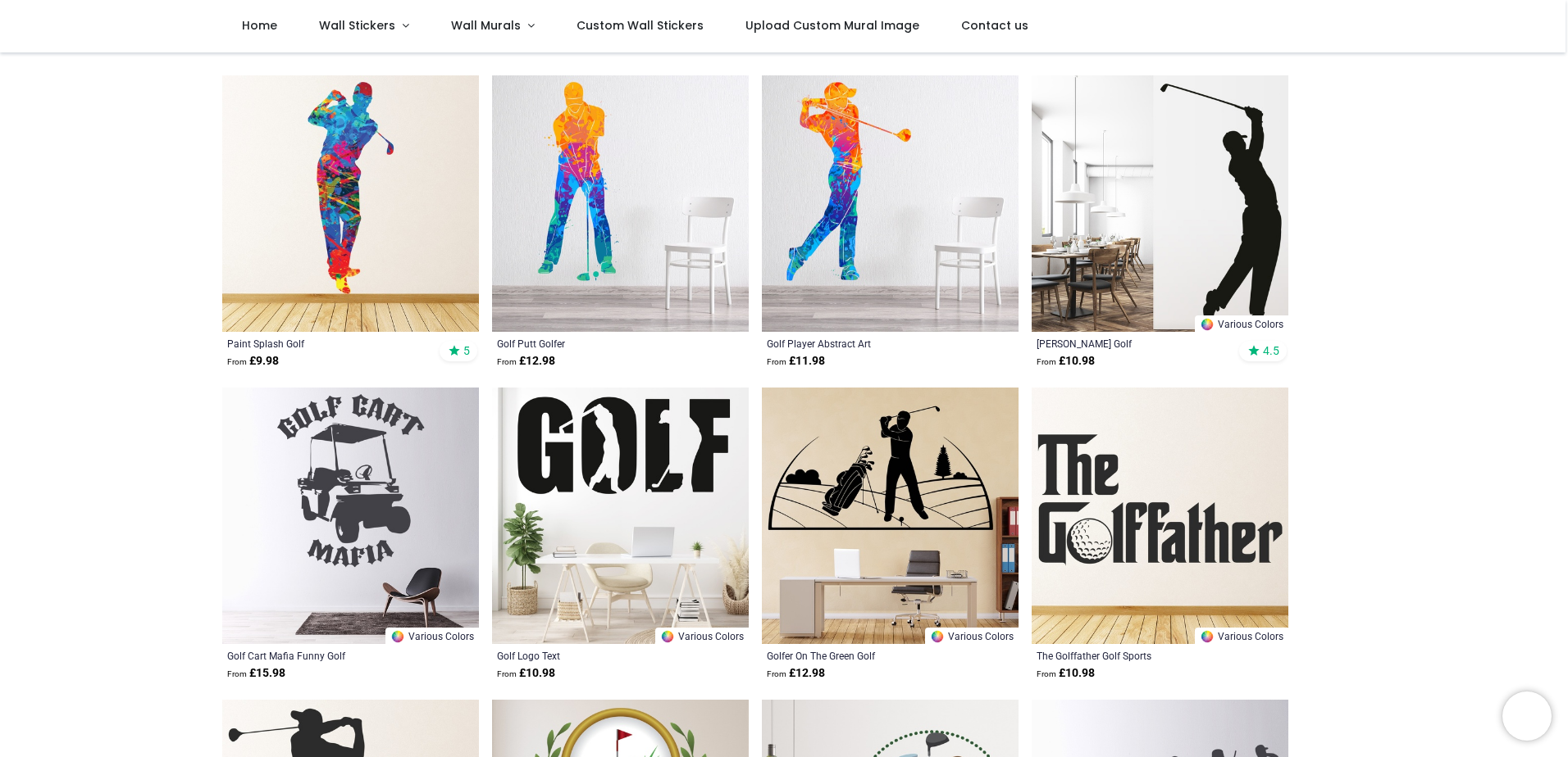
scroll to position [328, 0]
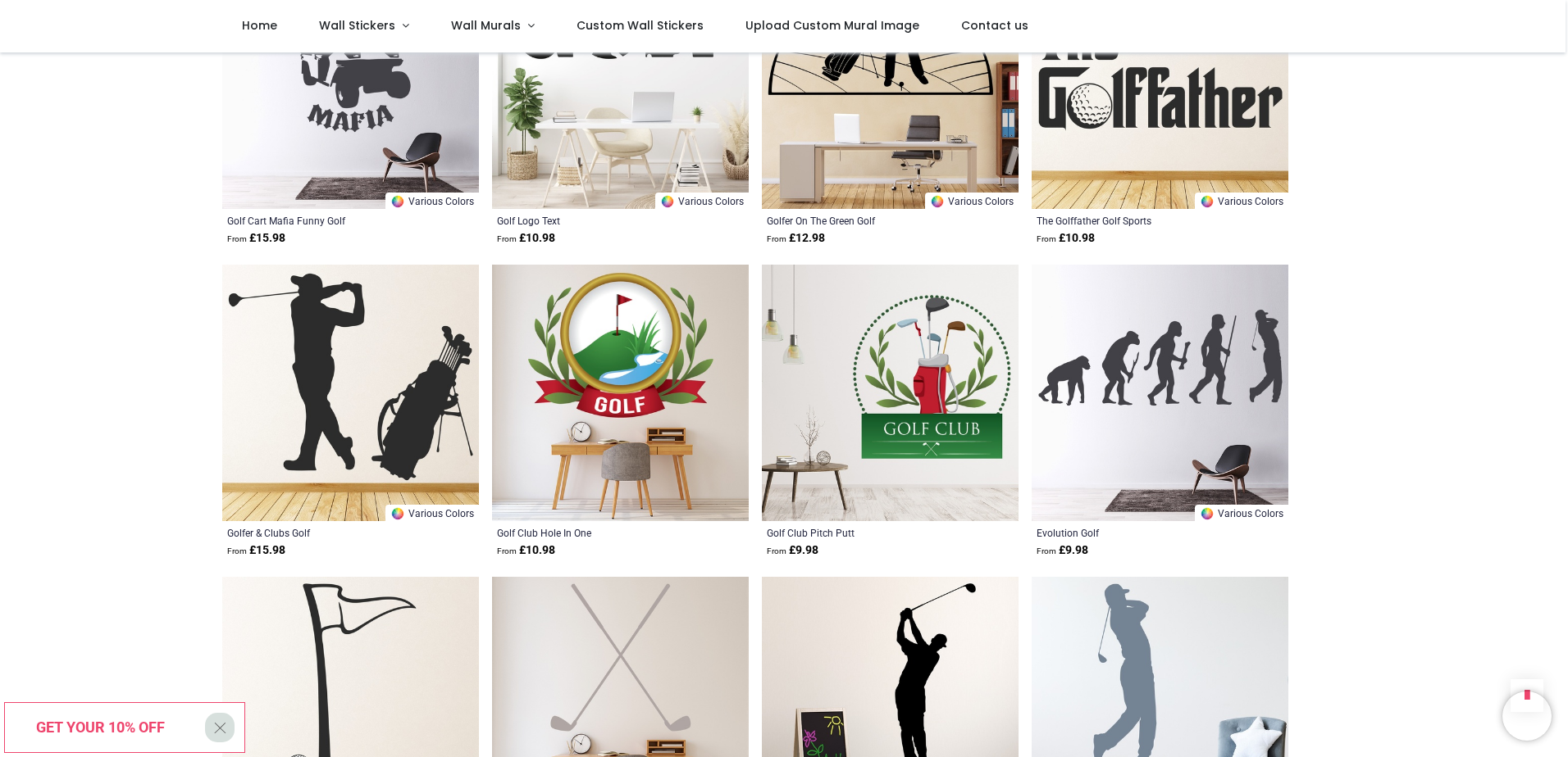
scroll to position [304, 0]
